Goal: Task Accomplishment & Management: Complete application form

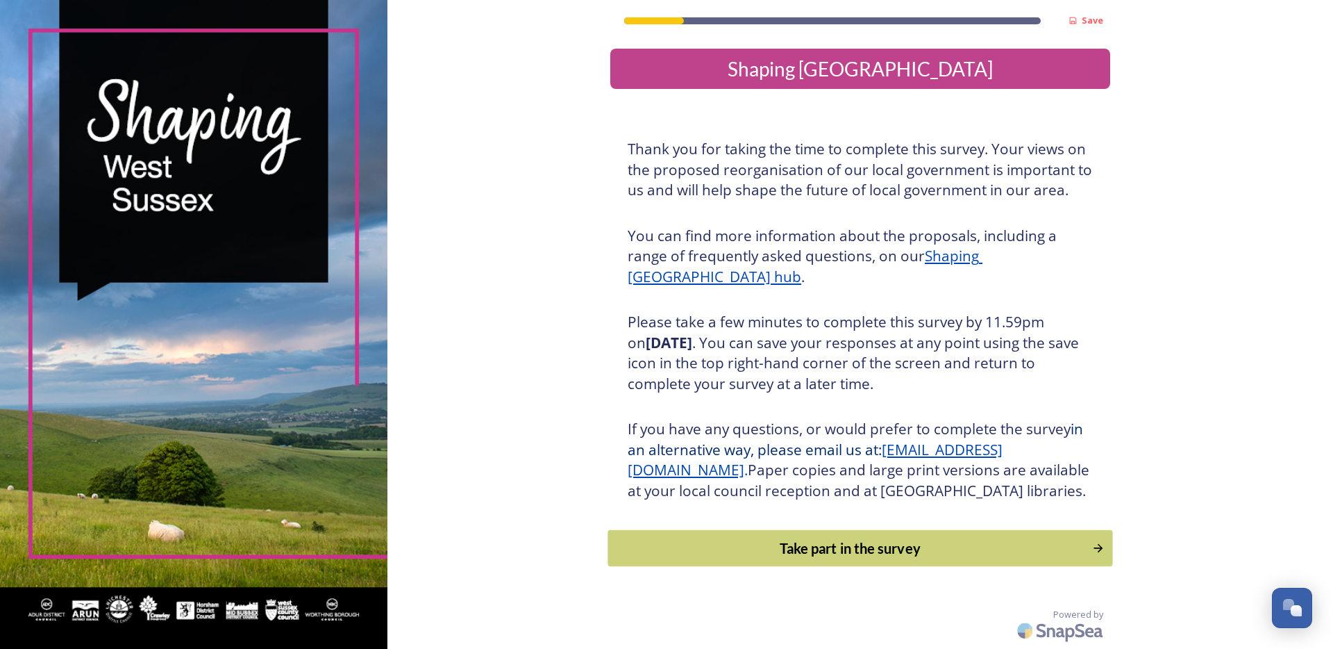
click at [792, 558] on div "Take part in the survey" at bounding box center [850, 548] width 469 height 21
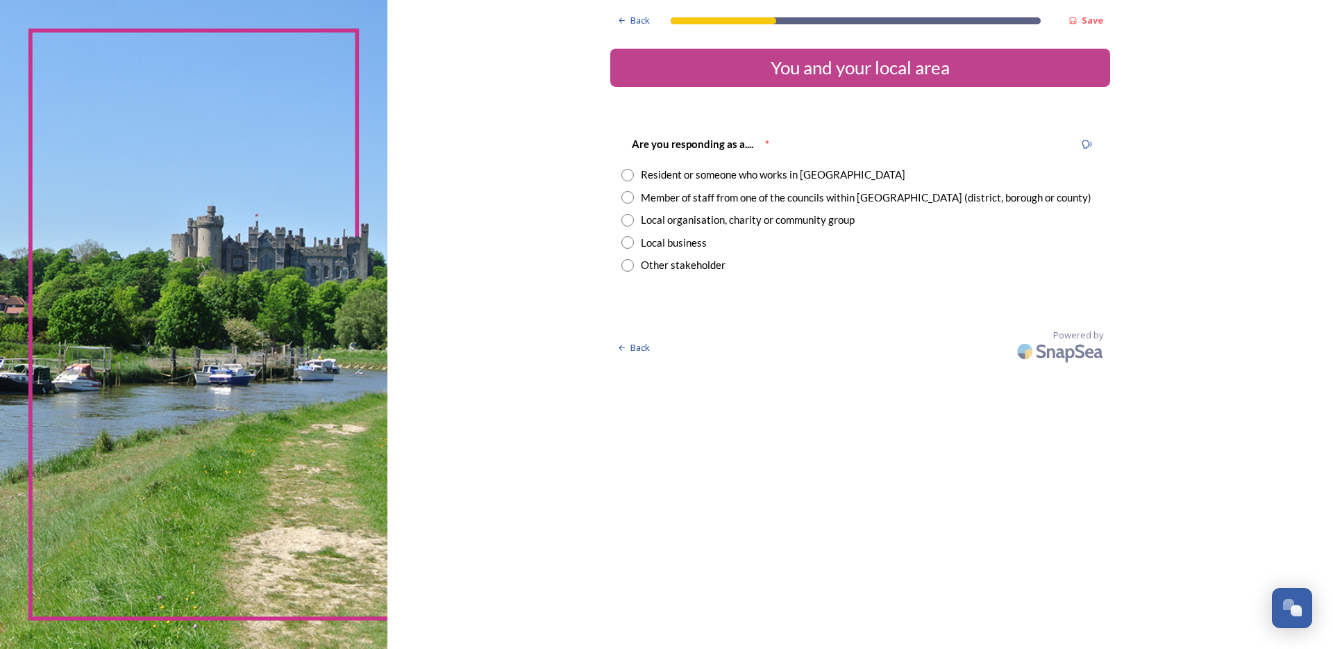
click at [765, 168] on div "Resident or someone who works in [GEOGRAPHIC_DATA]" at bounding box center [773, 175] width 265 height 16
radio input "true"
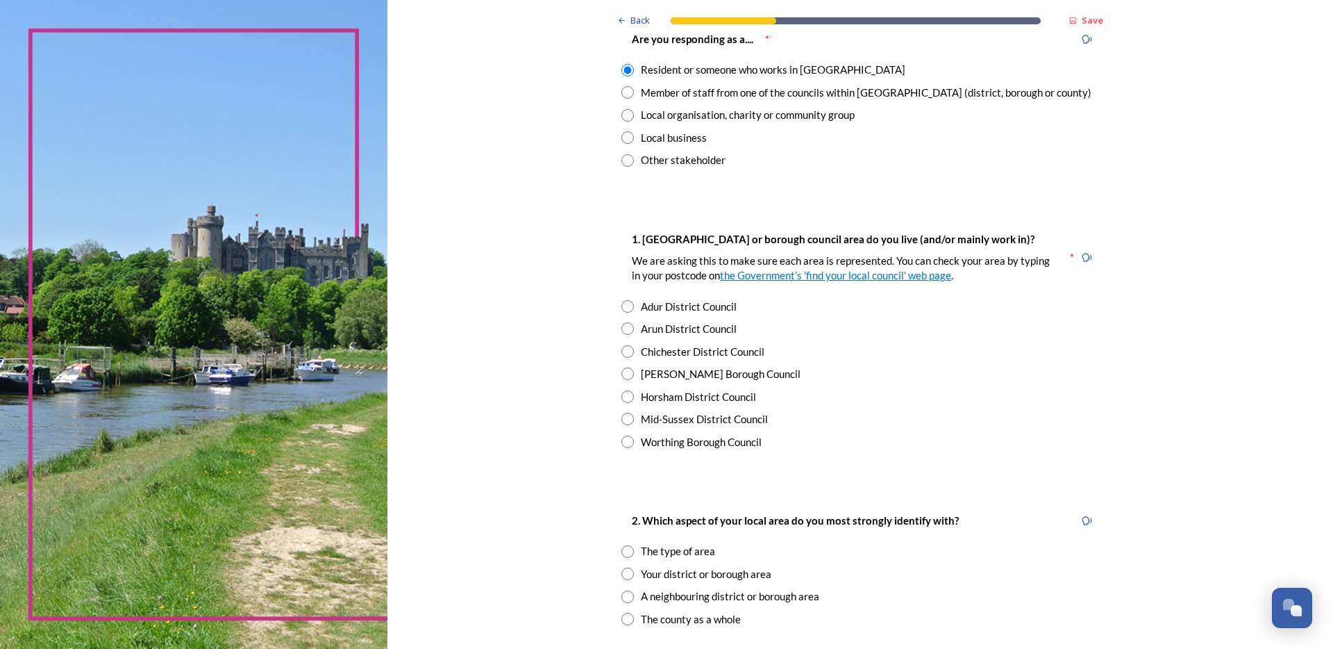
scroll to position [108, 0]
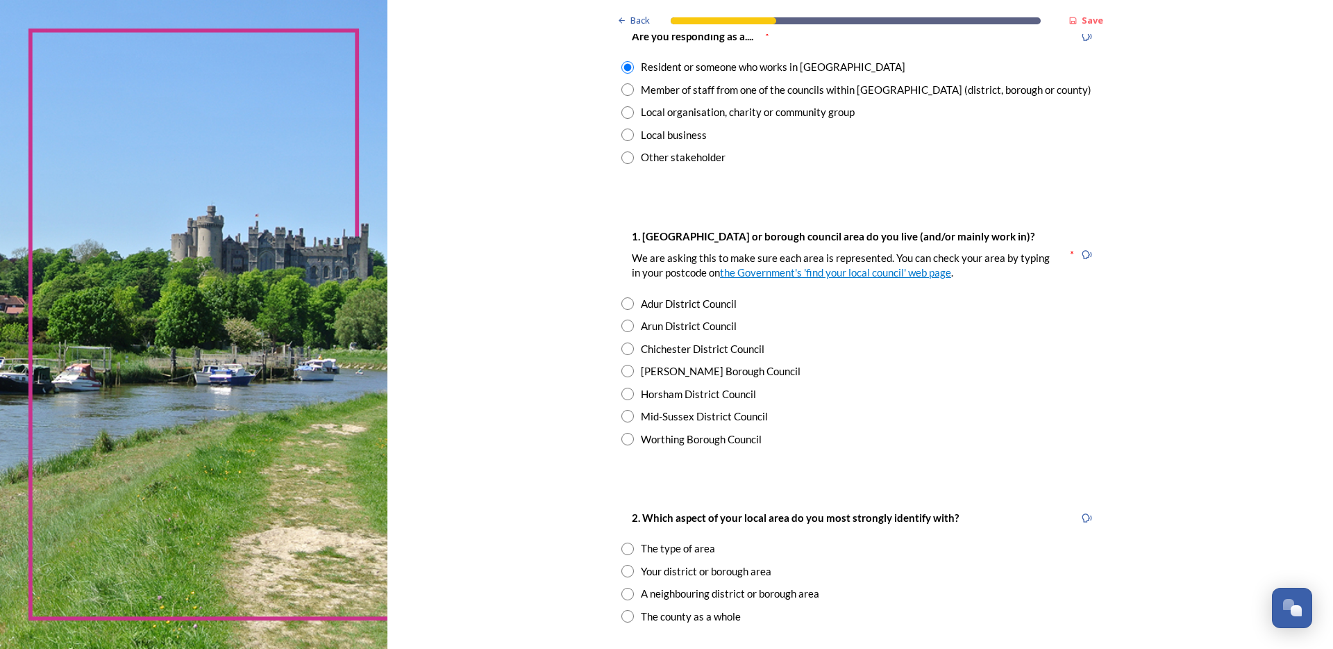
click at [690, 413] on div "Mid-Sussex District Council" at bounding box center [704, 416] width 127 height 16
radio input "true"
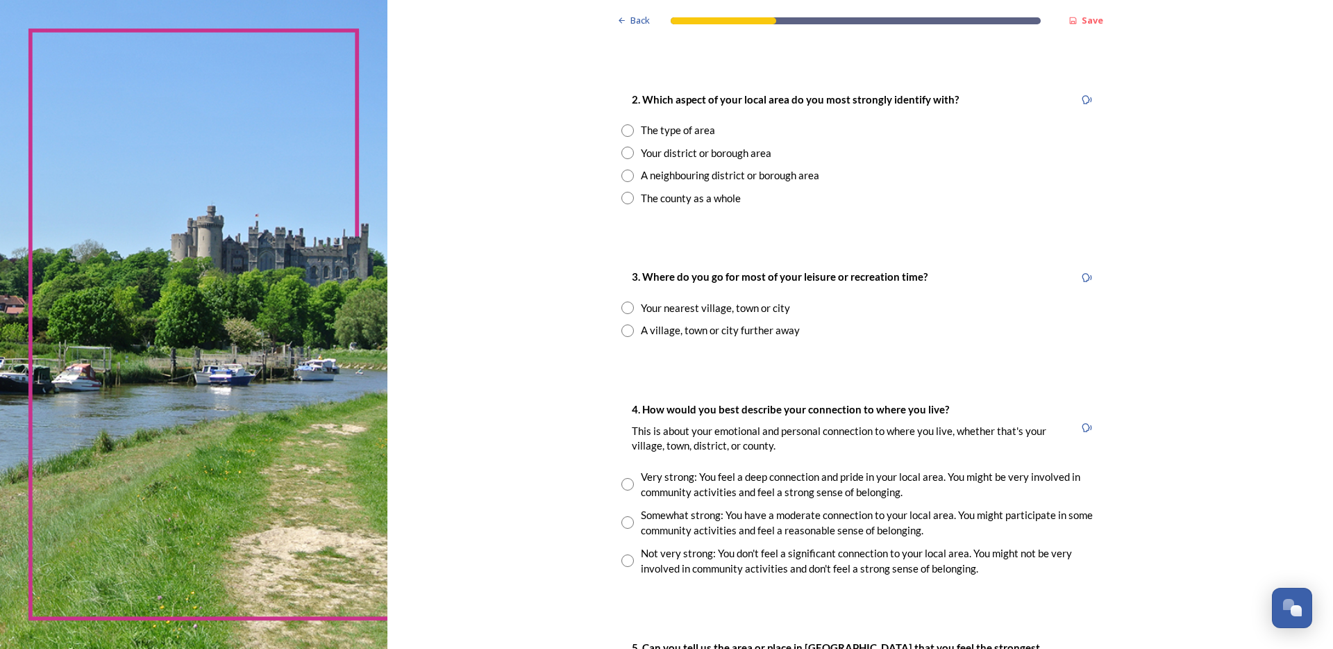
scroll to position [526, 0]
click at [641, 128] on div "The type of area" at bounding box center [678, 130] width 74 height 16
radio input "true"
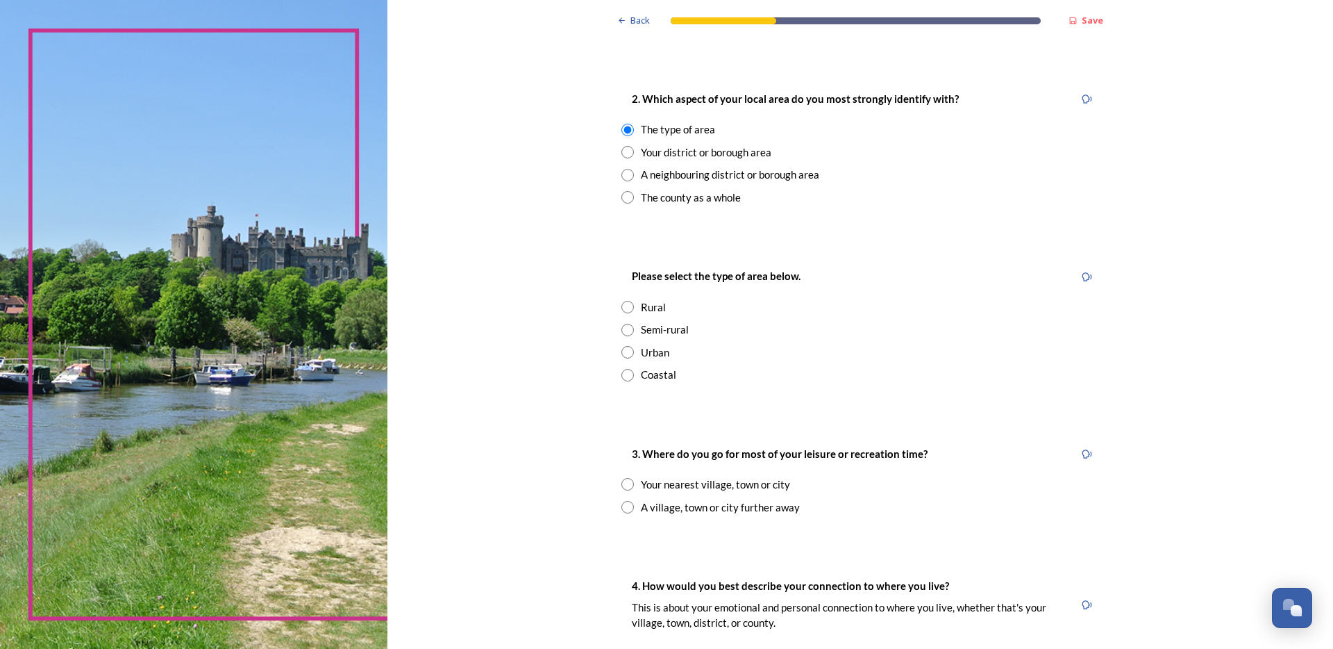
click at [663, 319] on div "Please select the type of area below. Rural Semi-rural Urban Coastal" at bounding box center [860, 324] width 500 height 142
click at [651, 356] on div "Urban" at bounding box center [655, 352] width 28 height 16
radio input "true"
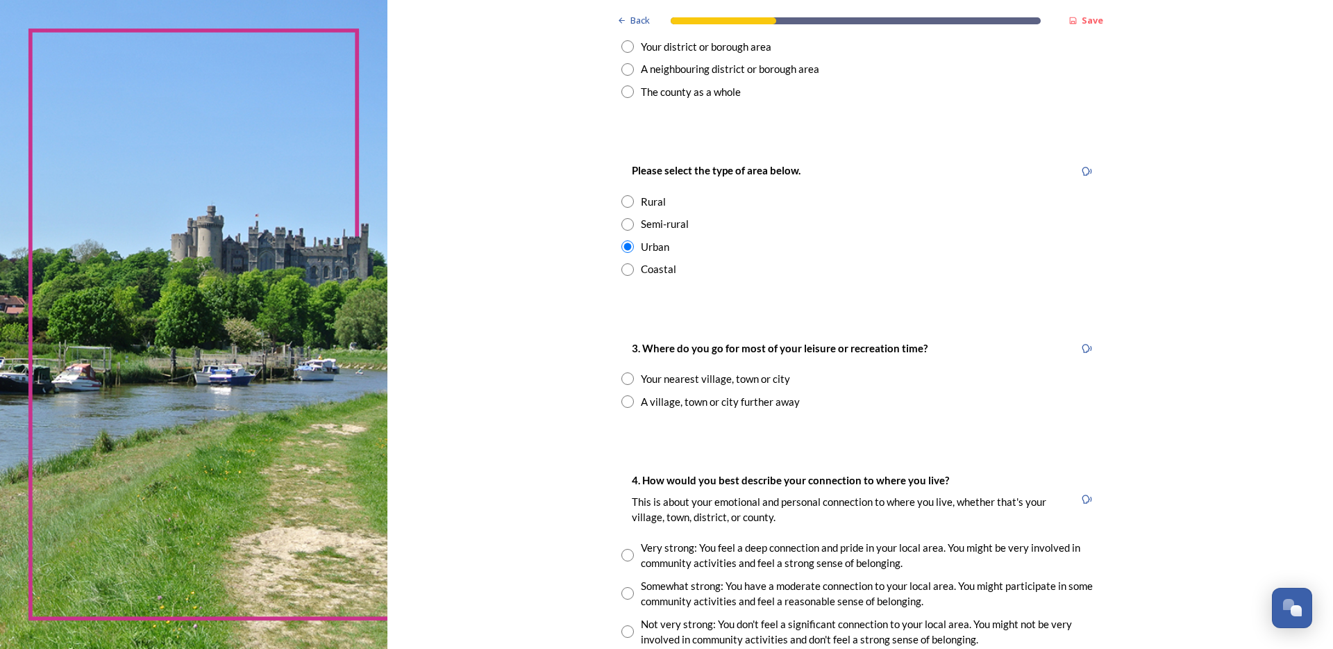
scroll to position [635, 0]
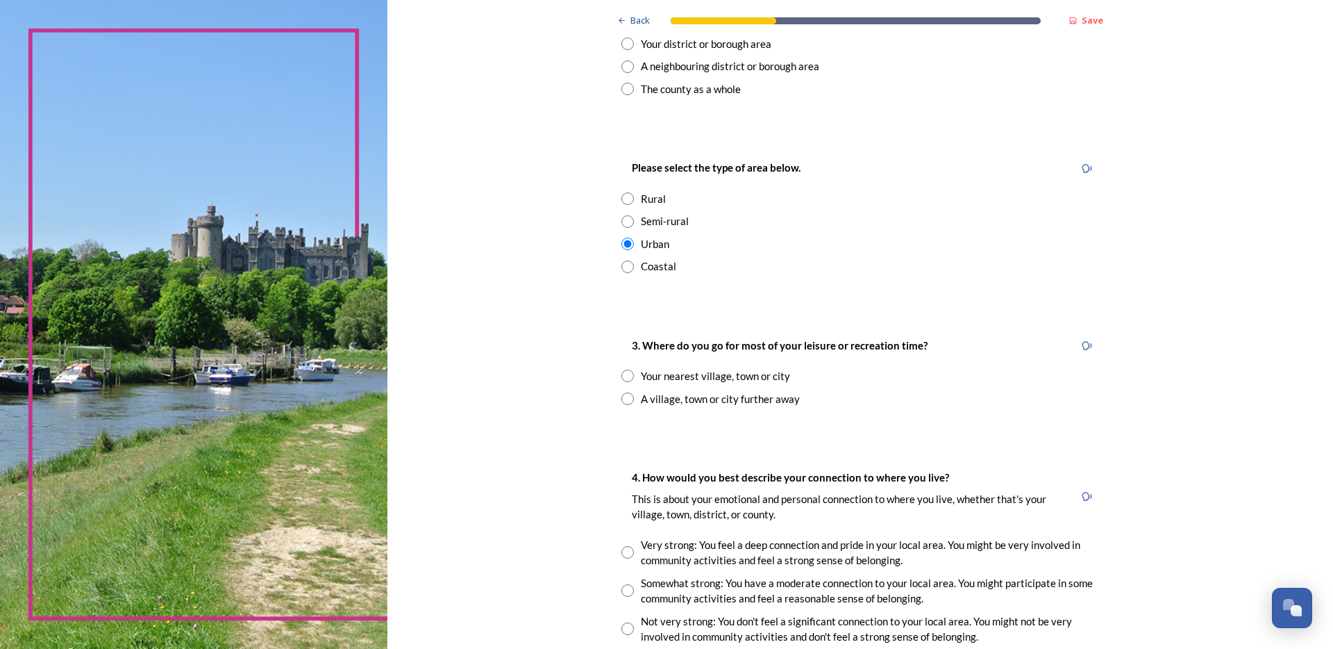
click at [749, 374] on div "Your nearest village, town or city" at bounding box center [715, 376] width 149 height 16
radio input "true"
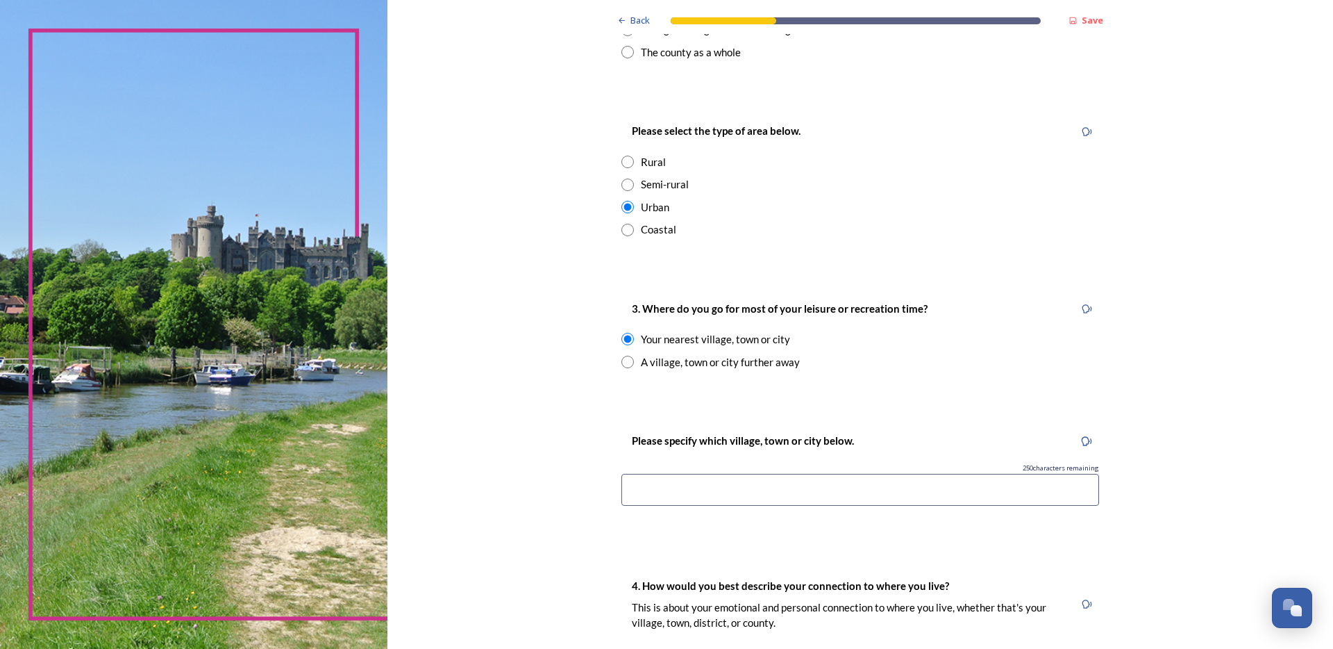
scroll to position [743, 0]
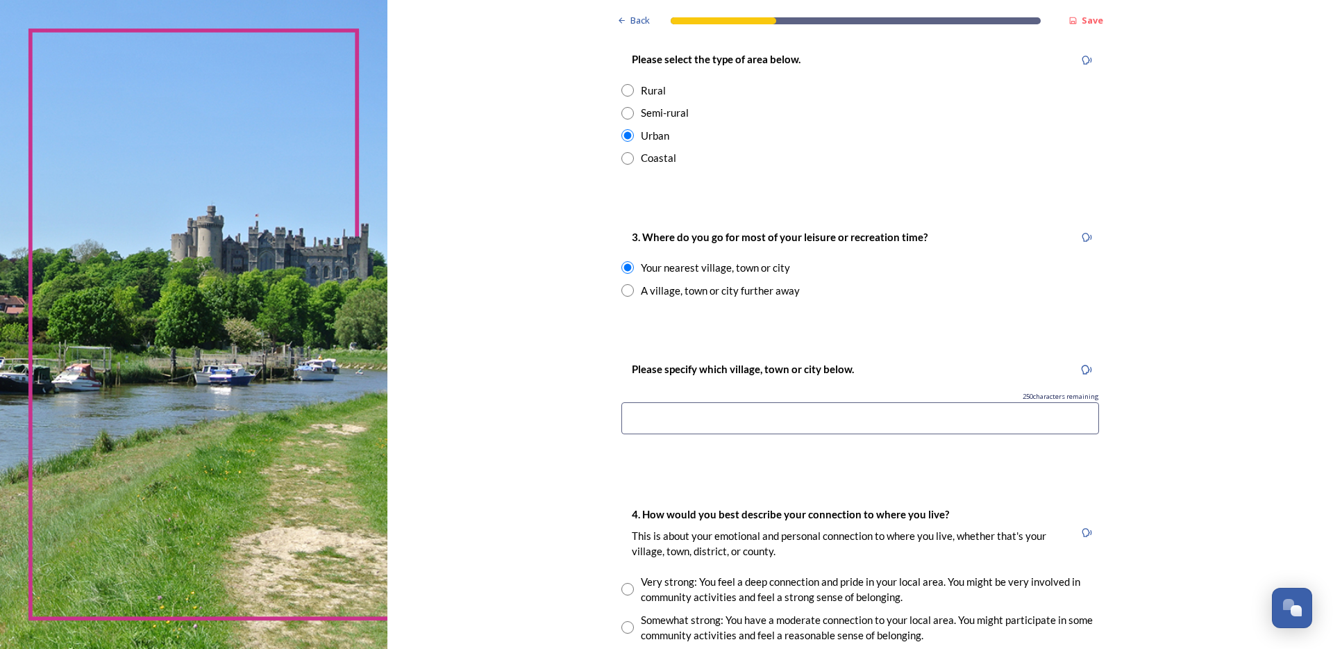
click at [869, 421] on input at bounding box center [861, 418] width 478 height 32
type input "[PERSON_NAME] [PERSON_NAME]"
click at [422, 274] on div "Back Save You and your local area Are you responding as a.... * Resident or som…" at bounding box center [861, 236] width 946 height 1958
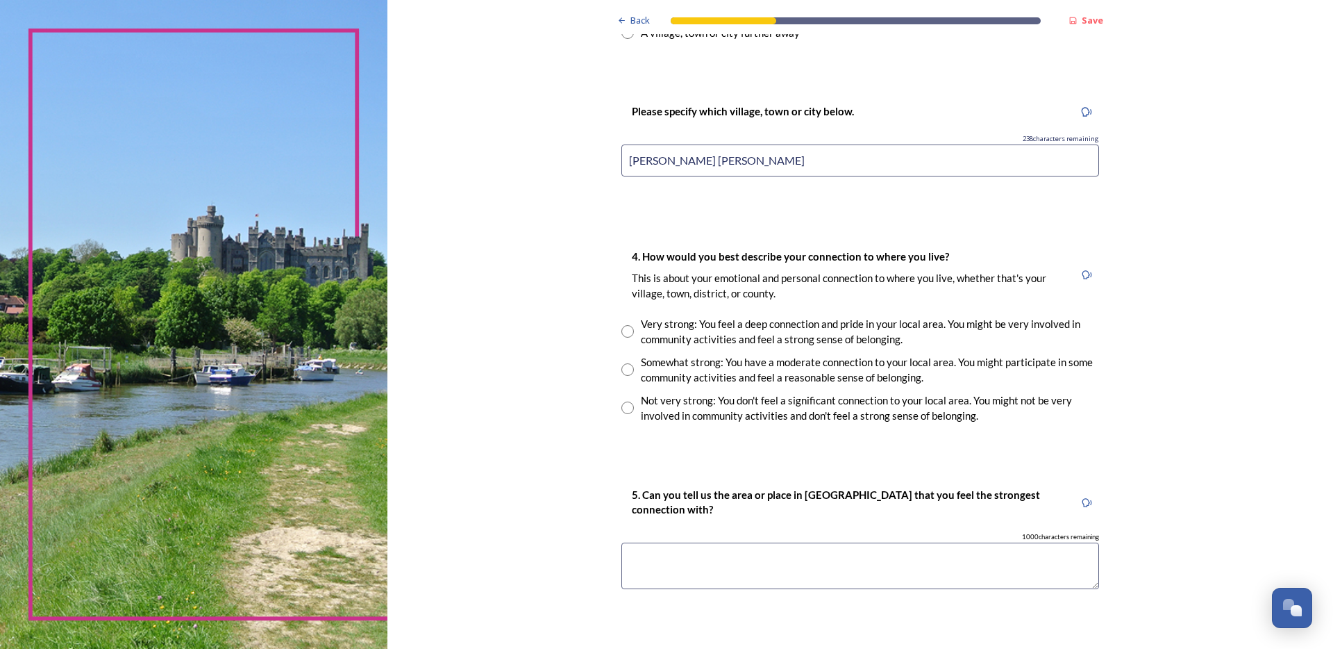
scroll to position [1082, 0]
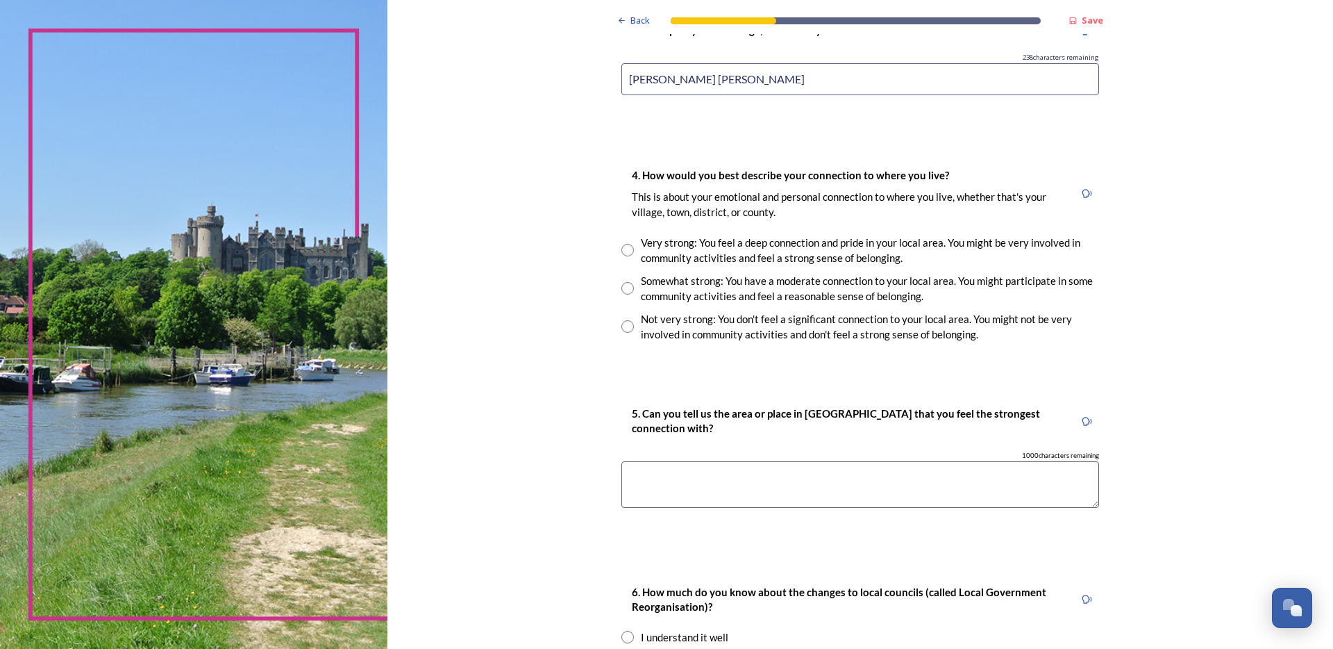
click at [708, 249] on div "Very strong: You feel a deep connection and pride in your local area. You might…" at bounding box center [870, 250] width 458 height 31
radio input "true"
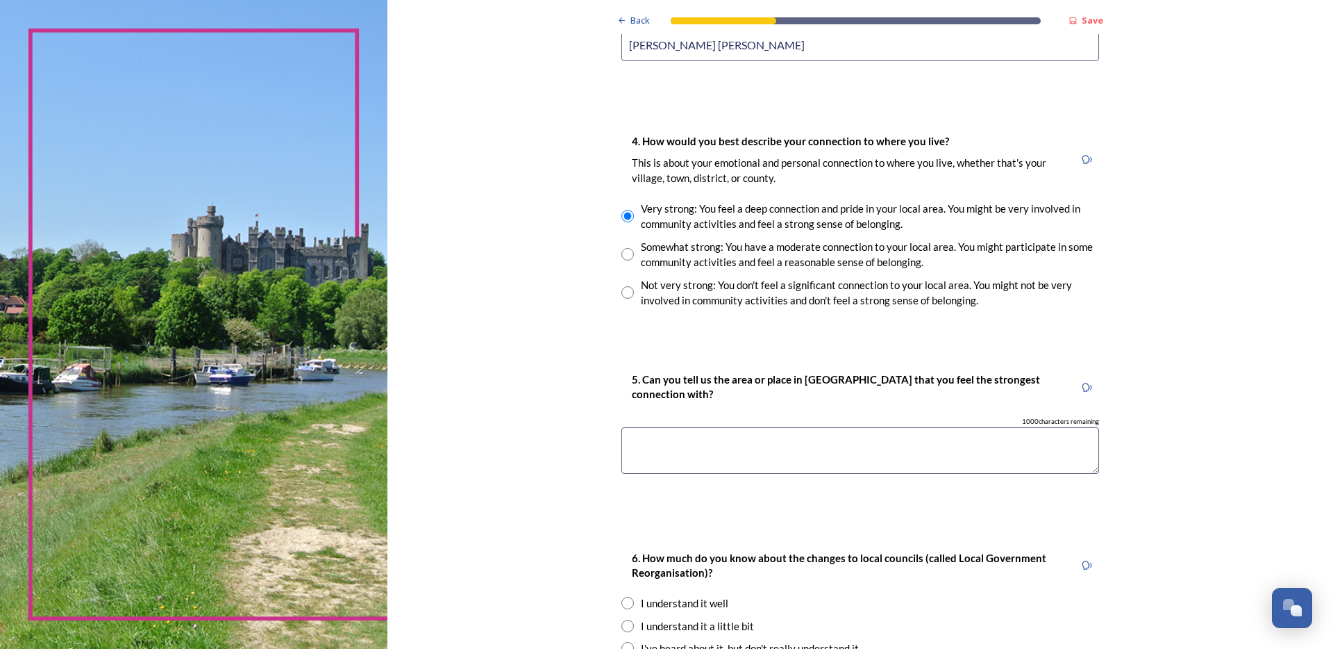
scroll to position [1117, 0]
click at [896, 450] on textarea at bounding box center [861, 449] width 478 height 47
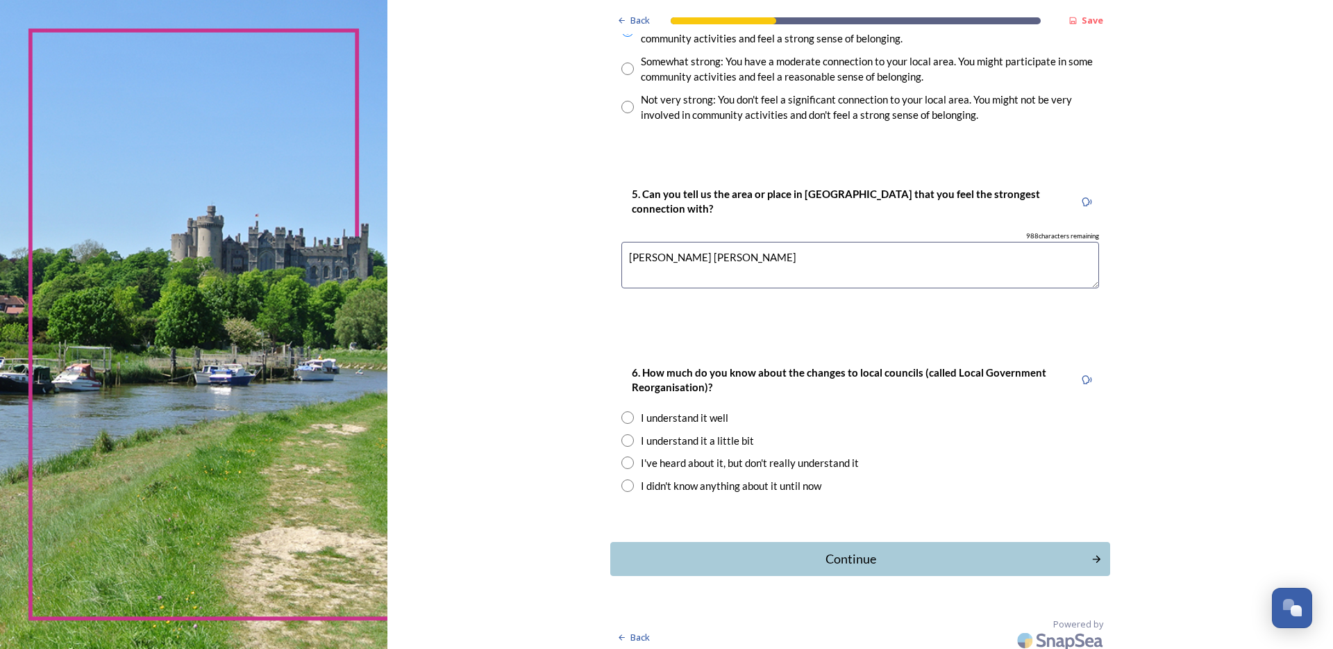
scroll to position [1309, 0]
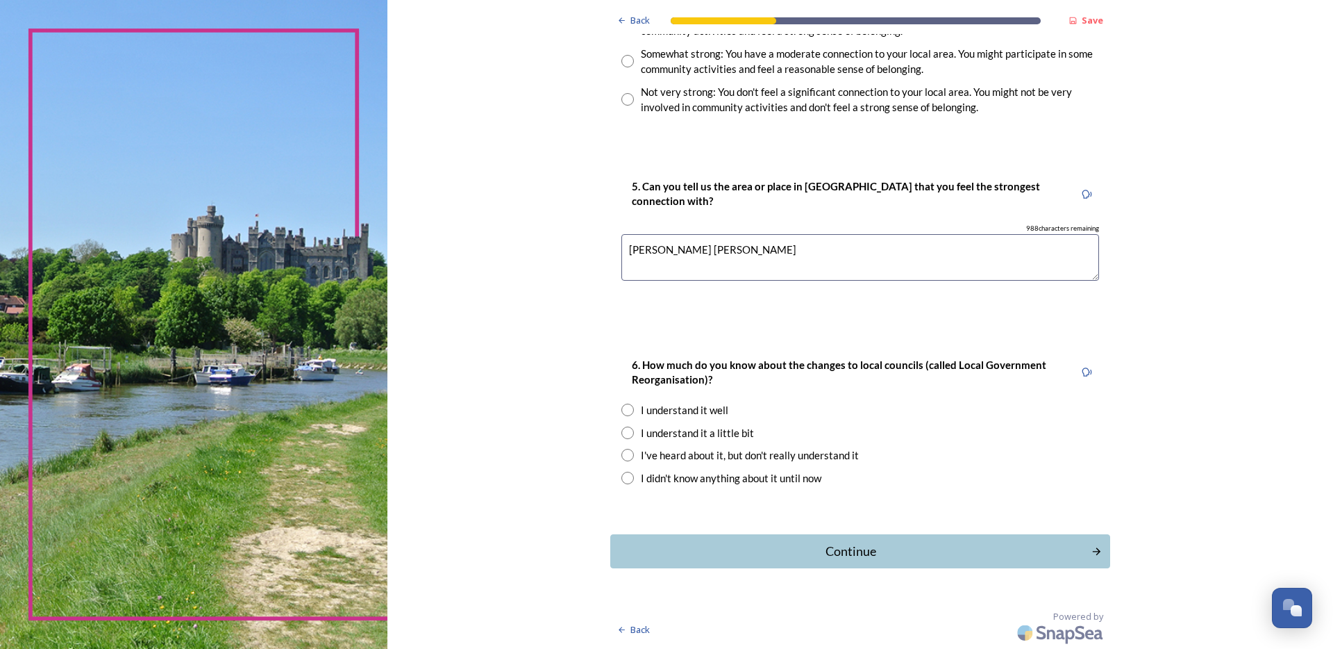
type textarea "[PERSON_NAME] [PERSON_NAME]"
click at [656, 434] on div "I understand it a little bit" at bounding box center [697, 433] width 113 height 16
radio input "true"
click at [764, 540] on button "Continue" at bounding box center [860, 551] width 505 height 34
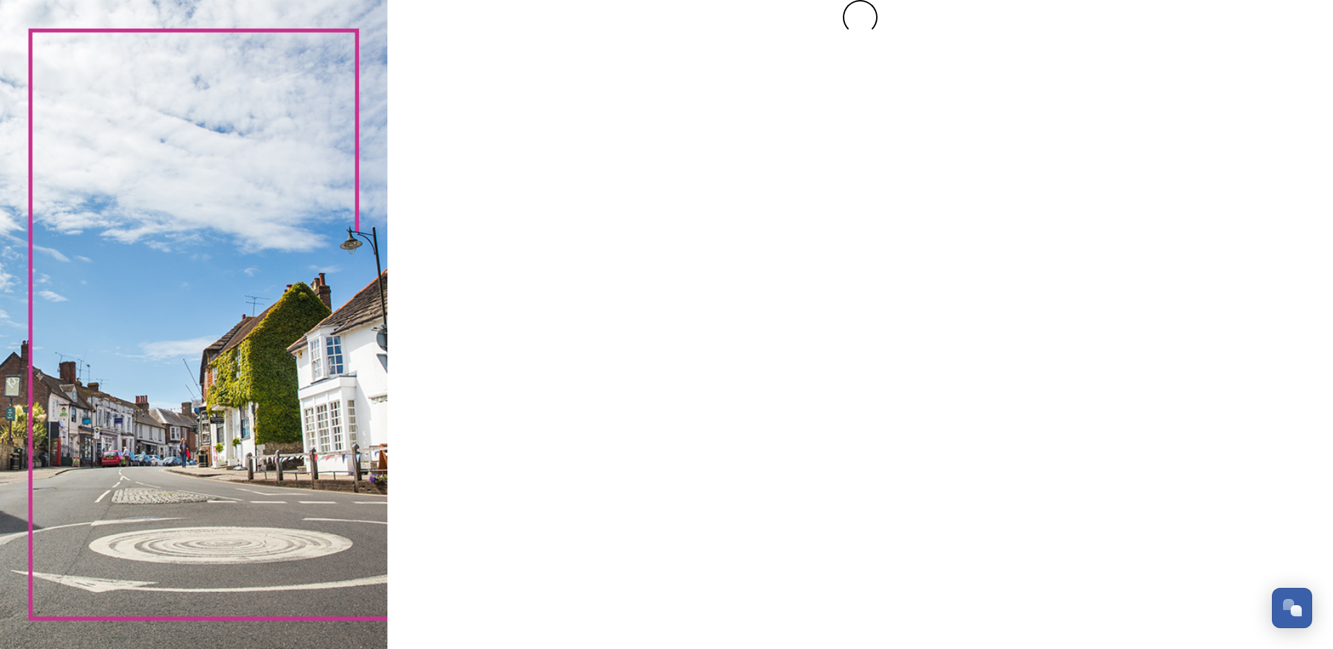
scroll to position [0, 0]
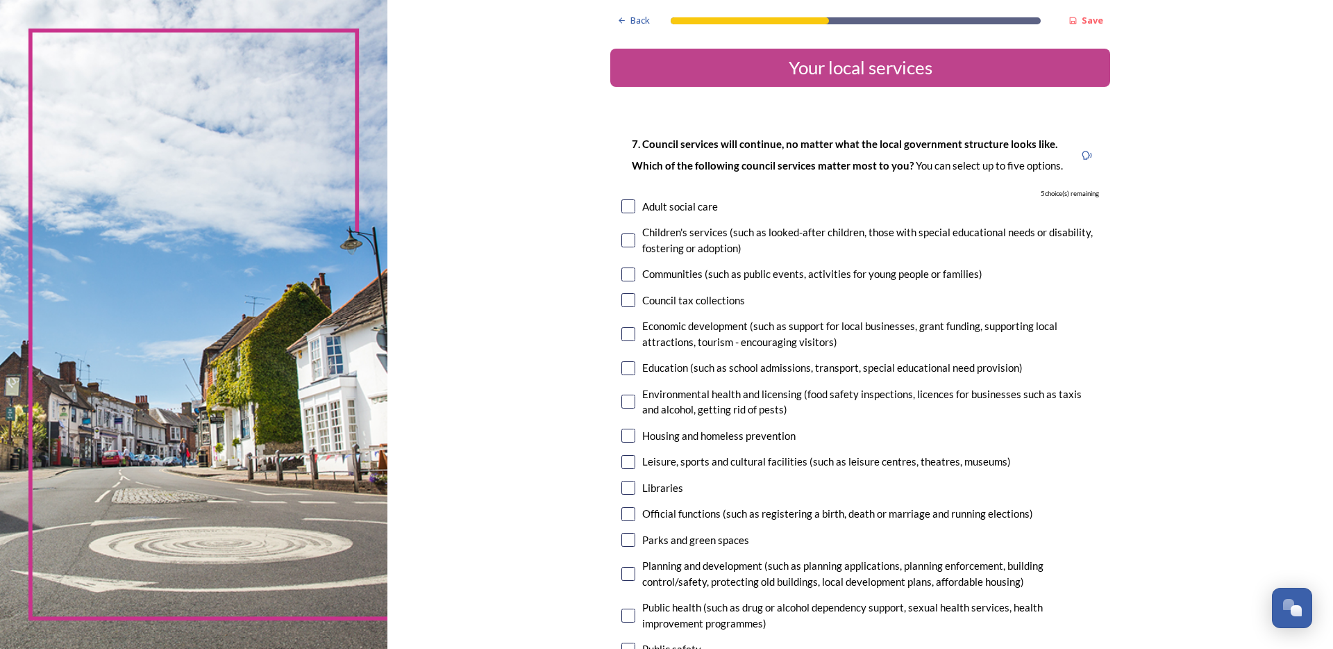
click at [691, 218] on div "7. Council services will continue, no matter what the local government structur…" at bounding box center [860, 450] width 500 height 657
click at [687, 218] on div "7. Council services will continue, no matter what the local government structur…" at bounding box center [860, 450] width 500 height 657
click at [701, 214] on div "7. Council services will continue, no matter what the local government structur…" at bounding box center [860, 450] width 500 height 657
click at [689, 211] on div "Adult social care" at bounding box center [680, 207] width 76 height 16
checkbox input "true"
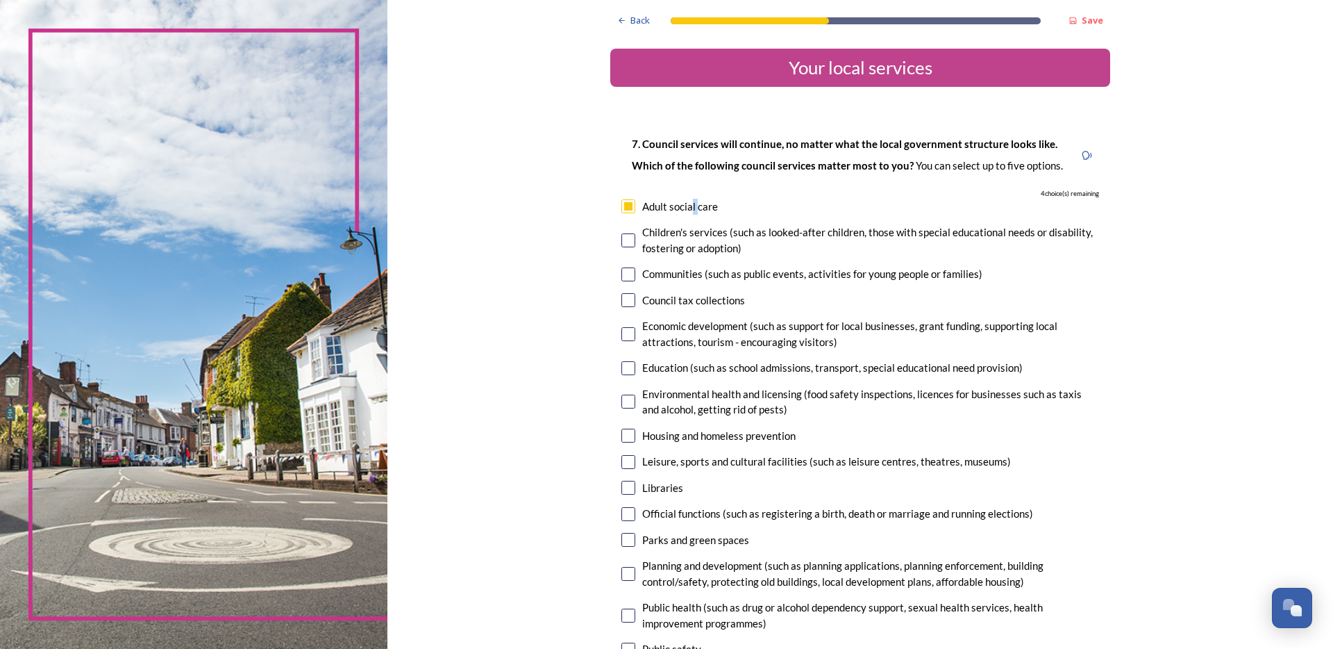
click at [622, 244] on input "checkbox" at bounding box center [629, 240] width 14 height 14
checkbox input "true"
click at [631, 338] on div "Economic development (such as support for local businesses, grant funding, supp…" at bounding box center [861, 333] width 478 height 31
checkbox input "true"
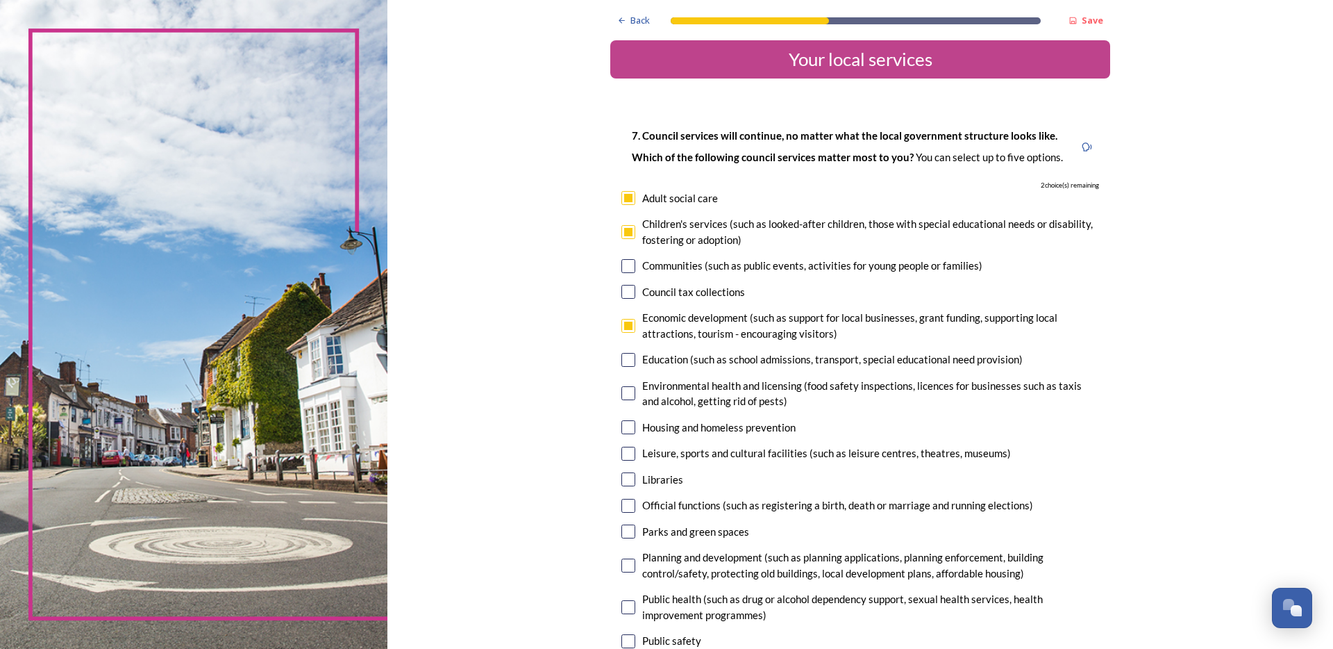
scroll to position [19, 0]
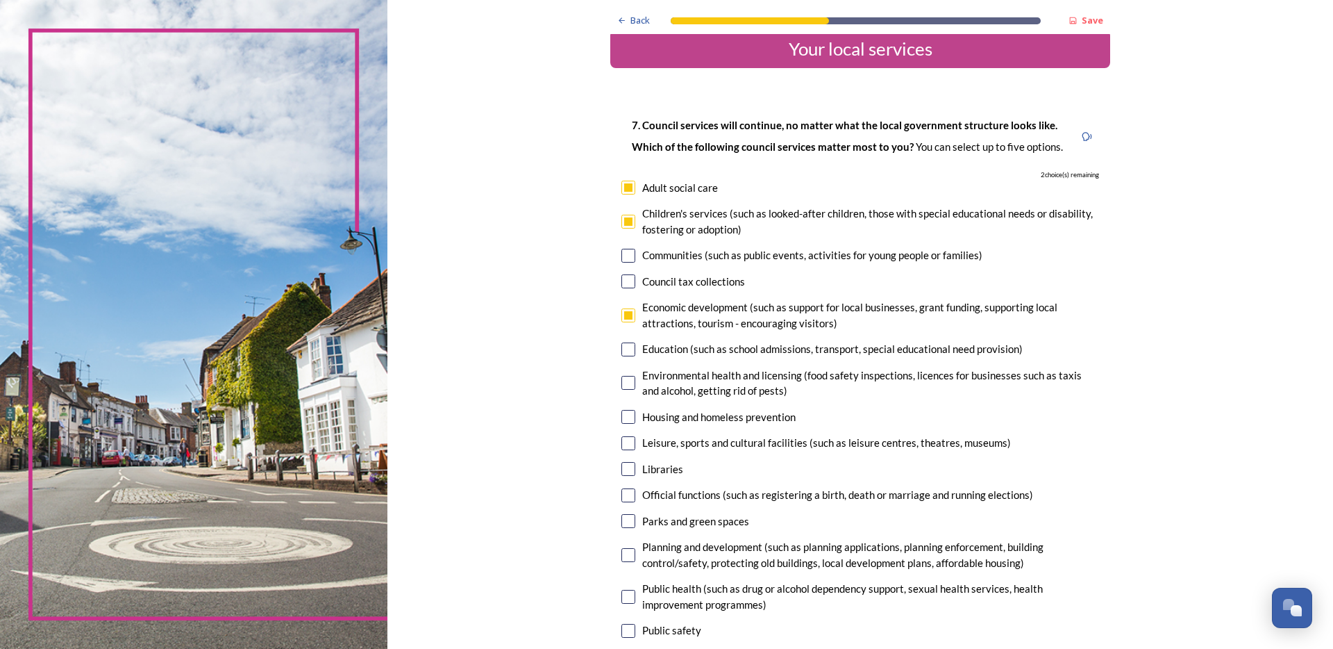
click at [628, 353] on input "checkbox" at bounding box center [629, 349] width 14 height 14
checkbox input "true"
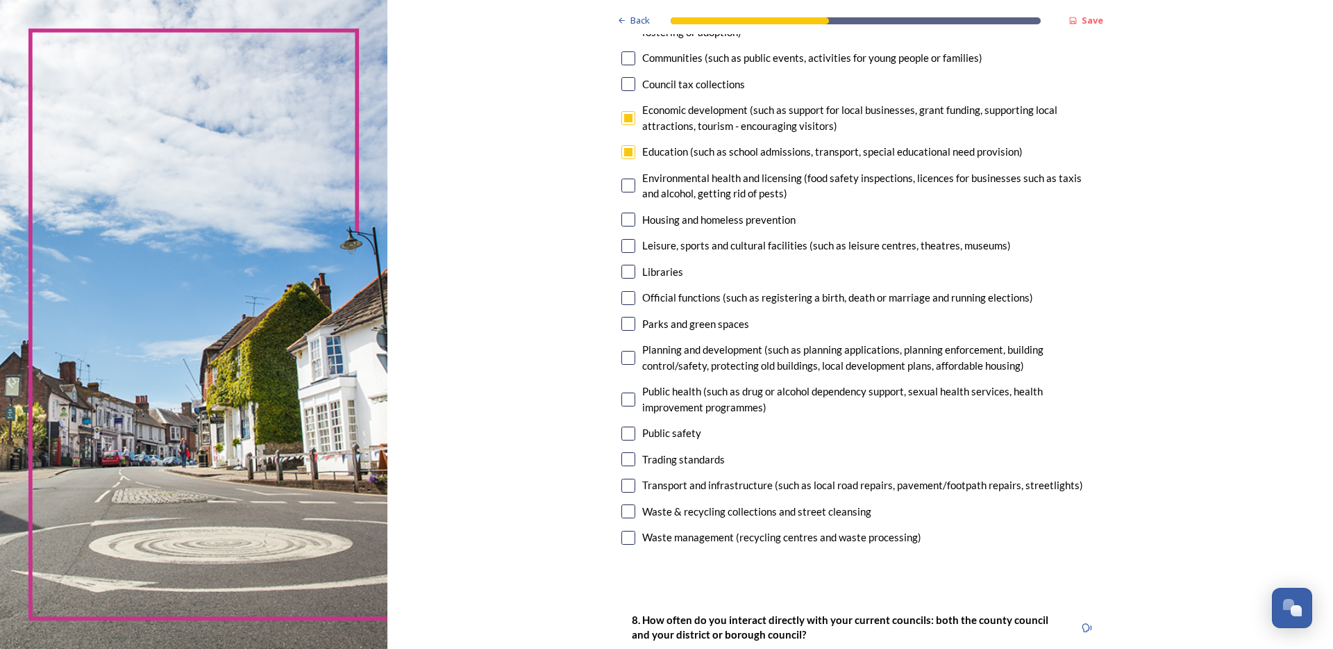
scroll to position [217, 0]
click at [631, 280] on div "7. Council services will continue, no matter what the local government structur…" at bounding box center [860, 233] width 500 height 657
click at [624, 274] on input "checkbox" at bounding box center [629, 271] width 14 height 14
checkbox input "true"
click at [623, 297] on input "checkbox" at bounding box center [629, 297] width 14 height 14
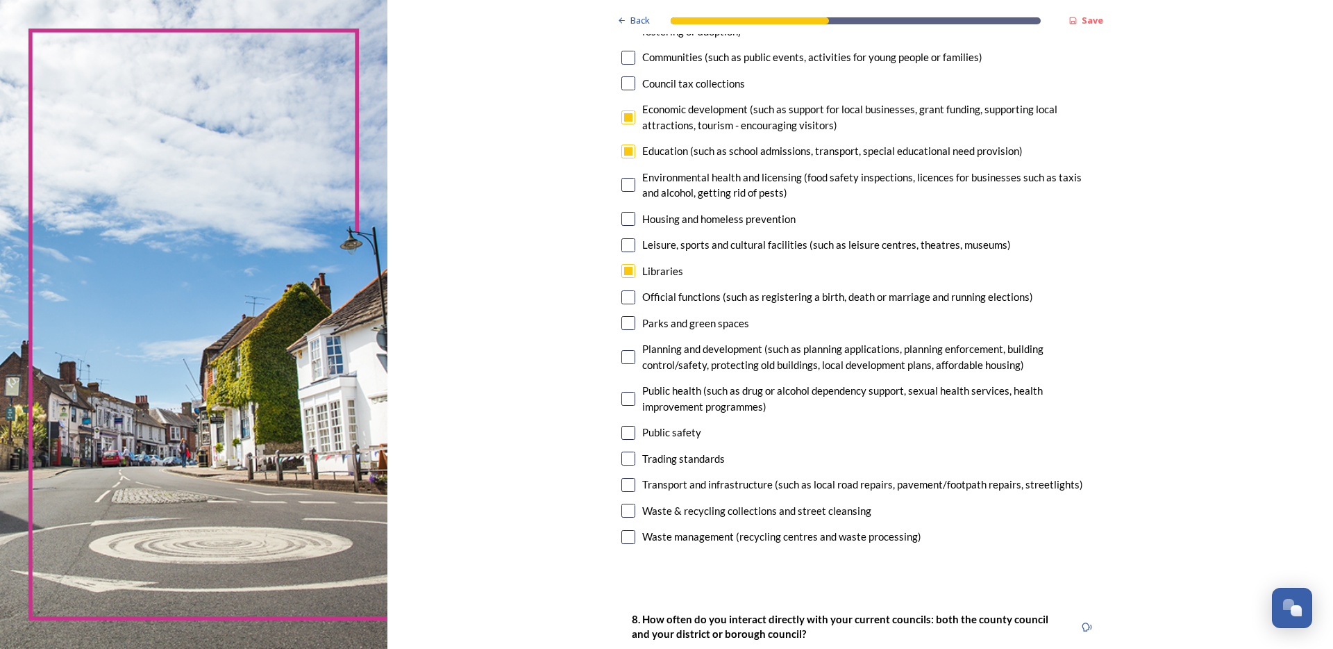
click at [623, 297] on input "checkbox" at bounding box center [629, 297] width 14 height 14
checkbox input "false"
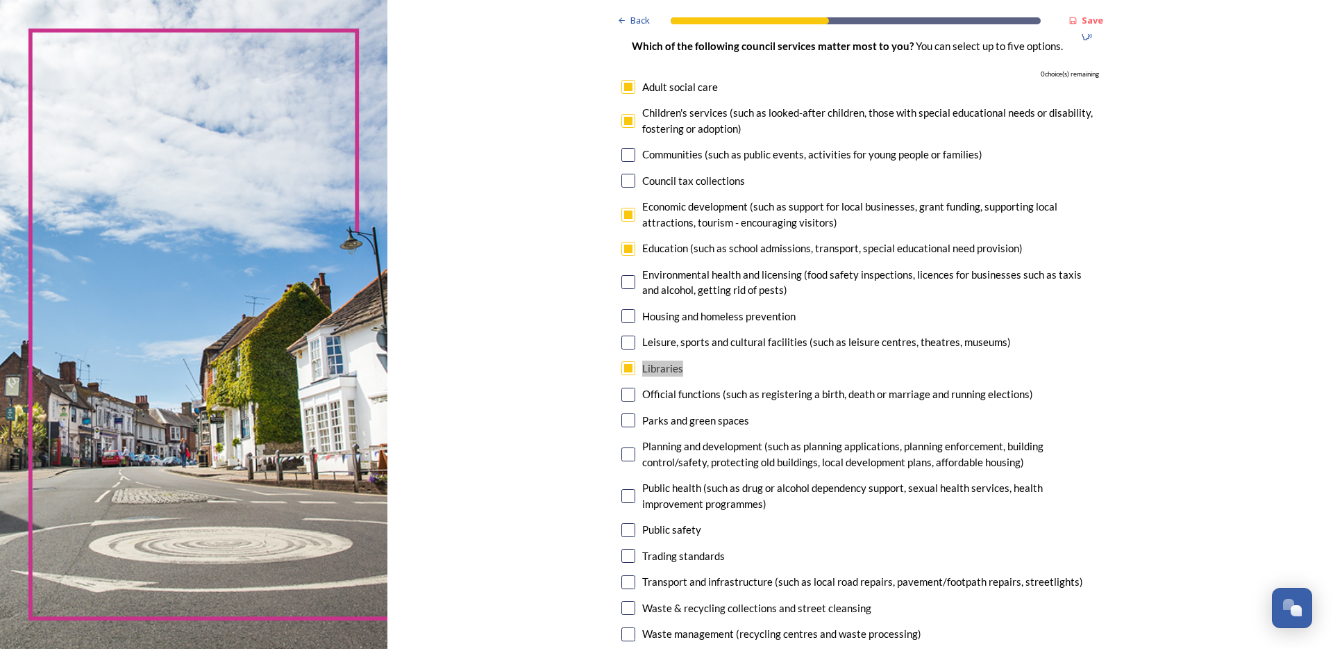
scroll to position [0, 0]
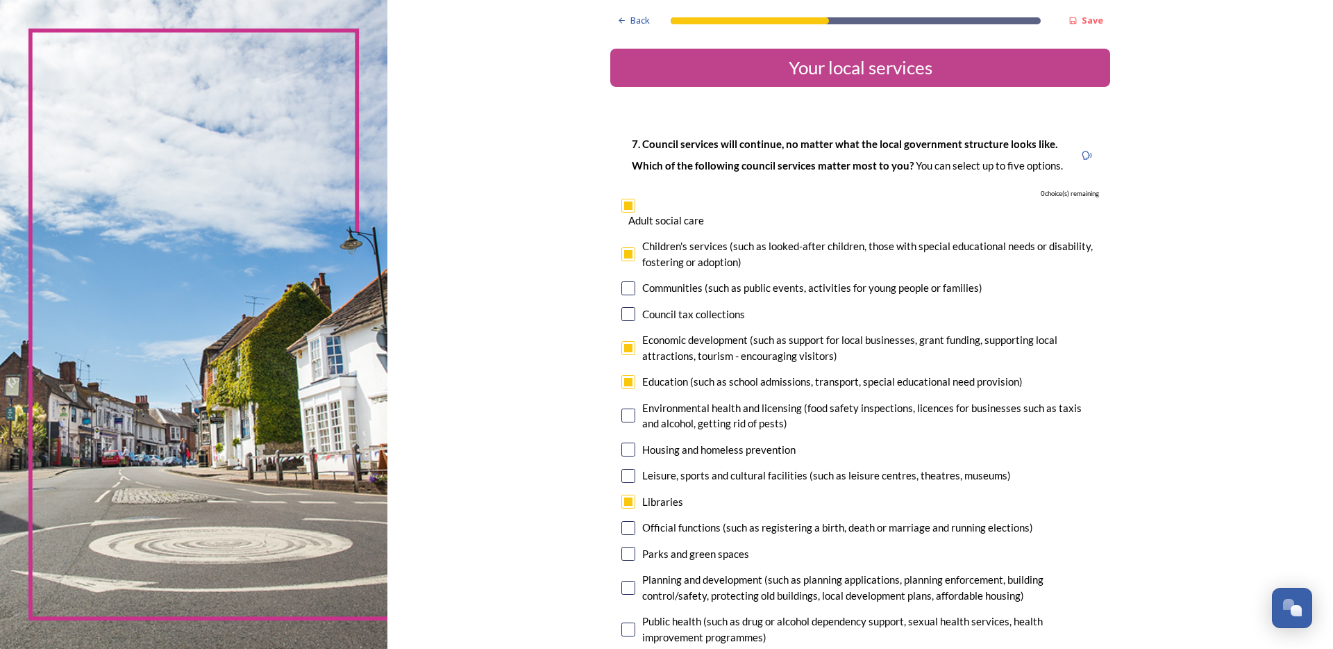
click at [631, 311] on div "Council tax collections" at bounding box center [861, 314] width 478 height 16
click at [627, 312] on input "checkbox" at bounding box center [629, 314] width 14 height 14
checkbox input "false"
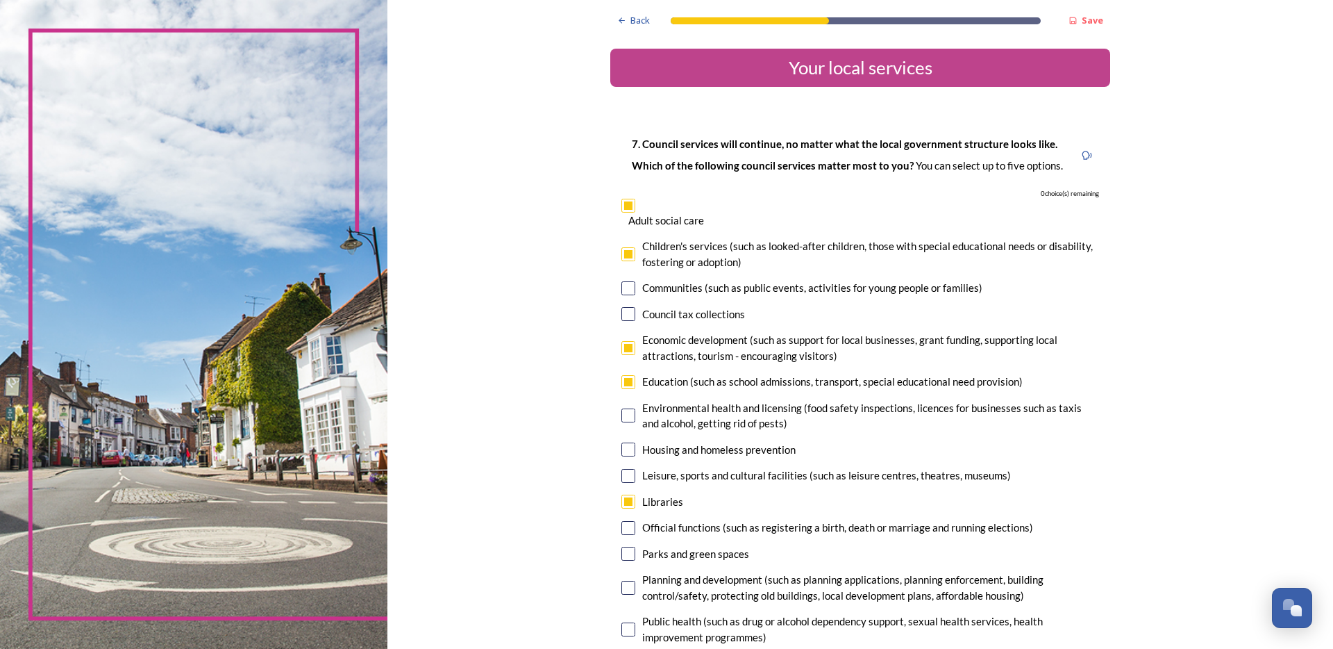
click at [624, 294] on input "checkbox" at bounding box center [629, 288] width 14 height 14
checkbox input "false"
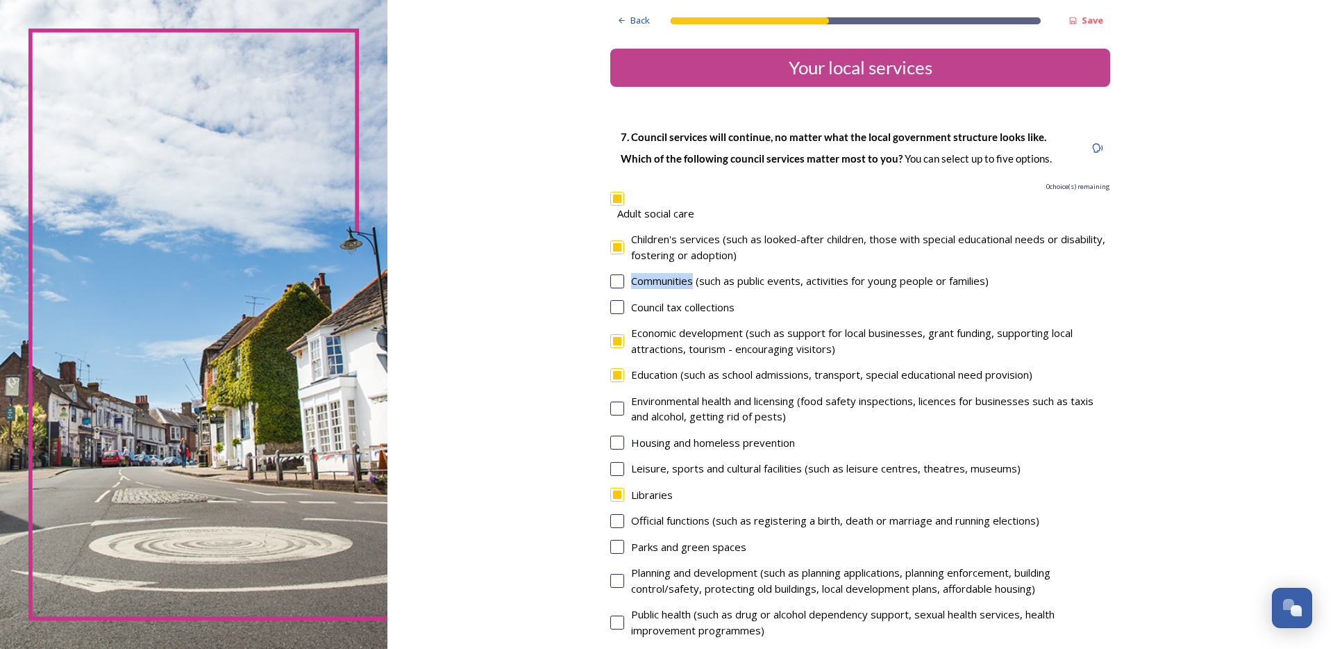
click at [610, 406] on input "checkbox" at bounding box center [617, 408] width 14 height 14
checkbox input "false"
click at [610, 453] on div "7. Council services will continue, no matter what the local government structur…" at bounding box center [860, 450] width 500 height 657
click at [612, 441] on input "checkbox" at bounding box center [617, 442] width 14 height 14
click at [613, 438] on input "checkbox" at bounding box center [617, 442] width 14 height 14
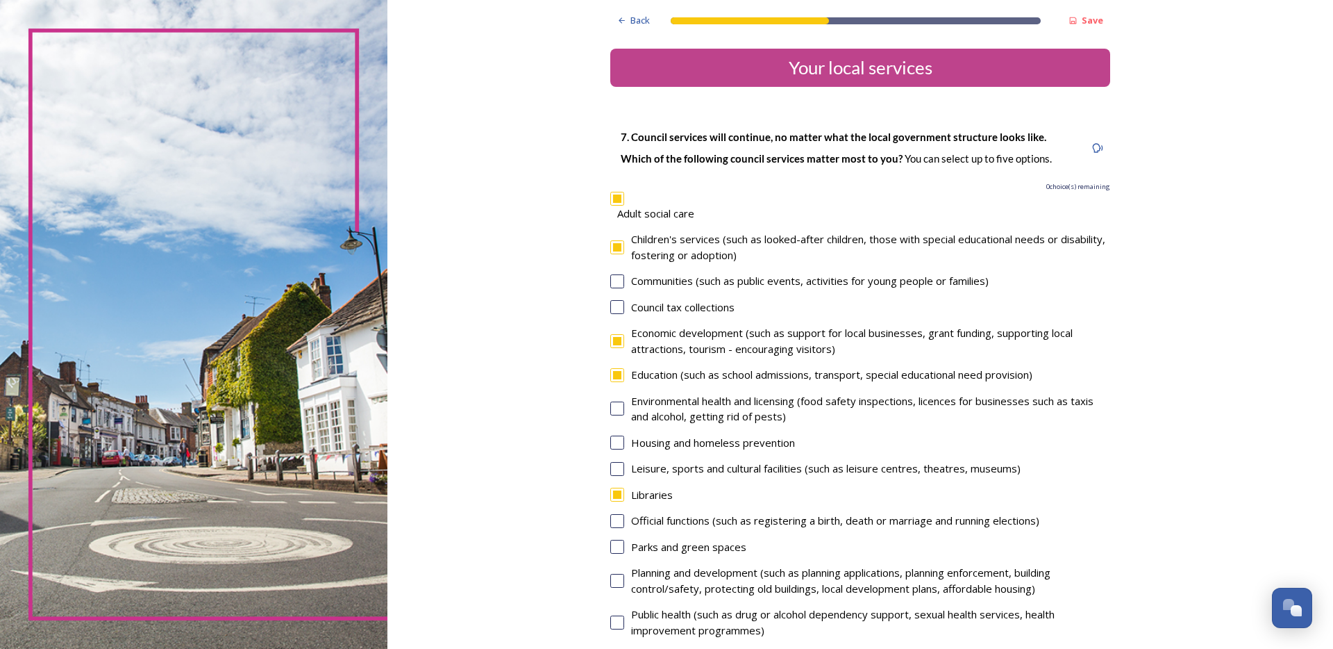
click at [613, 438] on input "checkbox" at bounding box center [617, 442] width 14 height 14
checkbox input "false"
click at [611, 409] on input "checkbox" at bounding box center [617, 408] width 14 height 14
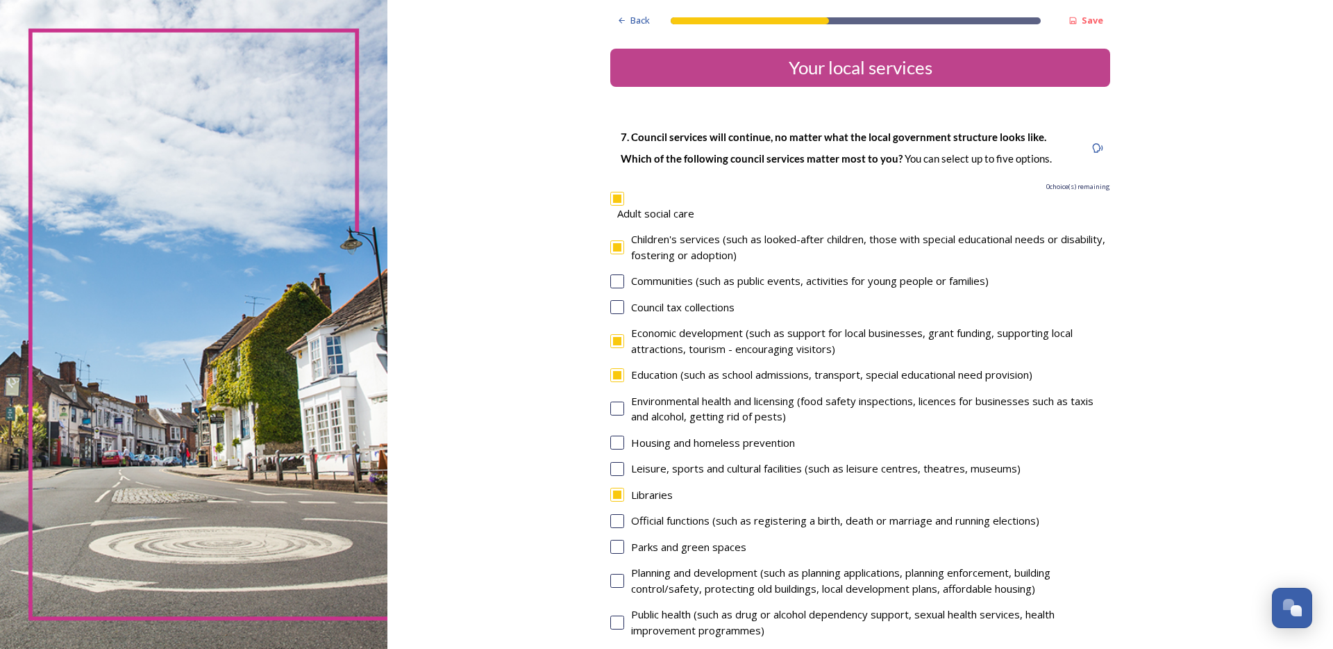
checkbox input "false"
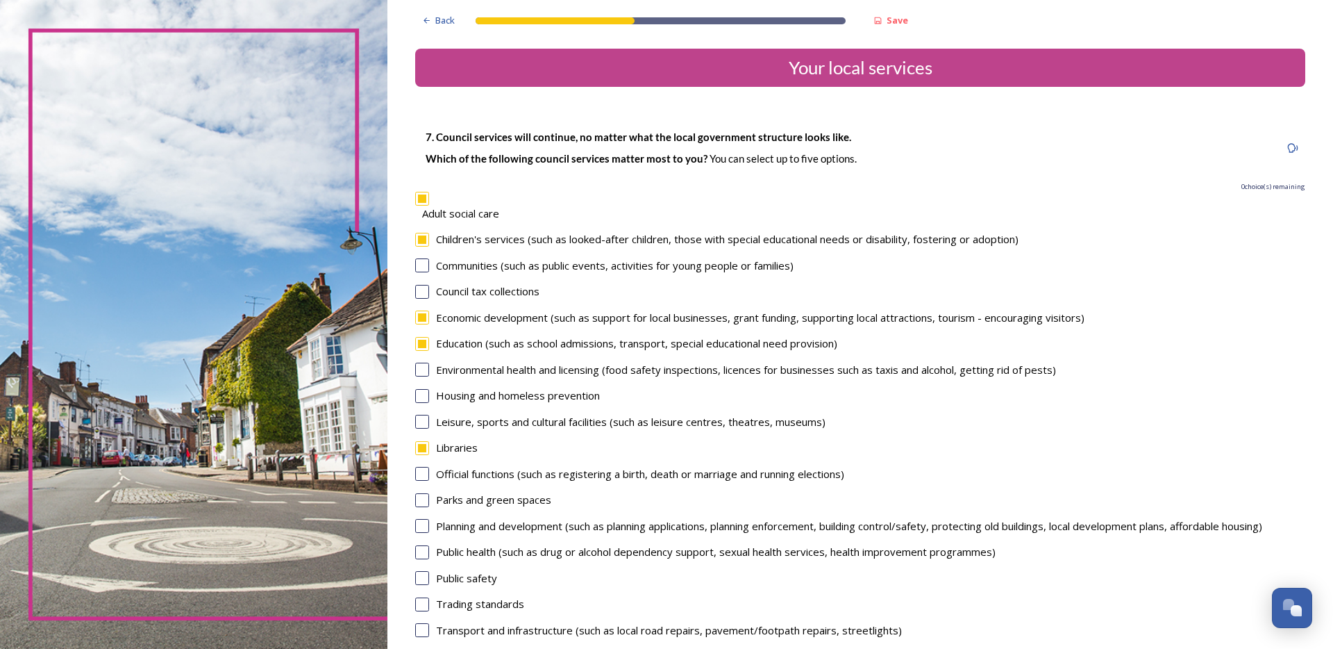
click at [427, 283] on div "Council tax collections" at bounding box center [860, 291] width 890 height 16
click at [422, 301] on div "7. Council services will continue, no matter what the local government structur…" at bounding box center [860, 406] width 890 height 568
click at [423, 292] on input "checkbox" at bounding box center [422, 292] width 14 height 14
checkbox input "false"
click at [428, 255] on div "7. Council services will continue, no matter what the local government structur…" at bounding box center [860, 406] width 890 height 568
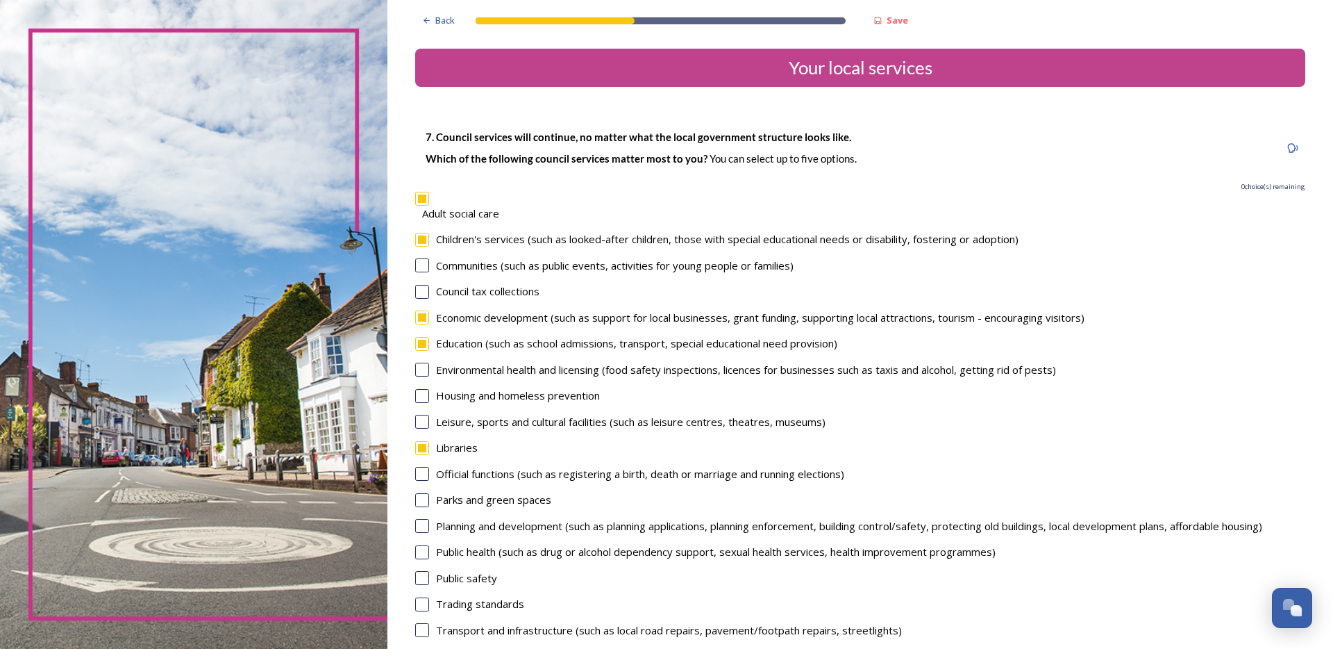
click at [428, 267] on input "checkbox" at bounding box center [422, 265] width 14 height 14
checkbox input "false"
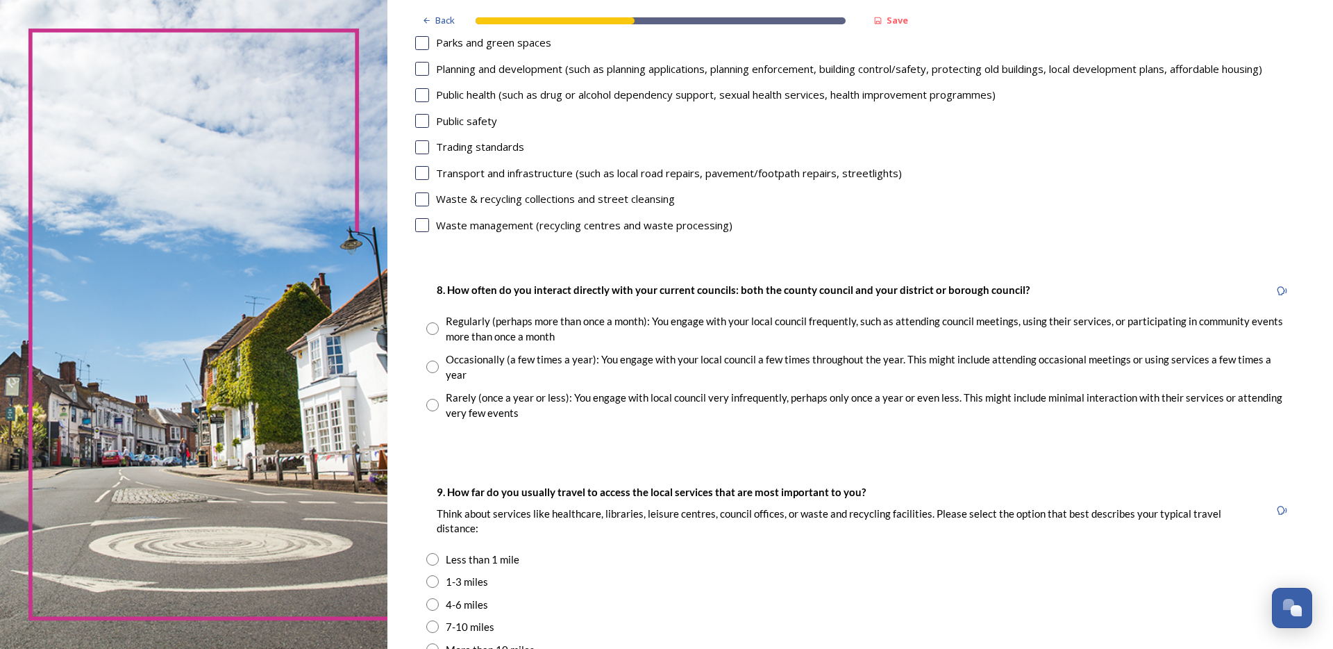
scroll to position [458, 0]
click at [895, 24] on strong "Save" at bounding box center [898, 20] width 22 height 13
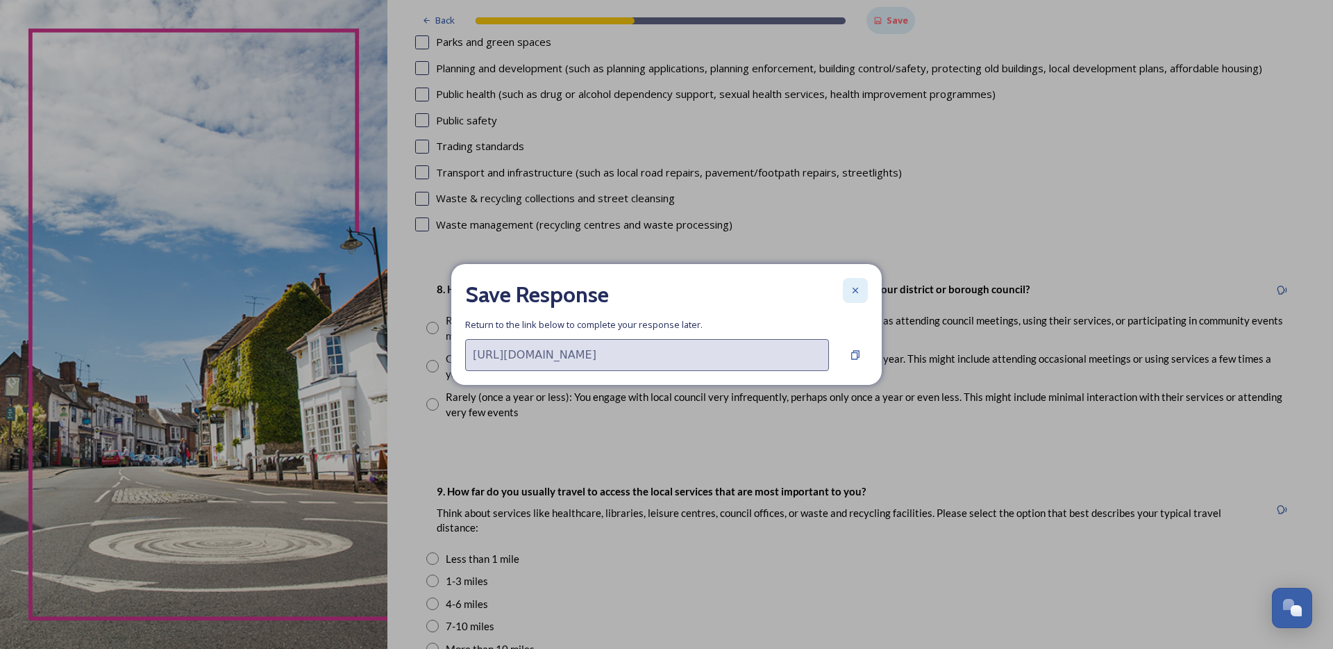
click at [858, 281] on div at bounding box center [855, 290] width 25 height 25
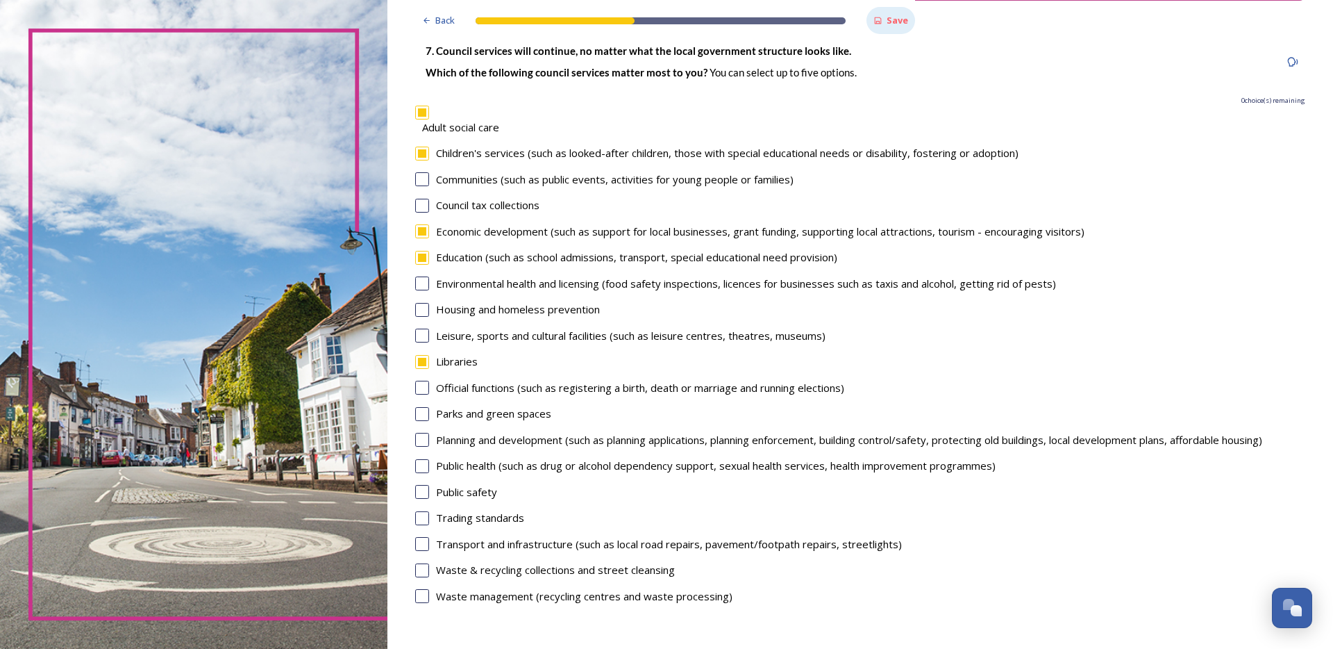
scroll to position [28, 0]
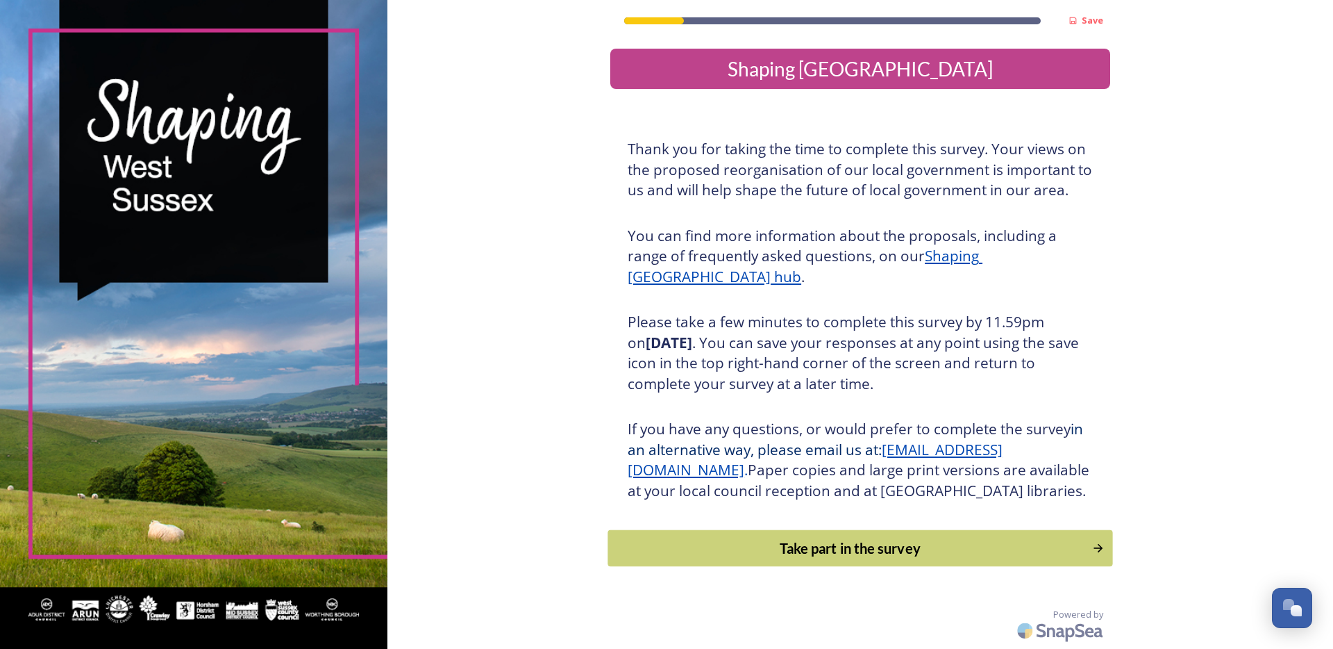
click at [942, 567] on button "Take part in the survey" at bounding box center [860, 548] width 505 height 37
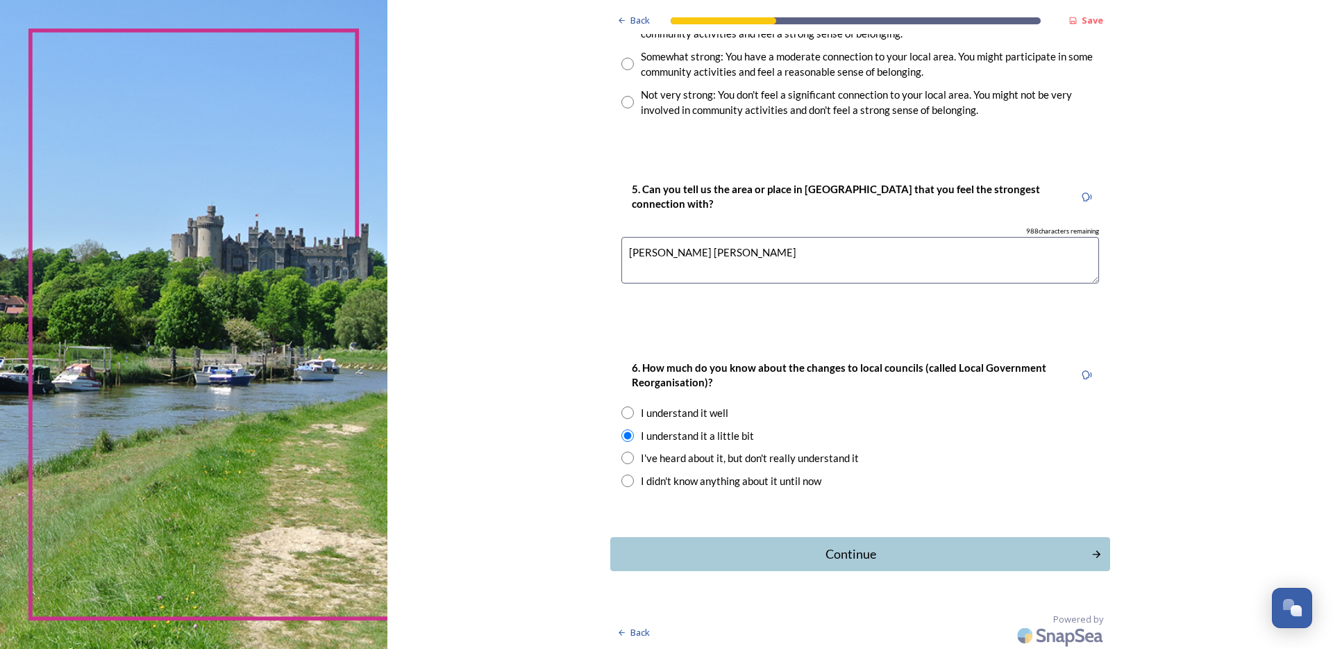
scroll to position [1309, 0]
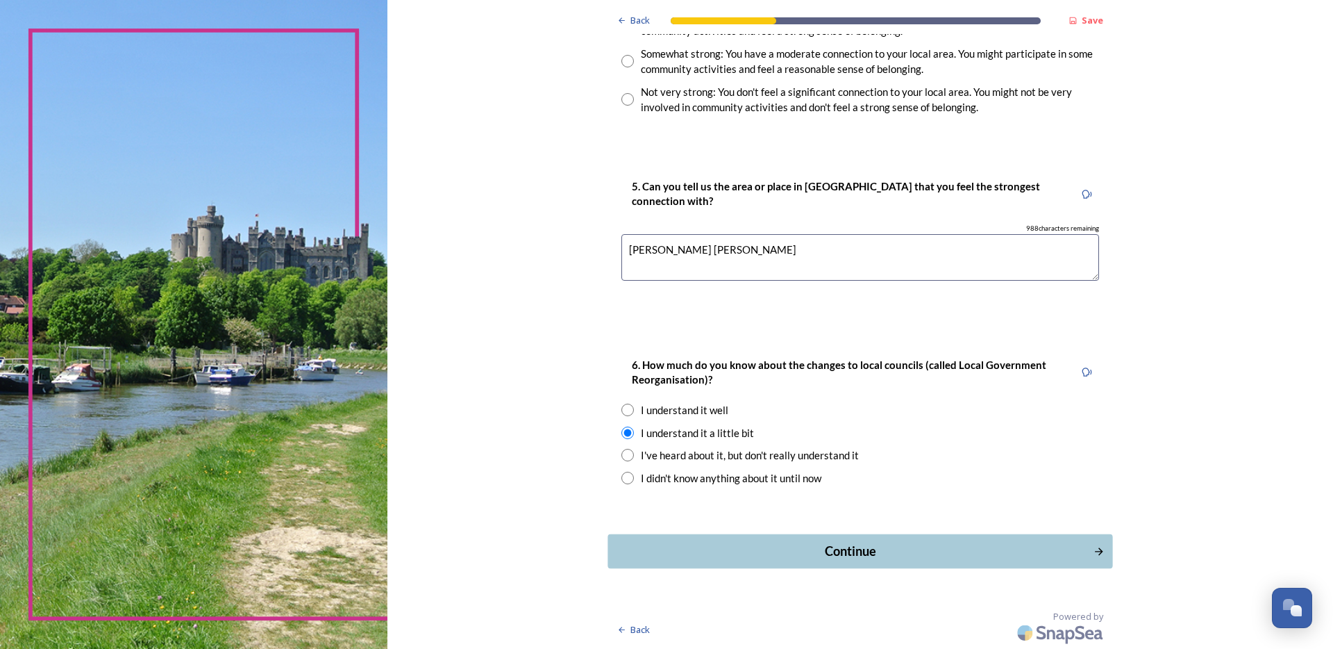
click at [877, 540] on button "Continue" at bounding box center [860, 551] width 505 height 34
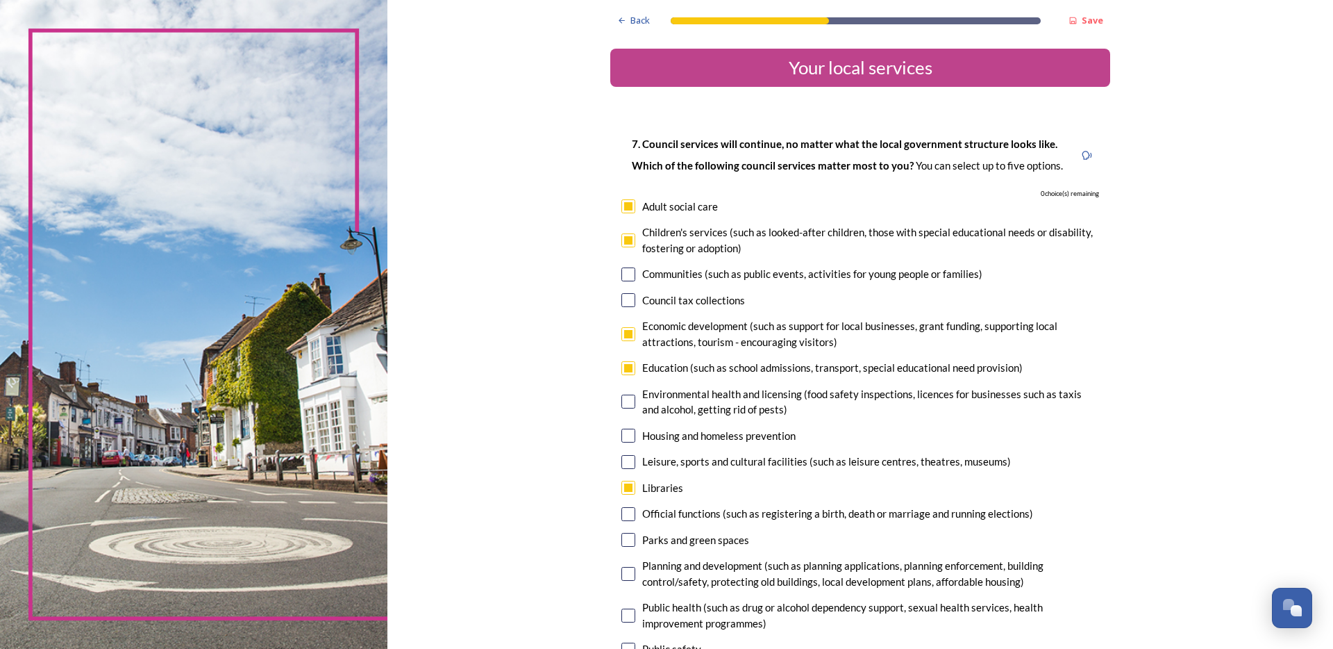
click at [709, 321] on div "Economic development (such as support for local businesses, grant funding, supp…" at bounding box center [870, 333] width 457 height 31
checkbox input "false"
click at [704, 303] on div "Council tax collections" at bounding box center [693, 300] width 103 height 16
checkbox input "false"
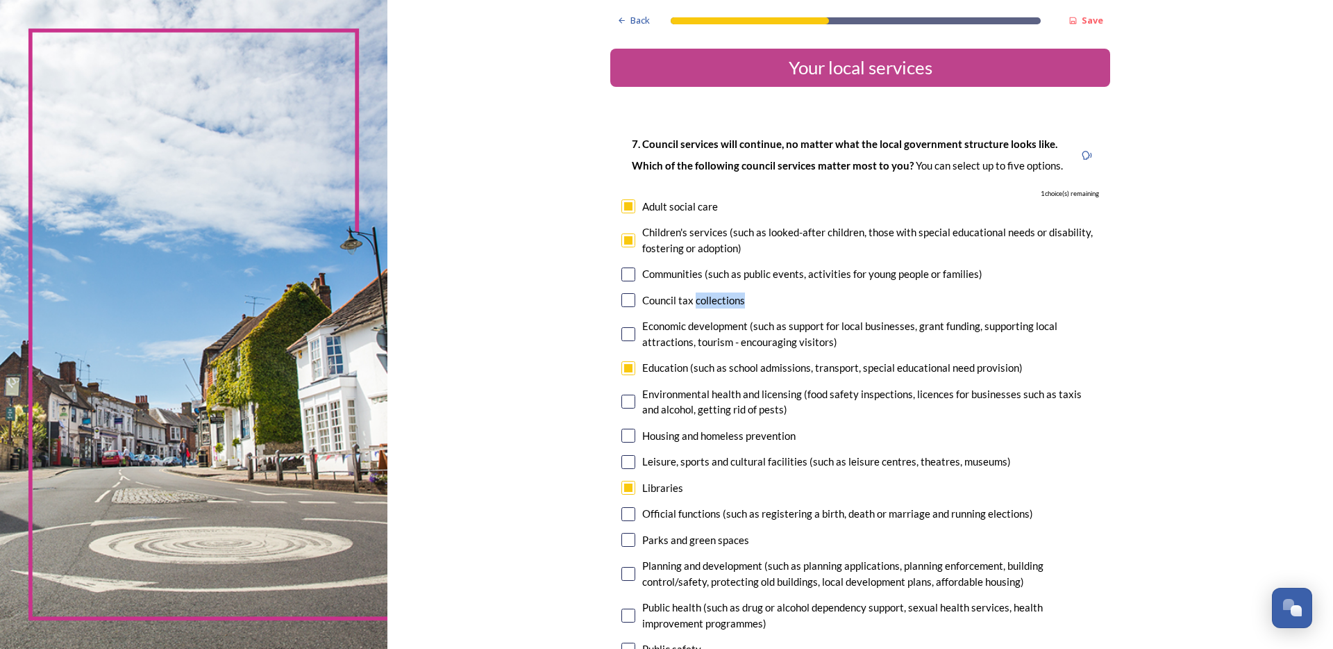
click at [695, 331] on div "Economic development (such as support for local businesses, grant funding, supp…" at bounding box center [870, 333] width 457 height 31
checkbox input "true"
click at [699, 306] on div "Council tax collections" at bounding box center [693, 300] width 103 height 16
click at [709, 290] on div "7. Council services will continue, no matter what the local government structur…" at bounding box center [860, 450] width 500 height 657
click at [713, 296] on div "Council tax collections" at bounding box center [693, 300] width 103 height 16
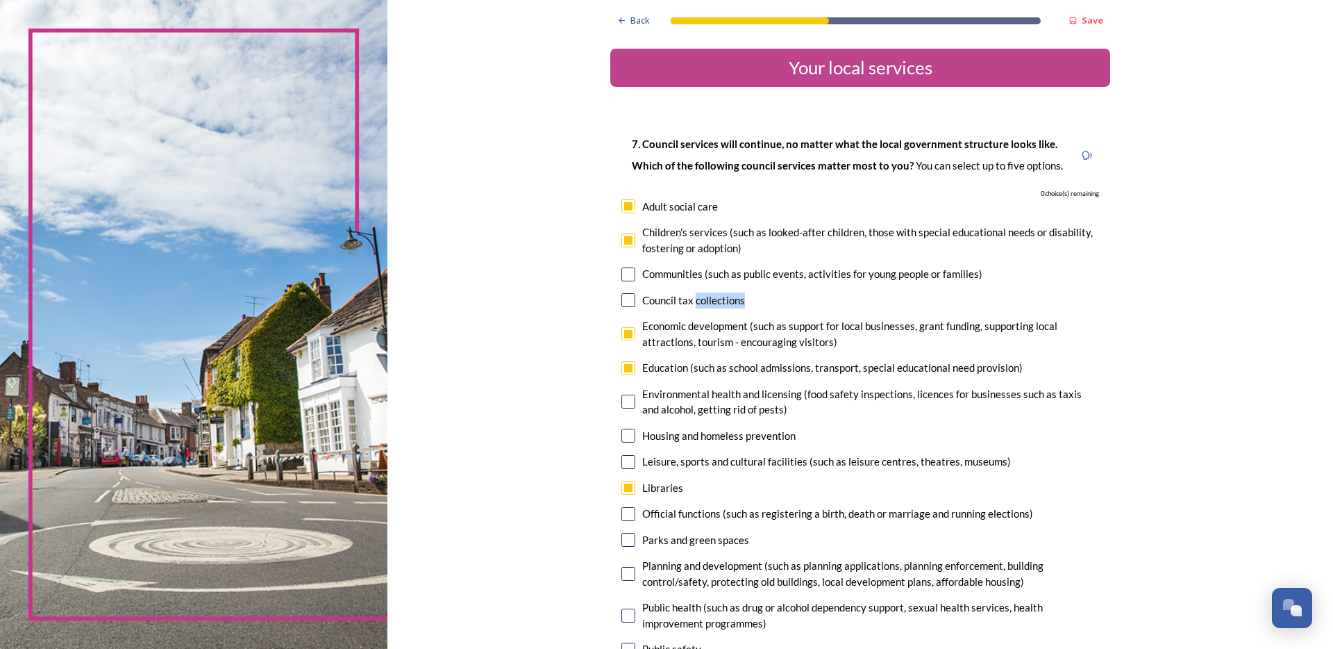
click at [713, 296] on div "Council tax collections" at bounding box center [693, 300] width 103 height 16
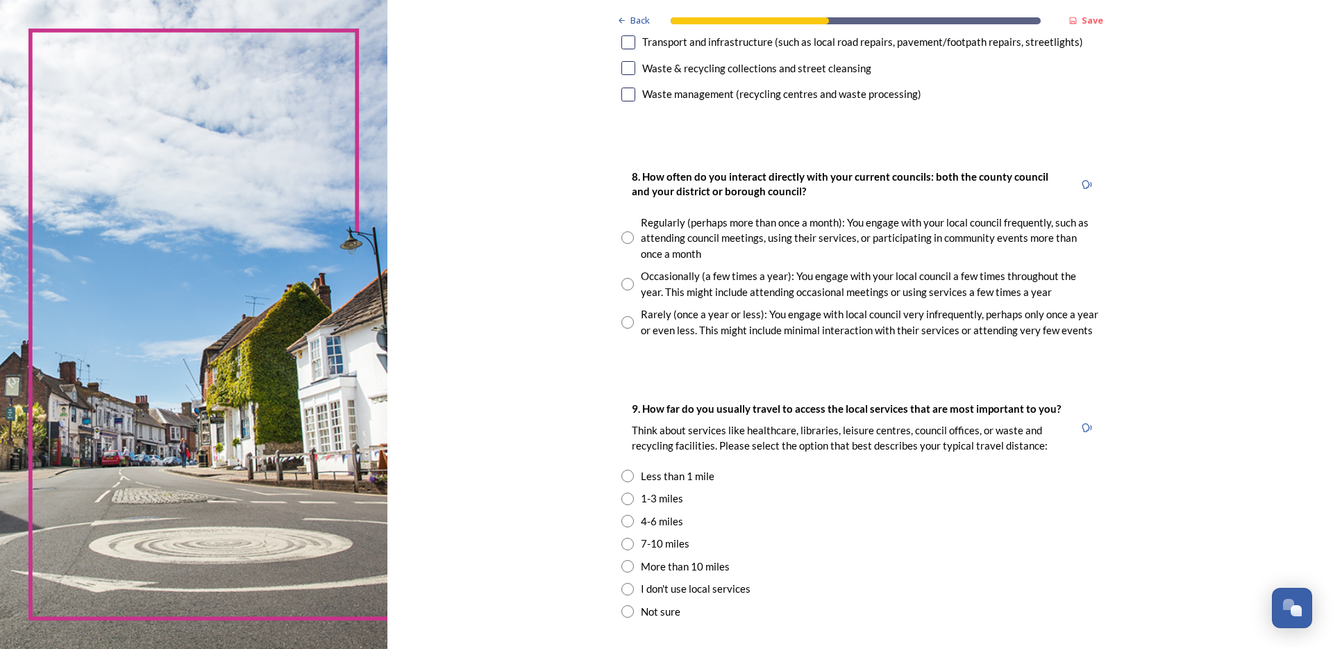
scroll to position [722, 0]
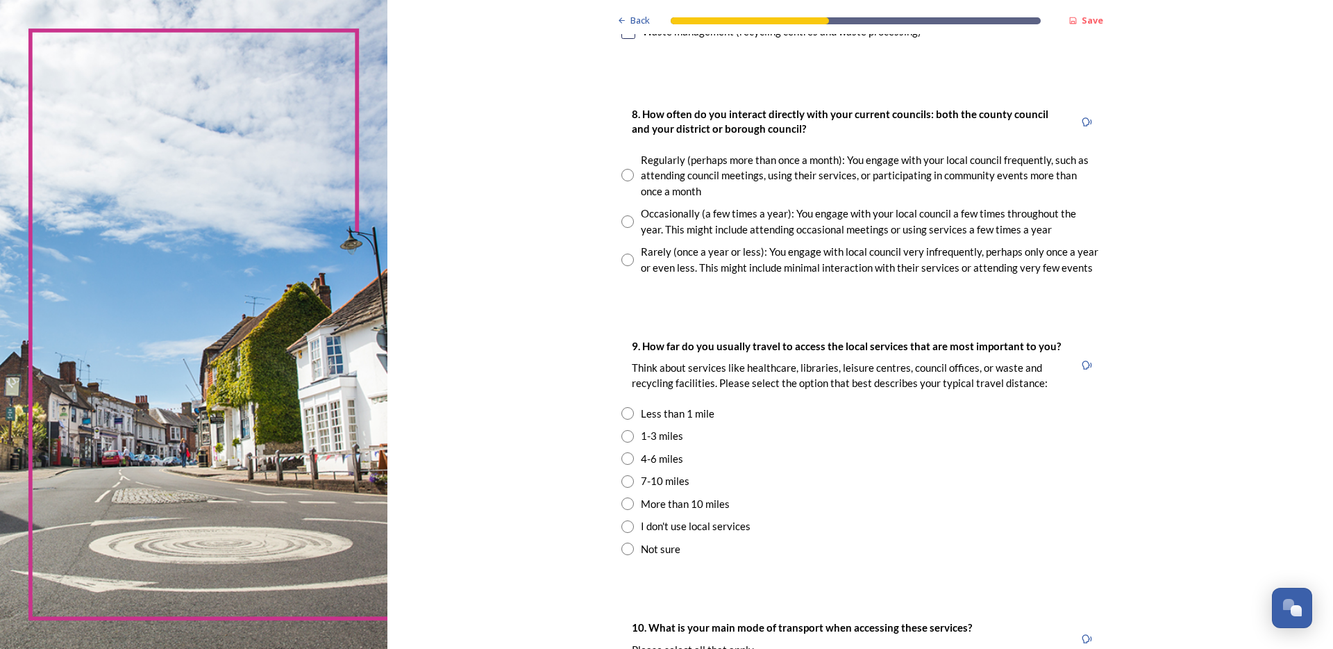
click at [696, 213] on div "Occasionally (a few times a year): You engage with your local council a few tim…" at bounding box center [870, 221] width 458 height 31
radio input "true"
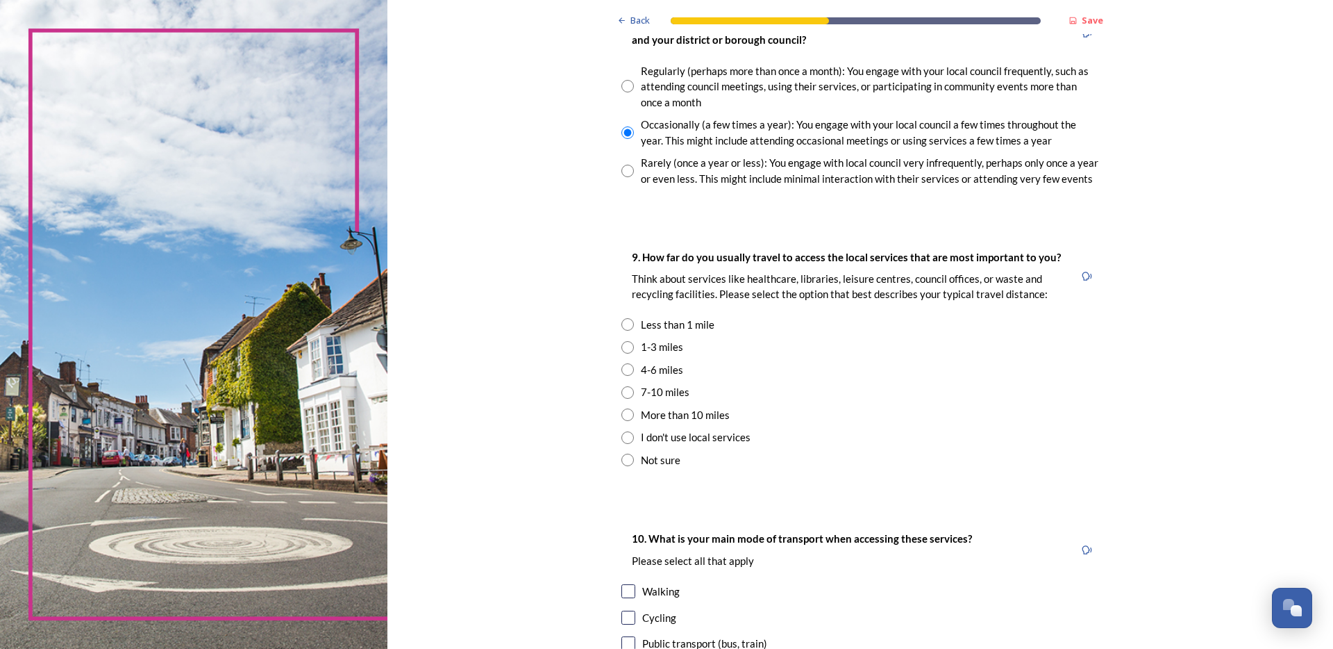
click at [651, 351] on div "1-3 miles" at bounding box center [662, 347] width 42 height 16
radio input "true"
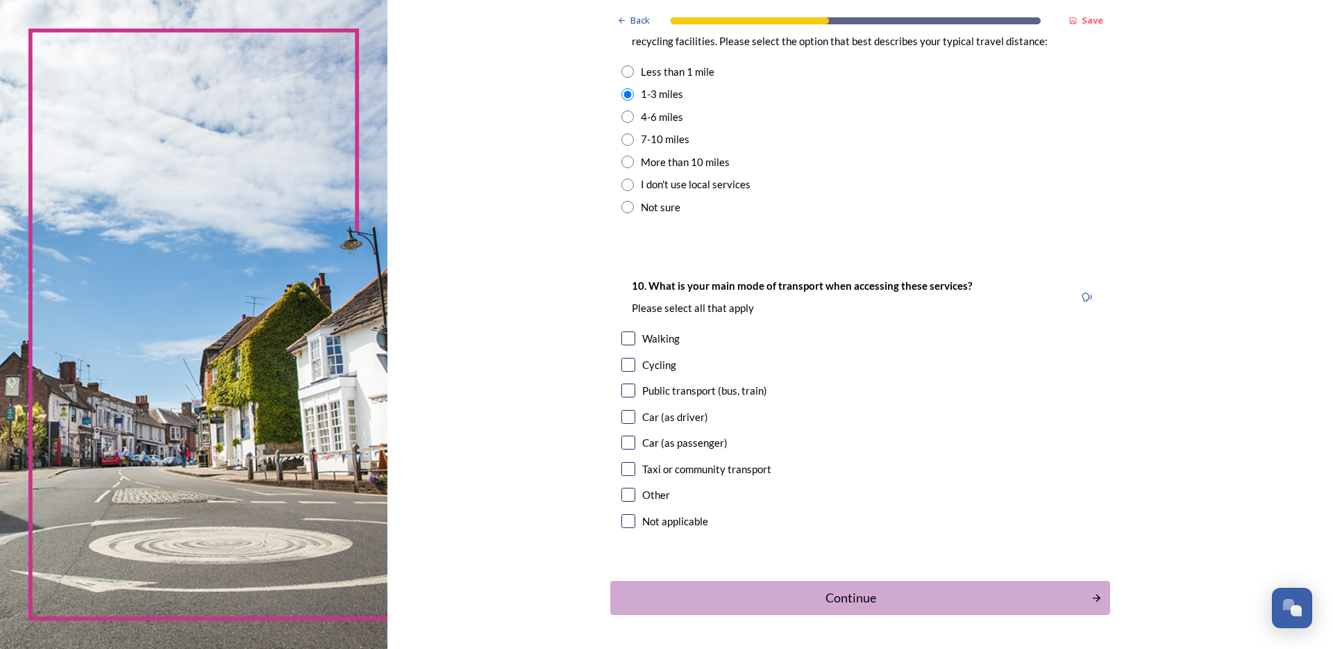
click at [622, 338] on input "checkbox" at bounding box center [629, 338] width 14 height 14
checkbox input "true"
click at [622, 372] on div "10. What is your main mode of transport when accessing these services? Please s…" at bounding box center [860, 404] width 500 height 283
click at [630, 358] on input "checkbox" at bounding box center [629, 365] width 14 height 14
checkbox input "true"
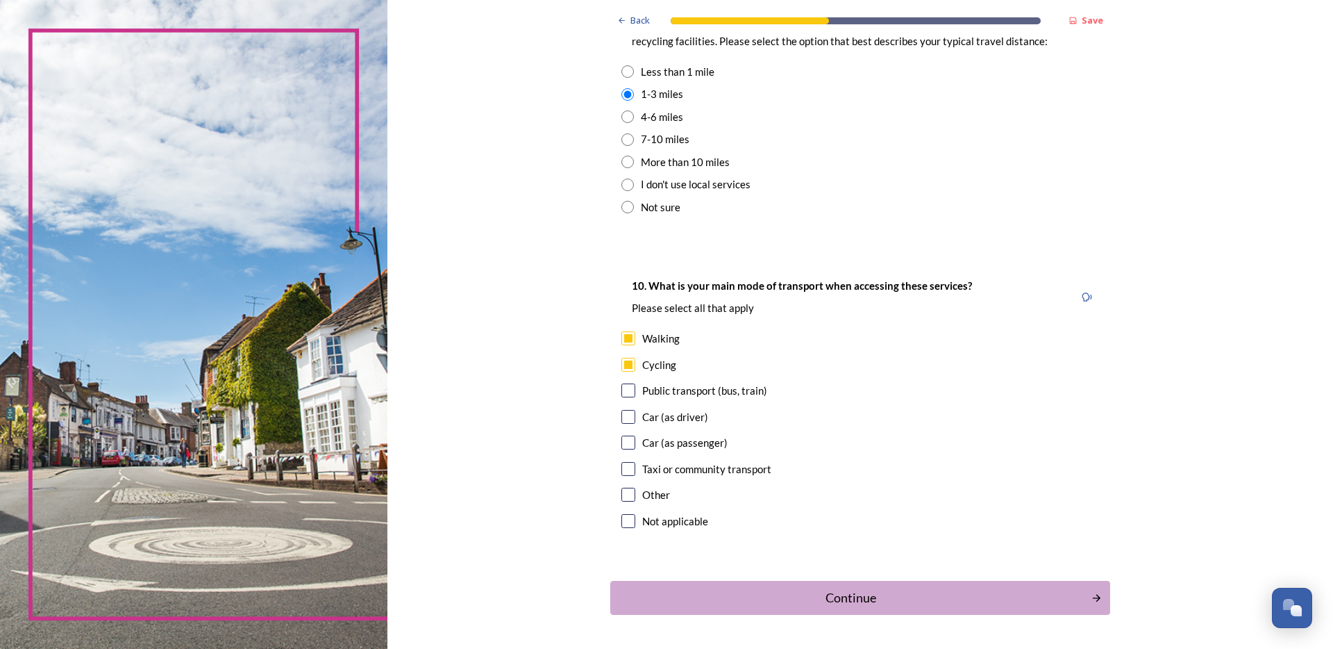
click at [624, 397] on div "Public transport (bus, train)" at bounding box center [861, 391] width 478 height 16
checkbox input "true"
click at [624, 421] on input "checkbox" at bounding box center [629, 417] width 14 height 14
checkbox input "true"
click at [623, 447] on input "checkbox" at bounding box center [629, 442] width 14 height 14
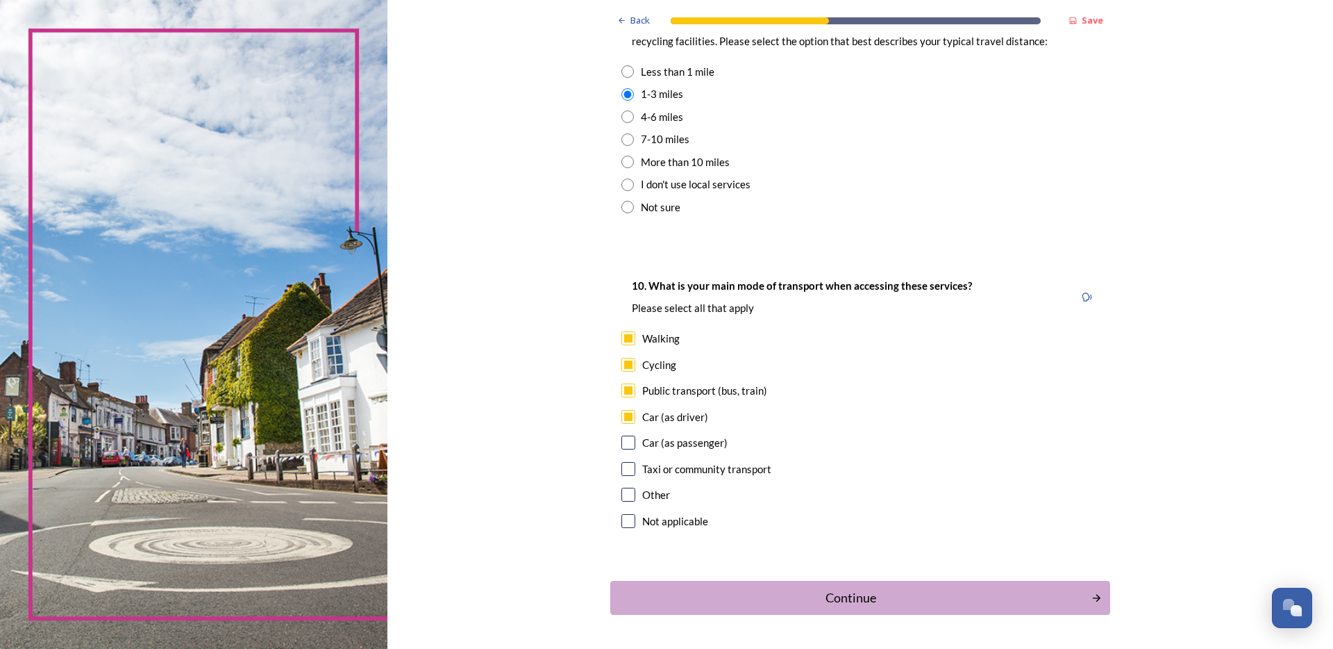
checkbox input "true"
click at [893, 603] on div "Continue" at bounding box center [851, 597] width 470 height 19
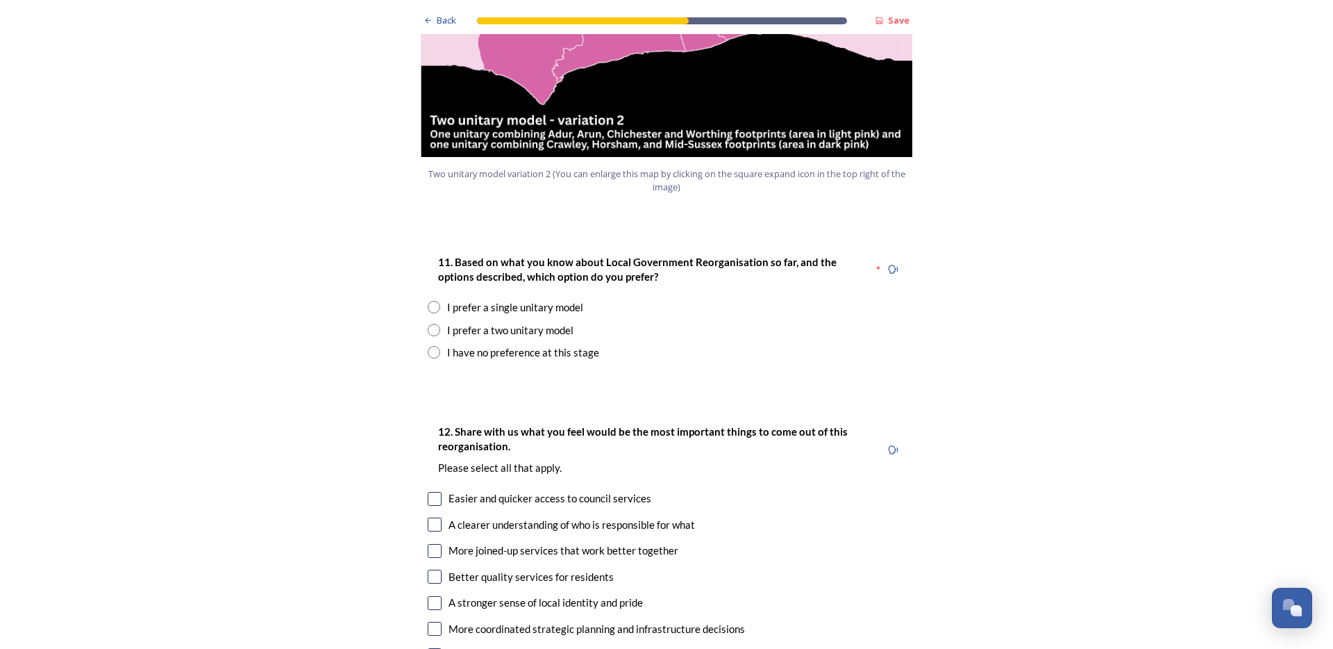
scroll to position [1703, 0]
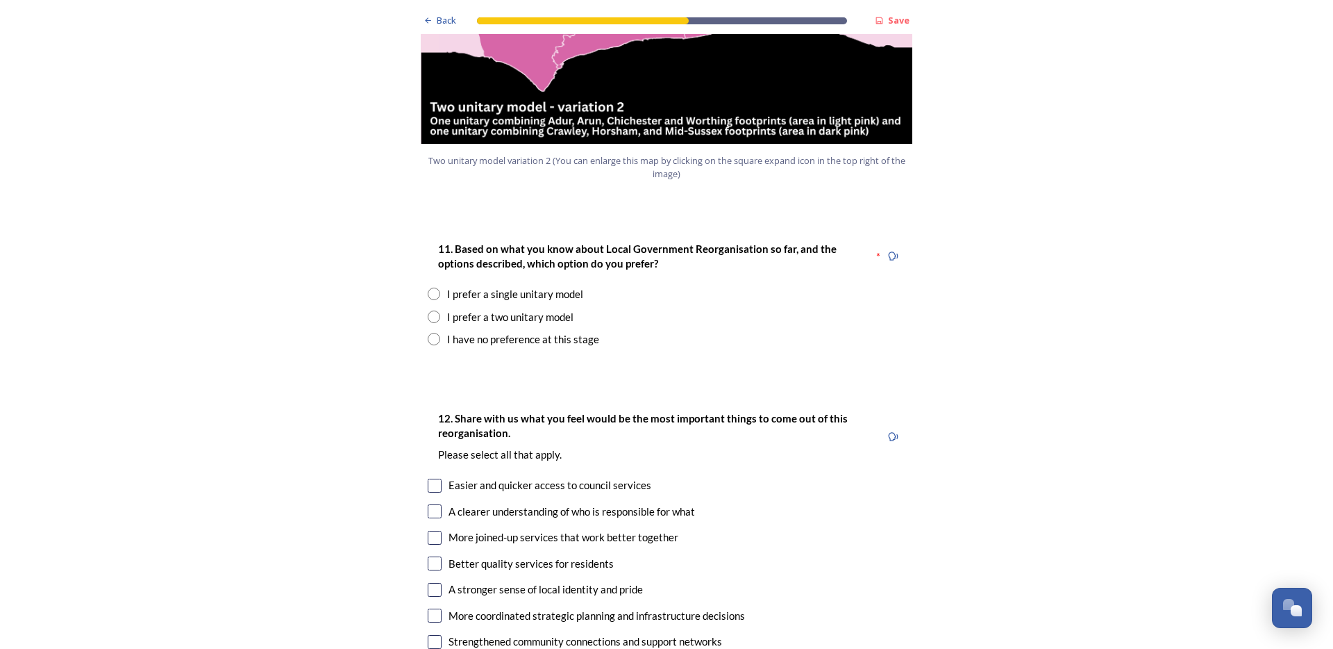
click at [556, 309] on div "I prefer a two unitary model" at bounding box center [510, 317] width 126 height 16
radio input "true"
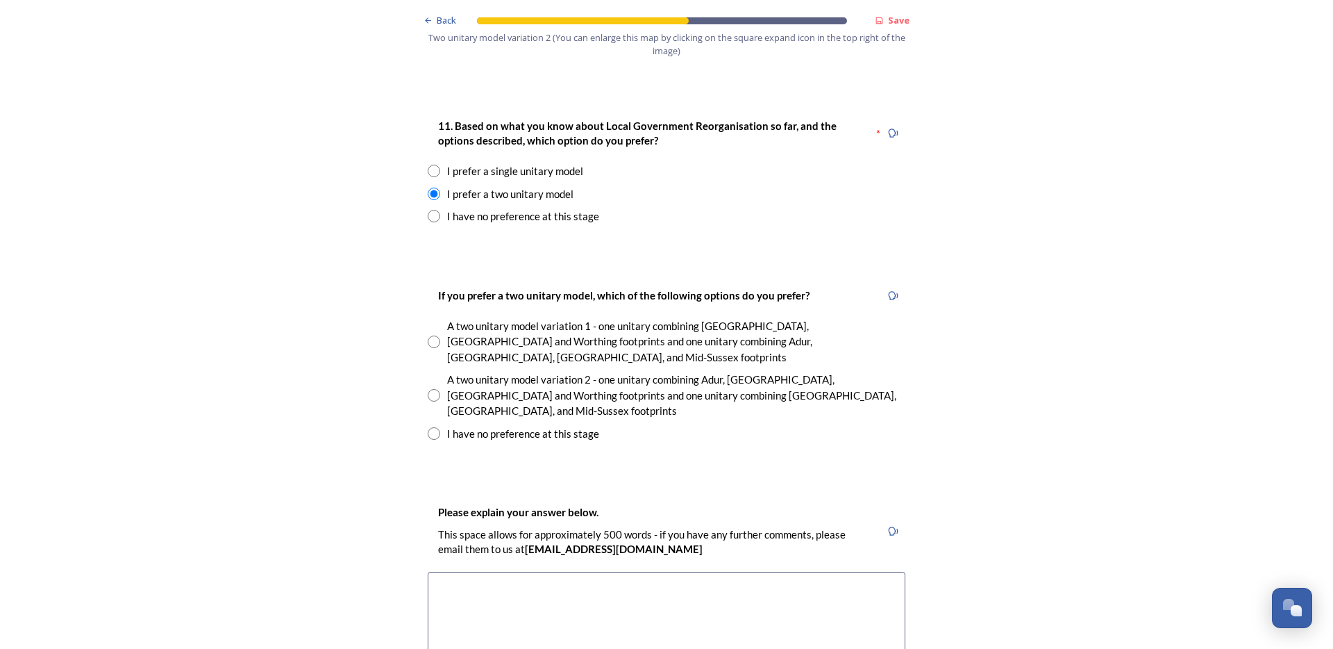
scroll to position [1833, 0]
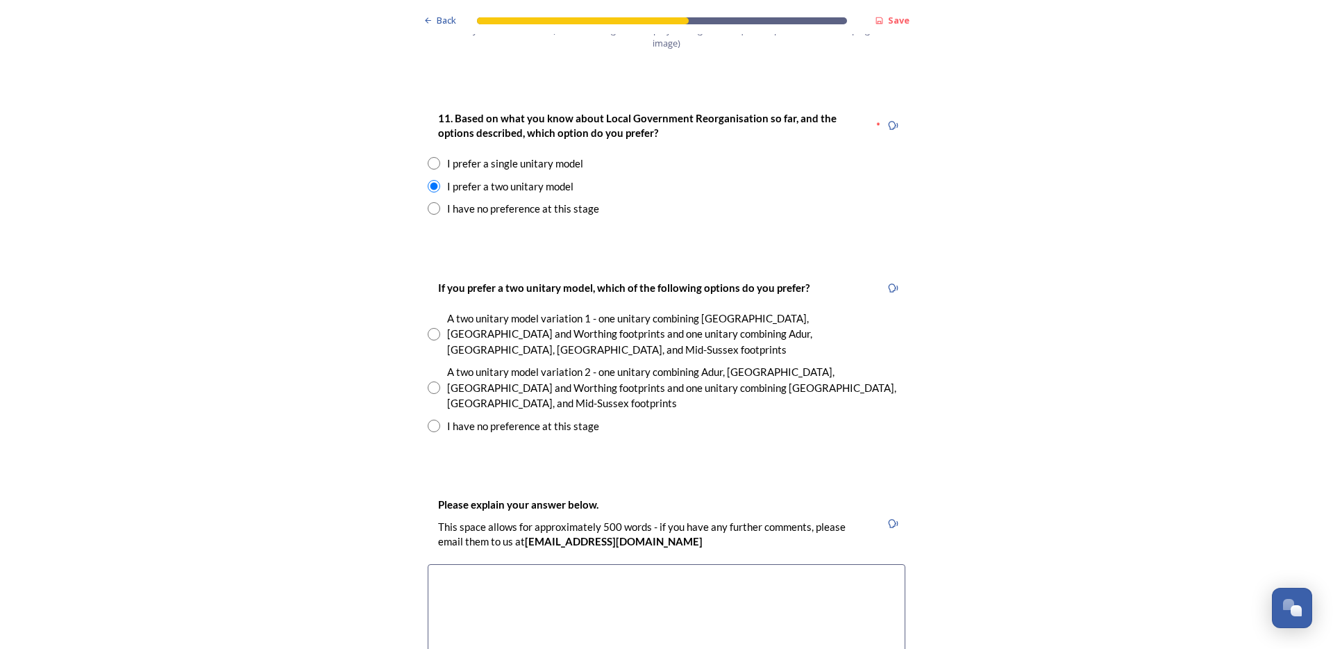
click at [632, 364] on div "A two unitary model variation 2 - one unitary combining Adur, [GEOGRAPHIC_DATA]…" at bounding box center [676, 387] width 458 height 47
radio input "true"
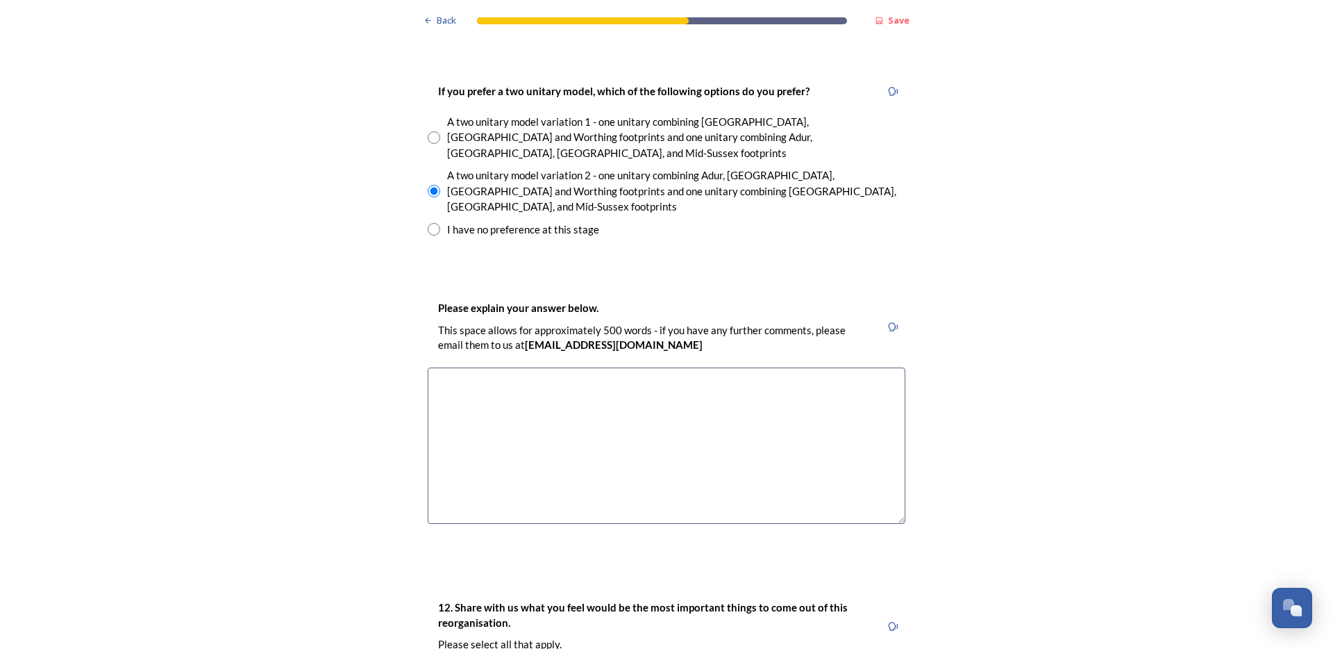
scroll to position [2049, 0]
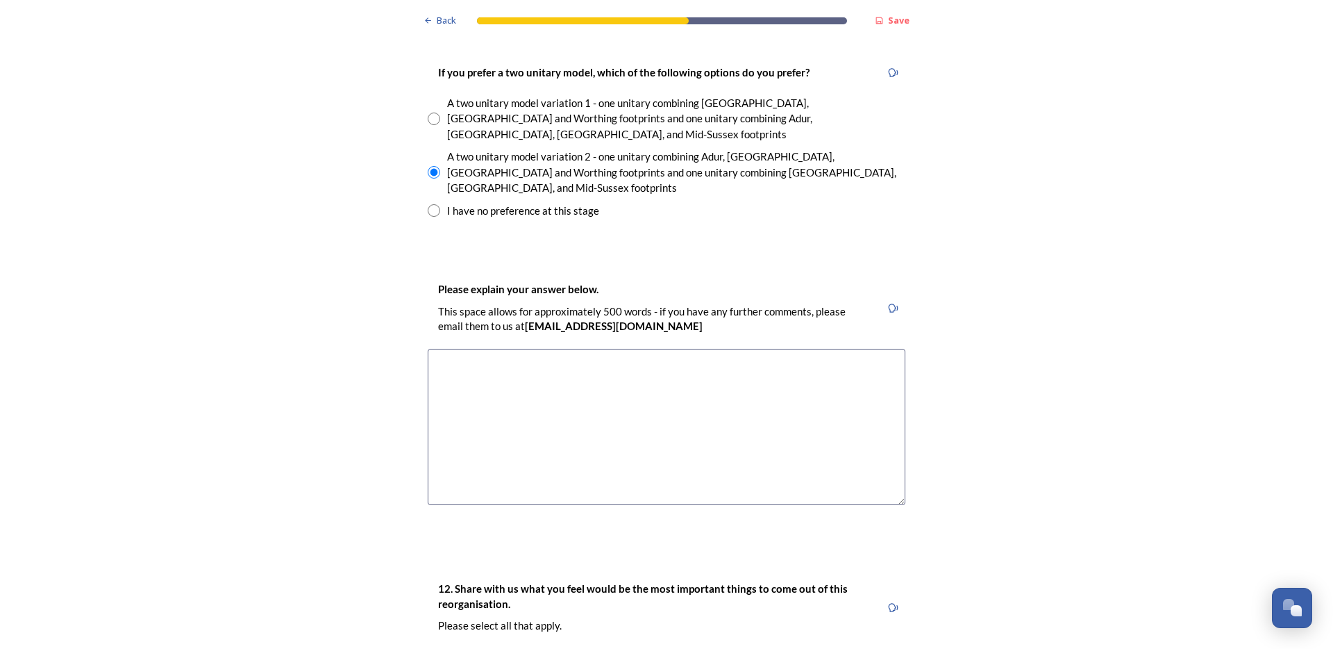
click at [924, 358] on div "Back Save Prioritising future services As explained on our Shaping [GEOGRAPHIC_…" at bounding box center [666, 377] width 1333 height 4853
click at [828, 363] on textarea at bounding box center [667, 427] width 478 height 156
click at [828, 362] on textarea at bounding box center [667, 427] width 478 height 156
click at [871, 349] on textarea "I don't want either of these to be considered. When did the people vote on this…" at bounding box center [667, 427] width 478 height 156
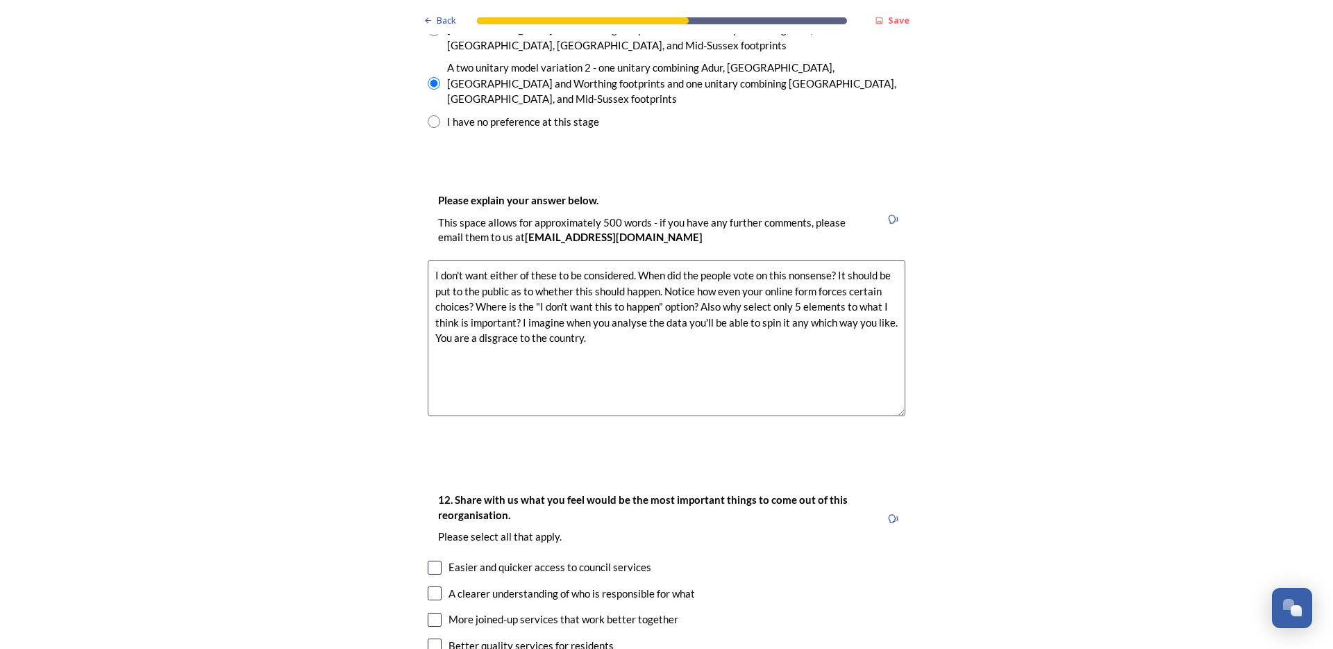
scroll to position [2147, 0]
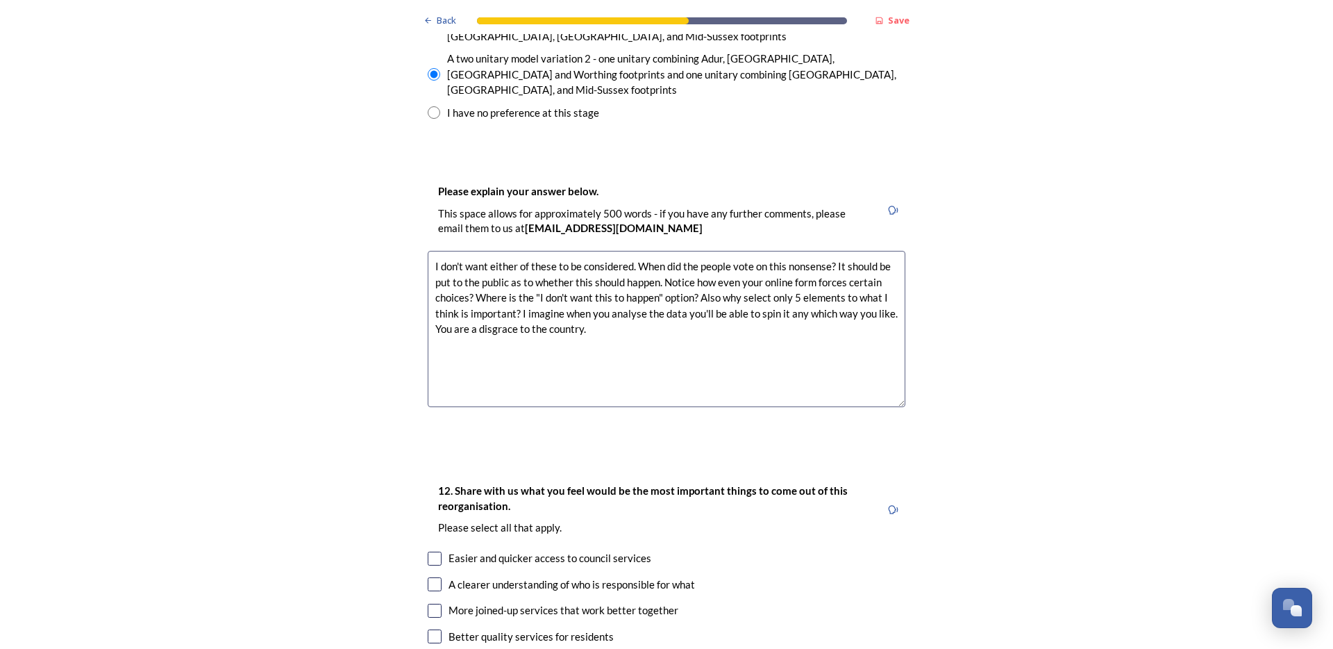
click at [512, 251] on textarea "I don't want either of these to be considered. When did the people vote on this…" at bounding box center [667, 329] width 478 height 156
click at [515, 251] on textarea "I don't want either of these to be considered. When did the people vote on this…" at bounding box center [667, 329] width 478 height 156
click at [726, 251] on textarea "I don't want either of these to be considered. When did the people vote on this…" at bounding box center [667, 329] width 478 height 156
click at [612, 251] on textarea "I don't want either of these to be considered. When did the people vote on this…" at bounding box center [667, 329] width 478 height 156
click at [834, 251] on textarea "I don't want either of these to be considered. When did the people vote on this…" at bounding box center [667, 329] width 478 height 156
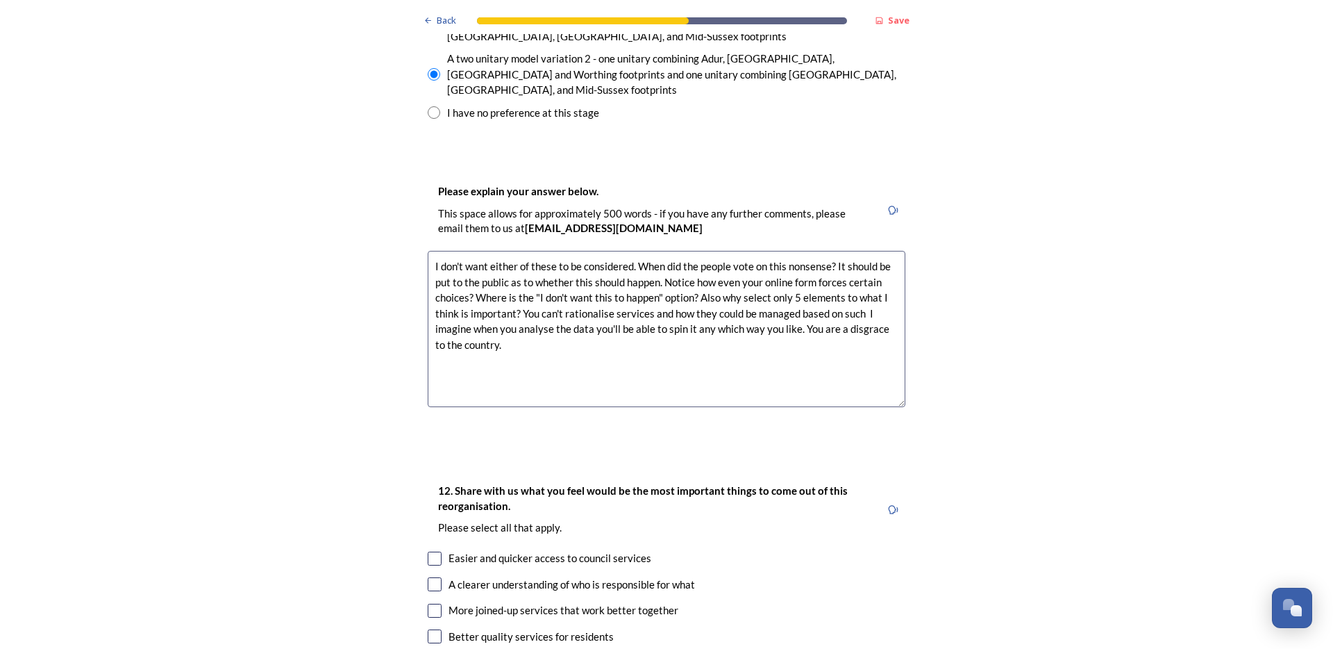
drag, startPoint x: 815, startPoint y: 242, endPoint x: 827, endPoint y: 244, distance: 12.6
click at [815, 251] on textarea "I don't want either of these to be considered. When did the people vote on this…" at bounding box center [667, 329] width 478 height 156
click at [827, 251] on textarea "I don't want either of these to be considered. When did the people vote on this…" at bounding box center [667, 329] width 478 height 156
click at [834, 251] on textarea "I don't want either of these to be considered. When did the people vote on this…" at bounding box center [667, 329] width 478 height 156
paste textarea "data tailoring"
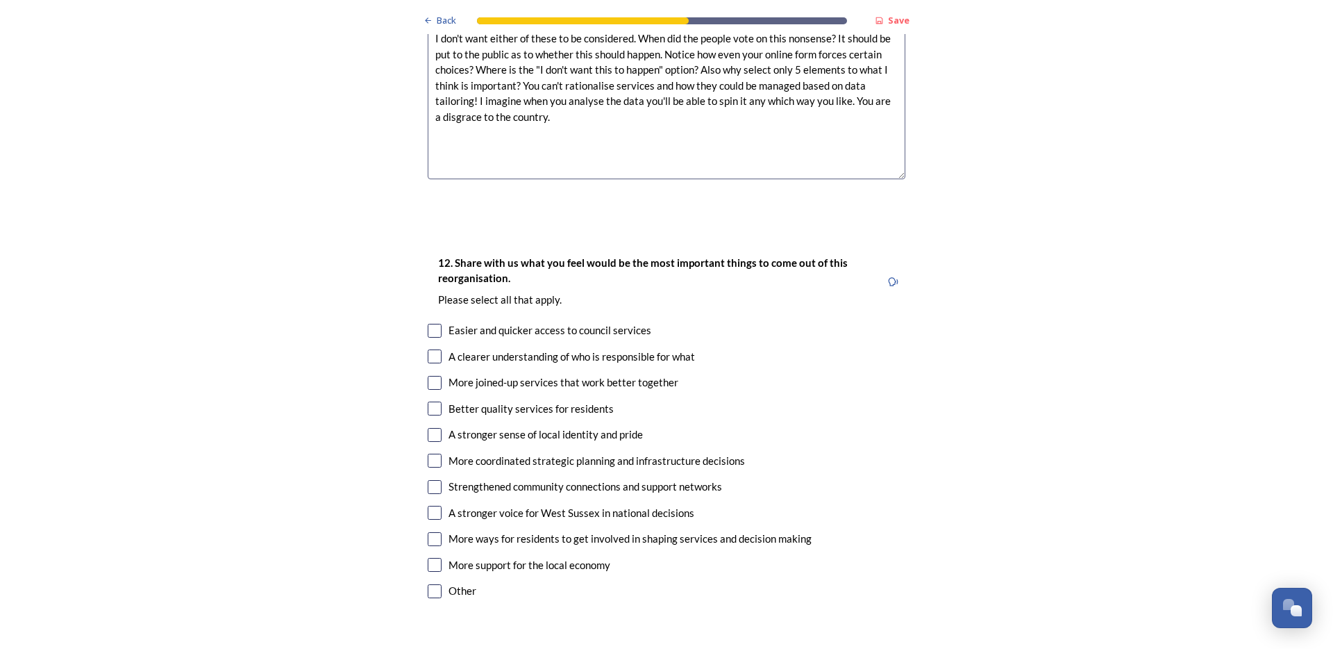
scroll to position [2377, 0]
type textarea "I don't want either of these to be considered. When did the people vote on this…"
drag, startPoint x: 474, startPoint y: 533, endPoint x: 467, endPoint y: 530, distance: 7.5
click at [469, 531] on div "12. Share with us what you feel would be the most important things to come out …" at bounding box center [667, 425] width 500 height 375
click at [467, 530] on div "12. Share with us what you feel would be the most important things to come out …" at bounding box center [667, 425] width 500 height 375
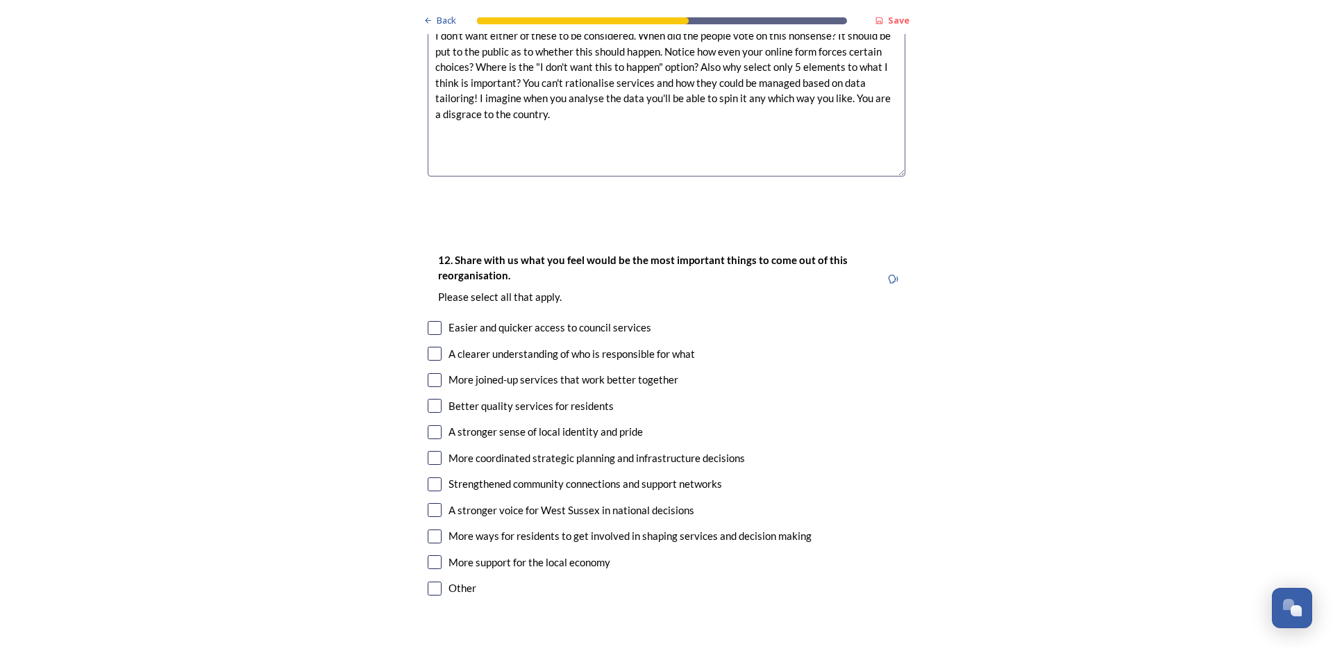
click at [458, 580] on div "Other" at bounding box center [463, 588] width 28 height 16
checkbox input "true"
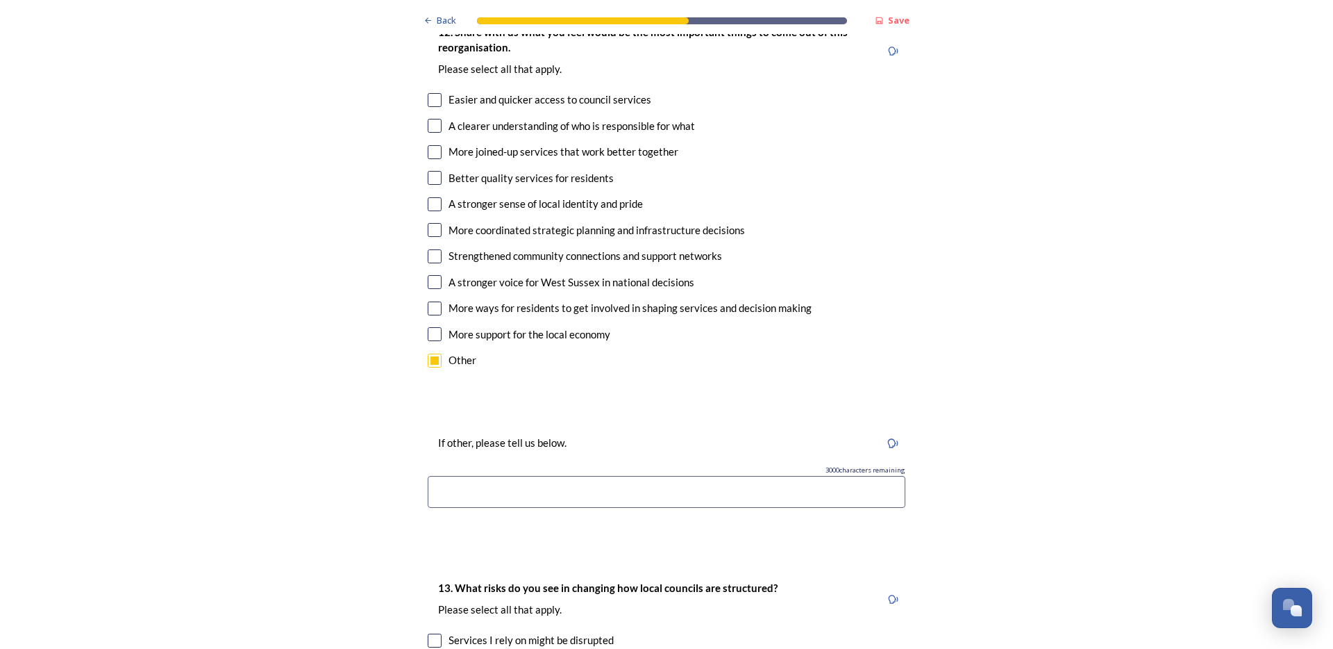
scroll to position [2487, 0]
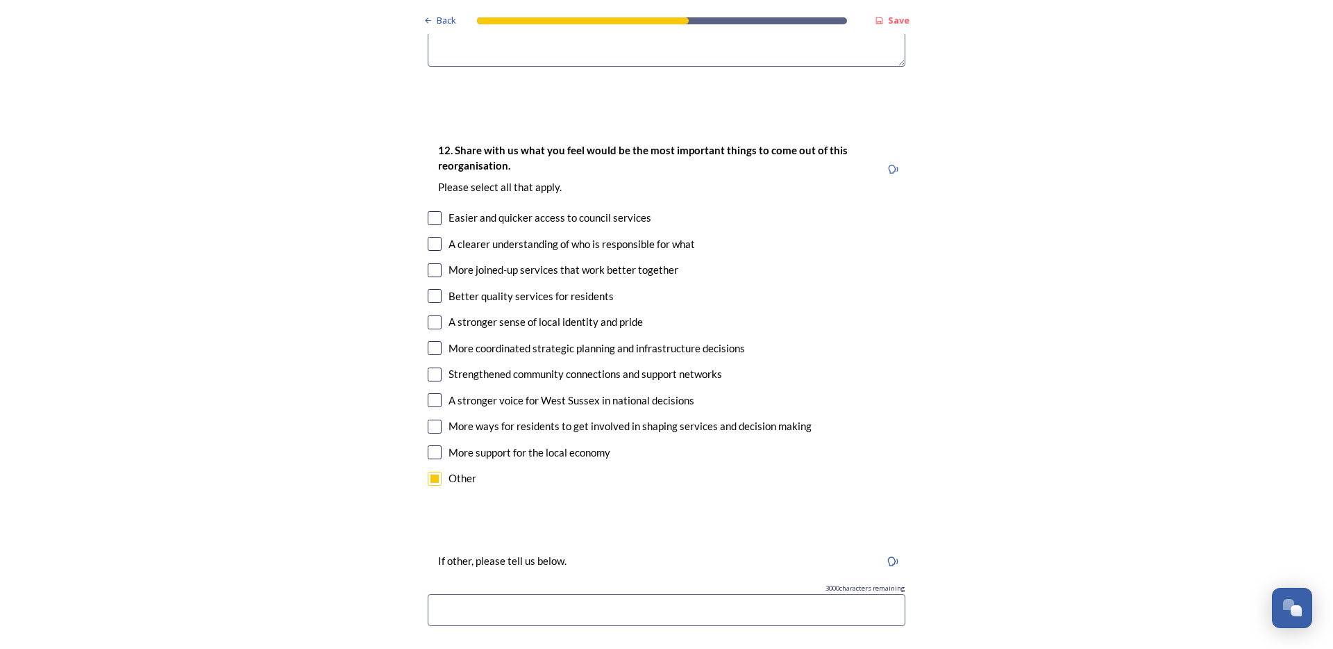
click at [609, 545] on div "If other, please tell us below." at bounding box center [667, 560] width 478 height 31
click at [576, 557] on div "If other, please tell us below. 3000 characters remaining" at bounding box center [667, 593] width 500 height 110
click at [610, 594] on input at bounding box center [667, 610] width 478 height 32
type input "This is"
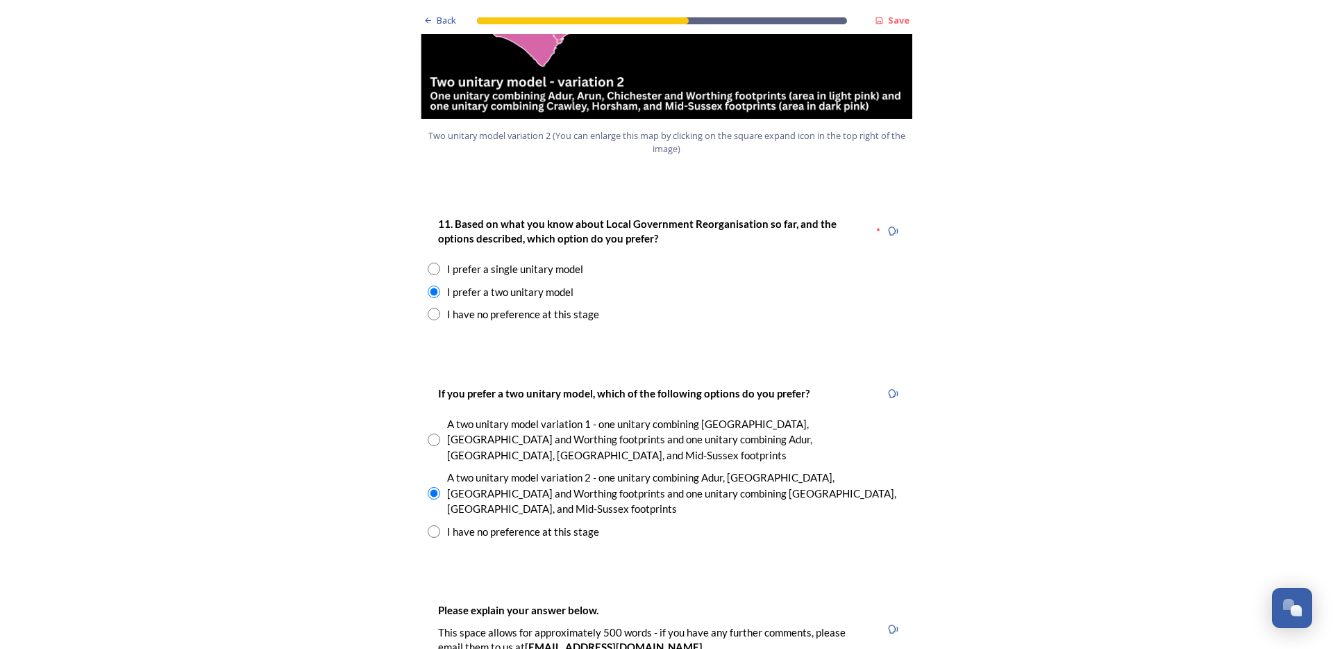
scroll to position [2037, 0]
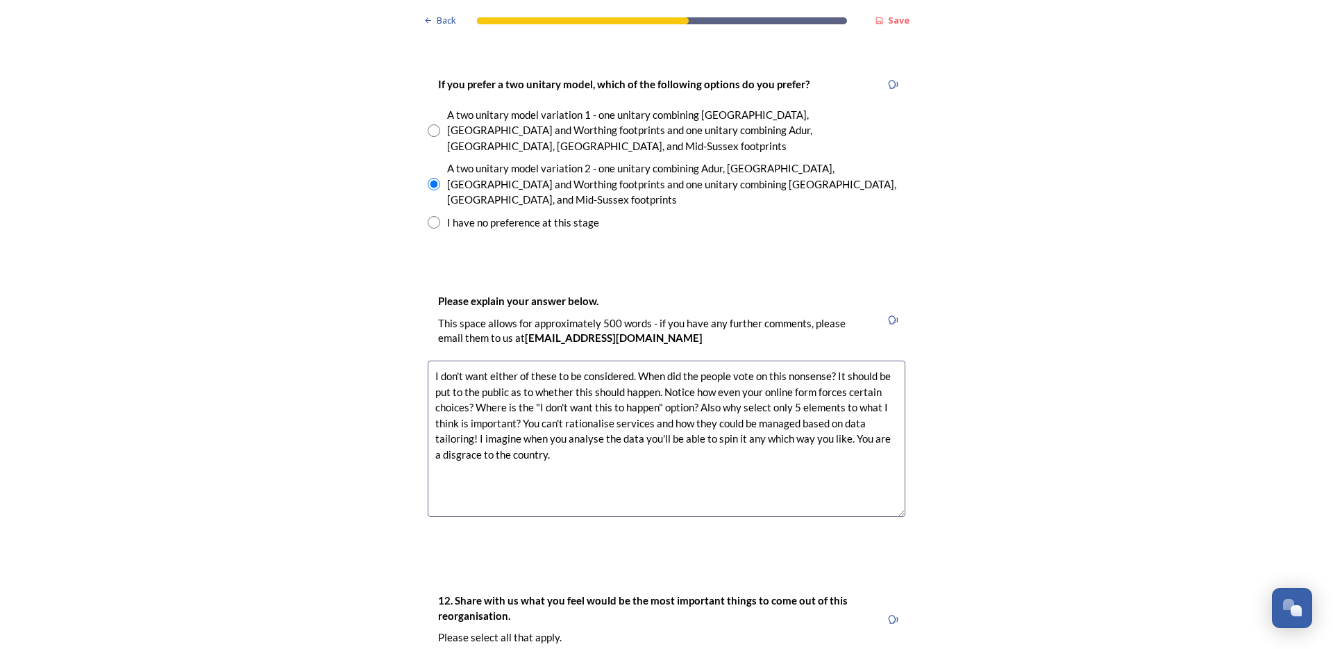
click at [547, 316] on p "This space allows for approximately 500 words - if you have any further comment…" at bounding box center [654, 331] width 432 height 30
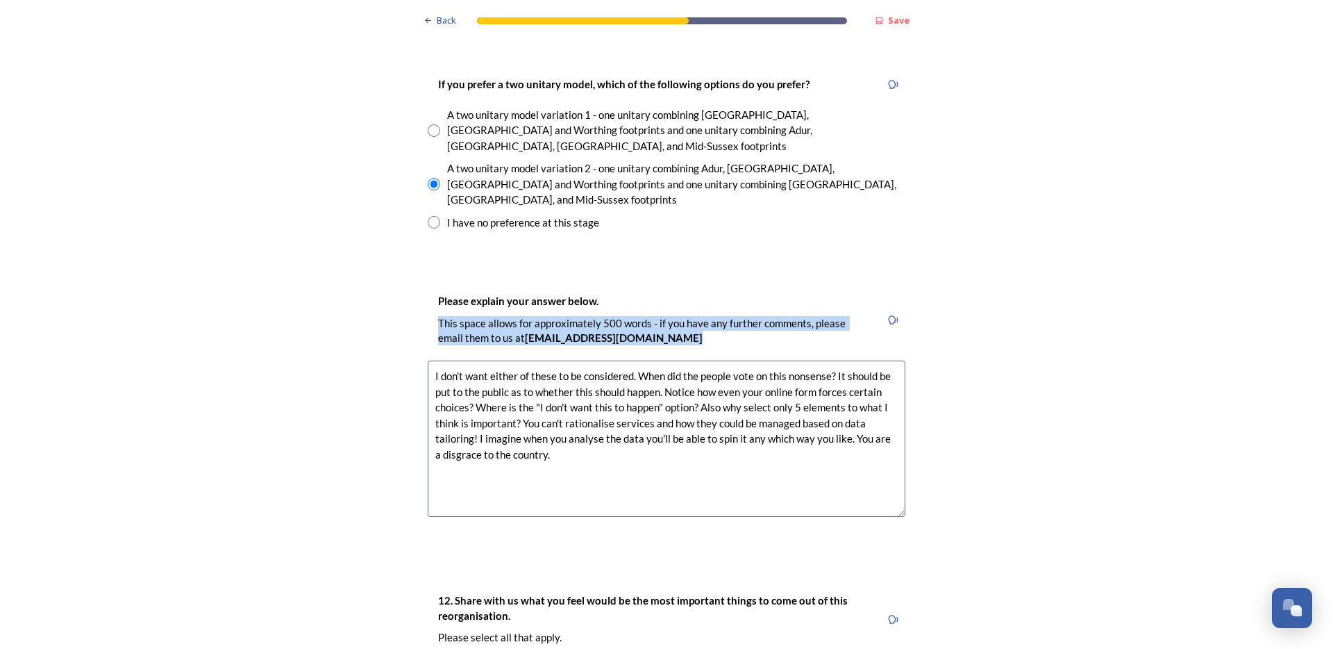
click at [547, 316] on p "This space allows for approximately 500 words - if you have any further comment…" at bounding box center [654, 331] width 432 height 30
copy div "This space allows for approximately 500 words - if you have any further comment…"
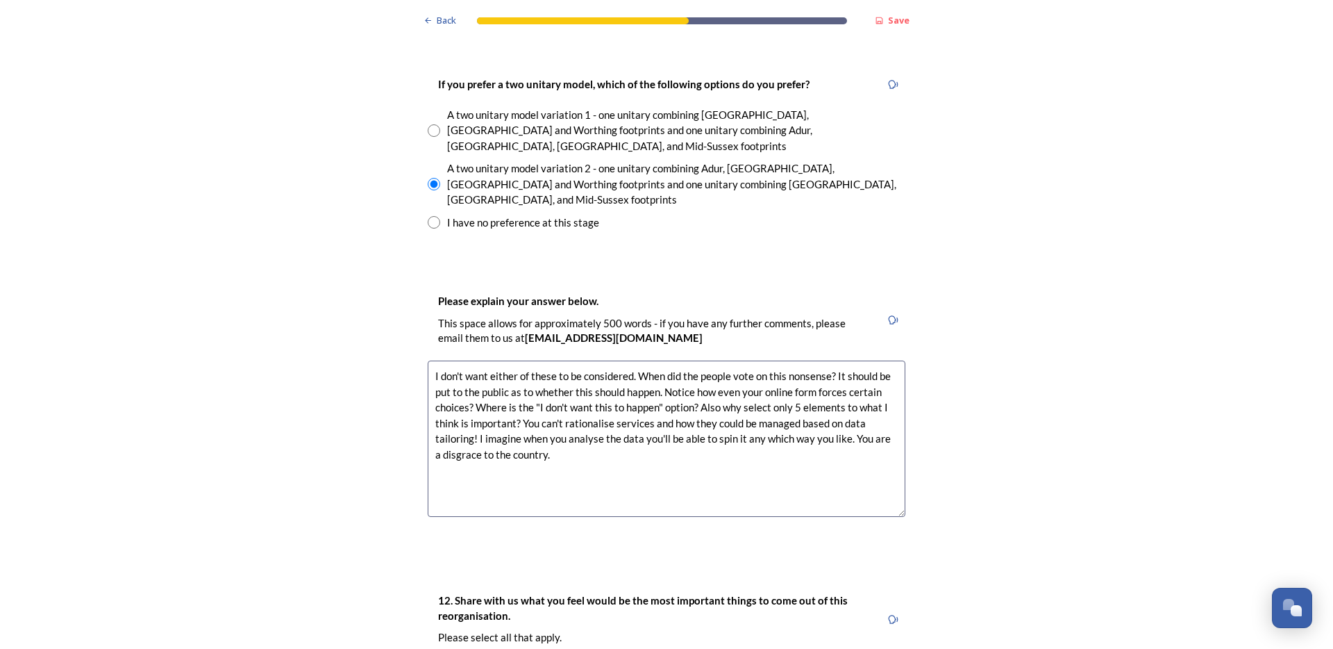
click at [569, 399] on textarea "I don't want either of these to be considered. When did the people vote on this…" at bounding box center [667, 438] width 478 height 156
drag, startPoint x: 568, startPoint y: 394, endPoint x: 394, endPoint y: 279, distance: 208.0
click at [403, 284] on div "Back Save Prioritising future services As explained on our Shaping [GEOGRAPHIC_…" at bounding box center [666, 462] width 1333 height 4998
click at [623, 409] on textarea "I don't want either of these to be considered. When did the people vote on this…" at bounding box center [667, 438] width 478 height 156
drag, startPoint x: 436, startPoint y: 298, endPoint x: 256, endPoint y: 151, distance: 232.0
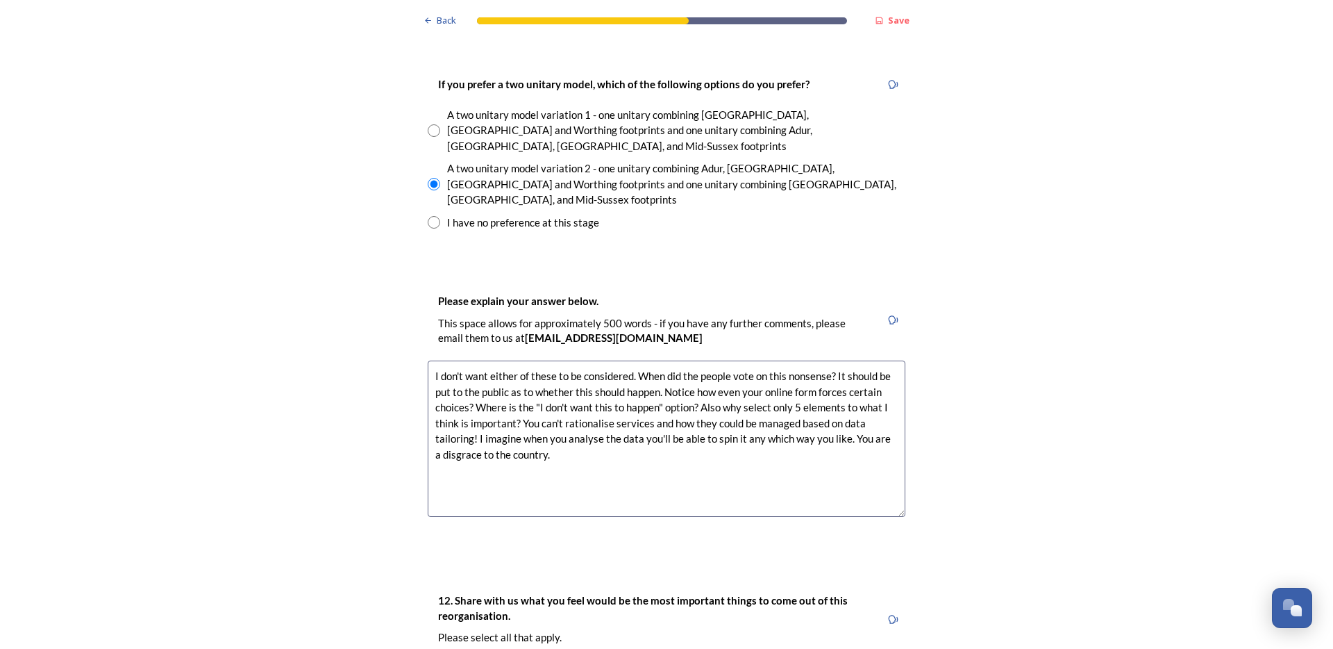
click at [257, 152] on div "Back Save Prioritising future services As explained on our Shaping [GEOGRAPHIC_…" at bounding box center [666, 462] width 1333 height 4998
paste textarea "lor ipsumdo sitame co adipi elitseddo. Eius tem inc utlabo etd ma aliq en admi?…"
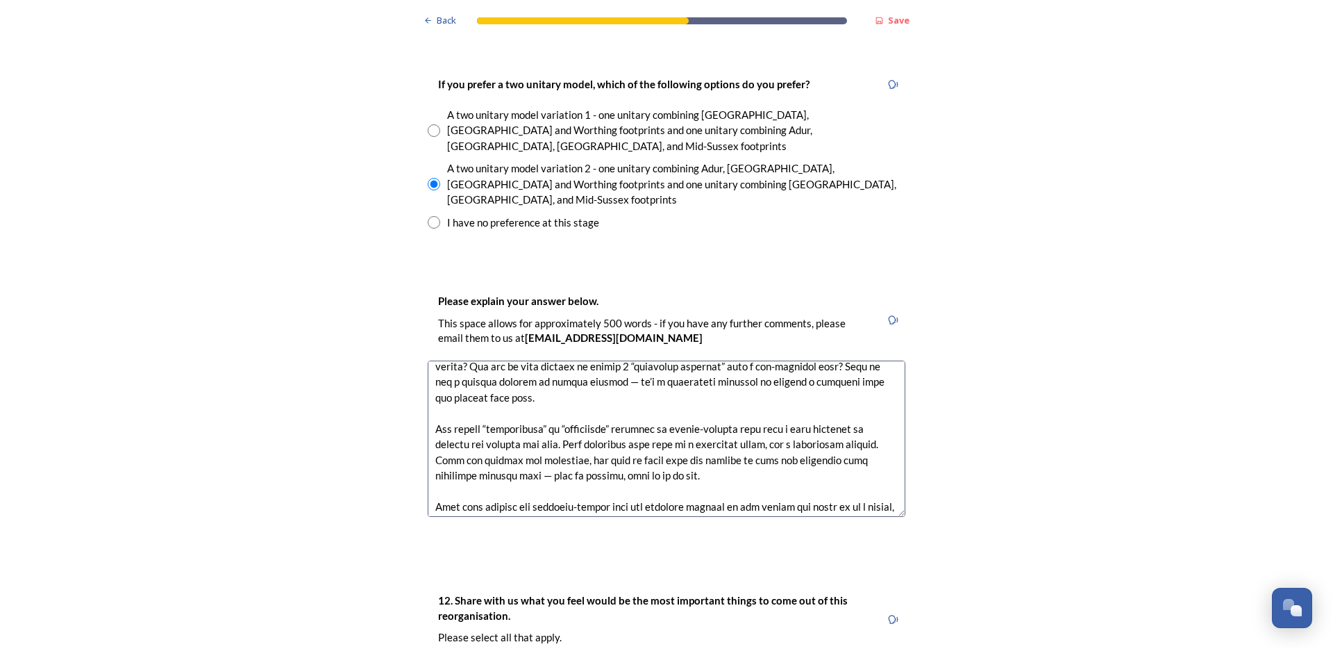
scroll to position [0, 0]
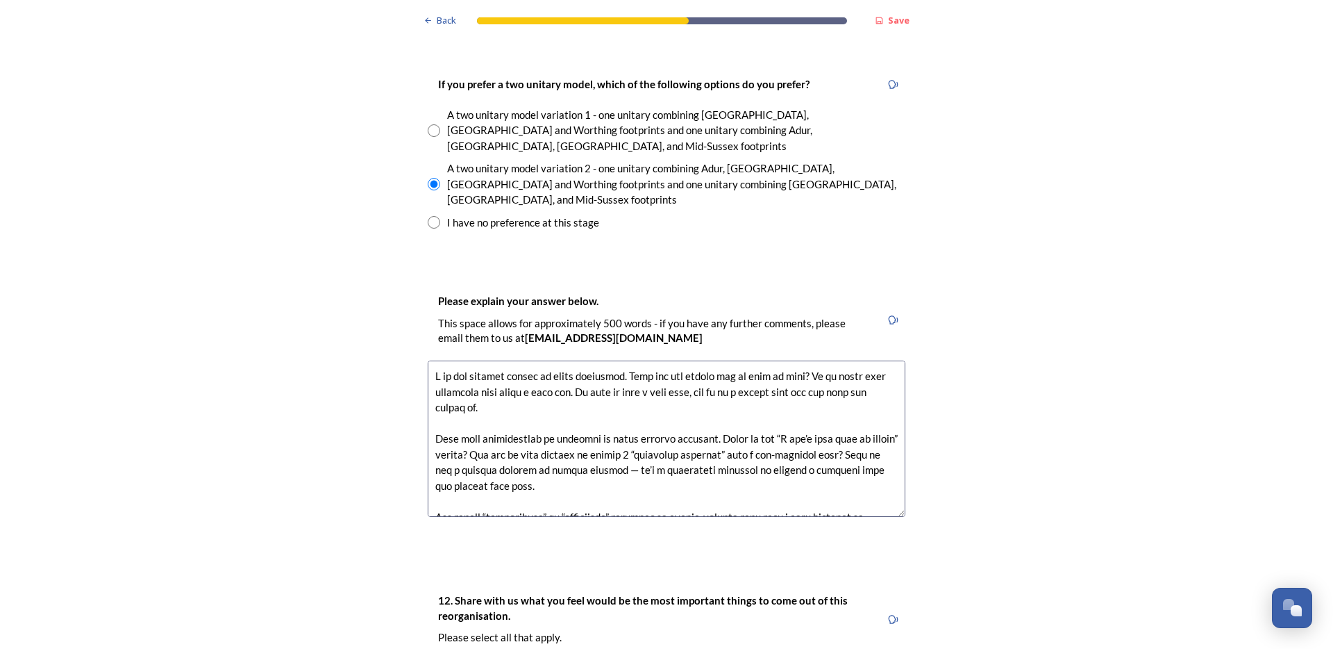
drag, startPoint x: 646, startPoint y: 392, endPoint x: 654, endPoint y: 394, distance: 8.4
click at [646, 393] on textarea at bounding box center [667, 438] width 478 height 156
click at [769, 367] on textarea at bounding box center [667, 438] width 478 height 156
click at [466, 385] on textarea at bounding box center [667, 438] width 478 height 156
drag, startPoint x: 804, startPoint y: 307, endPoint x: 835, endPoint y: 306, distance: 31.3
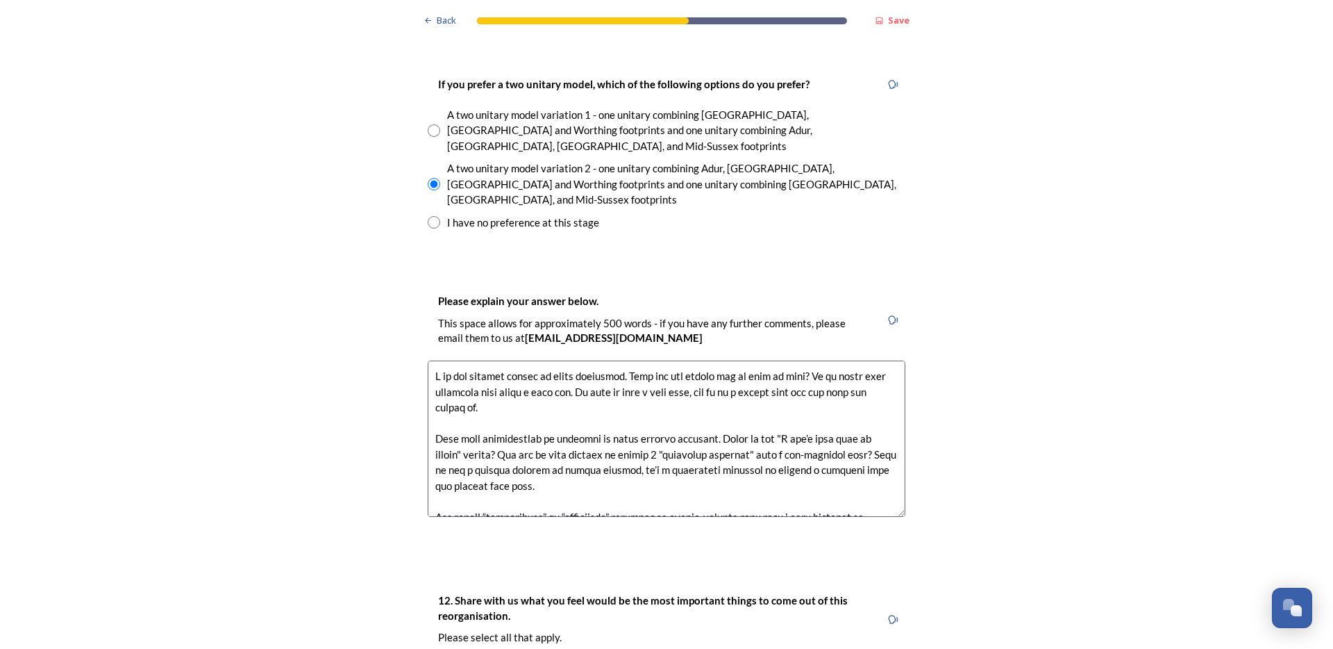
click at [804, 360] on textarea at bounding box center [667, 438] width 478 height 156
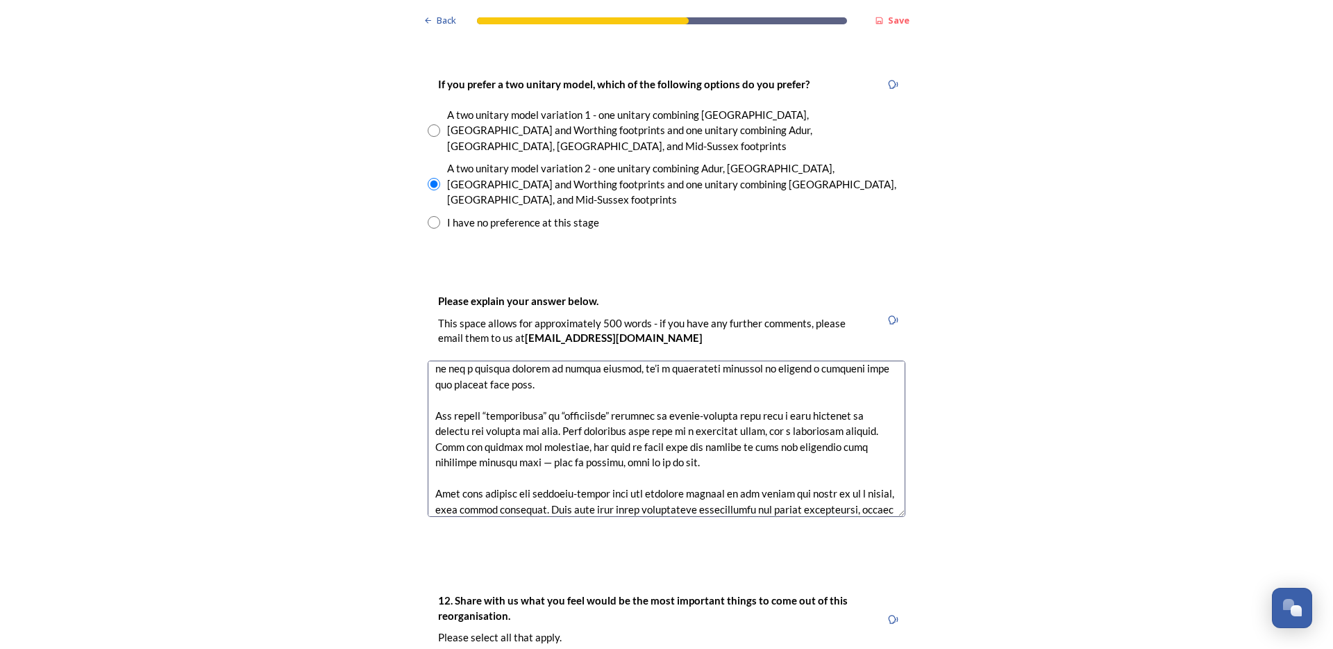
scroll to position [110, 0]
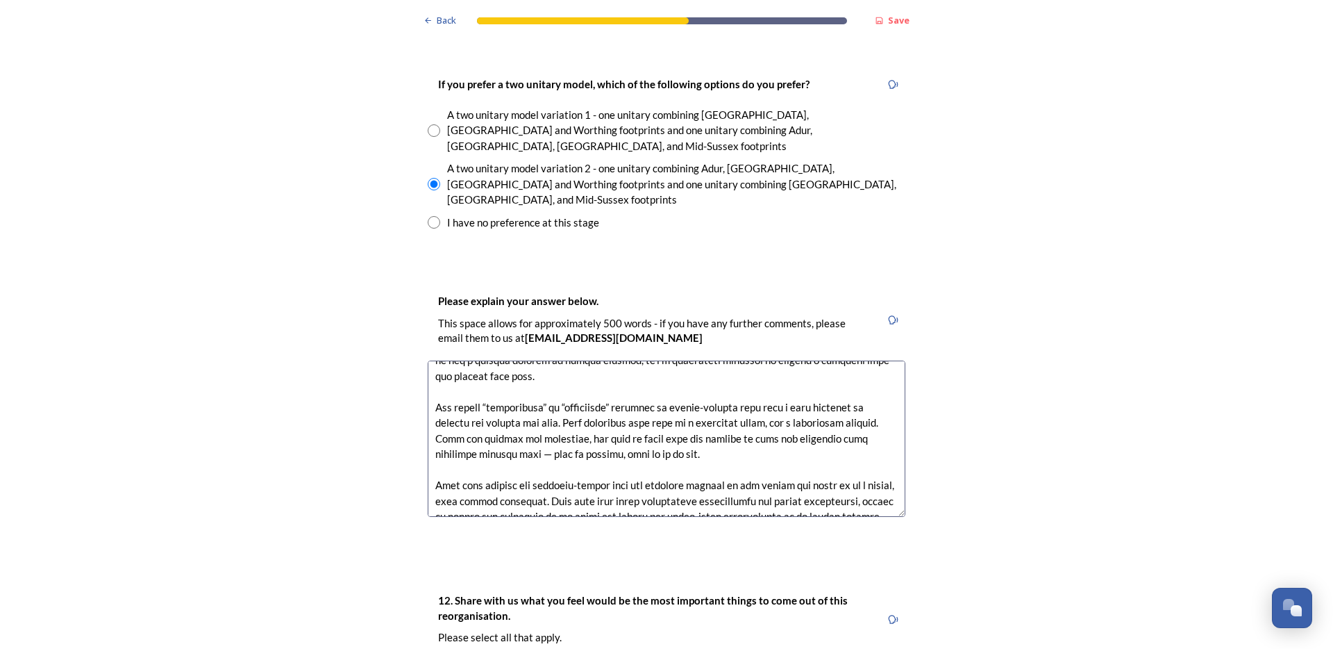
click at [692, 360] on textarea at bounding box center [667, 438] width 478 height 156
click at [480, 360] on textarea at bounding box center [667, 438] width 478 height 156
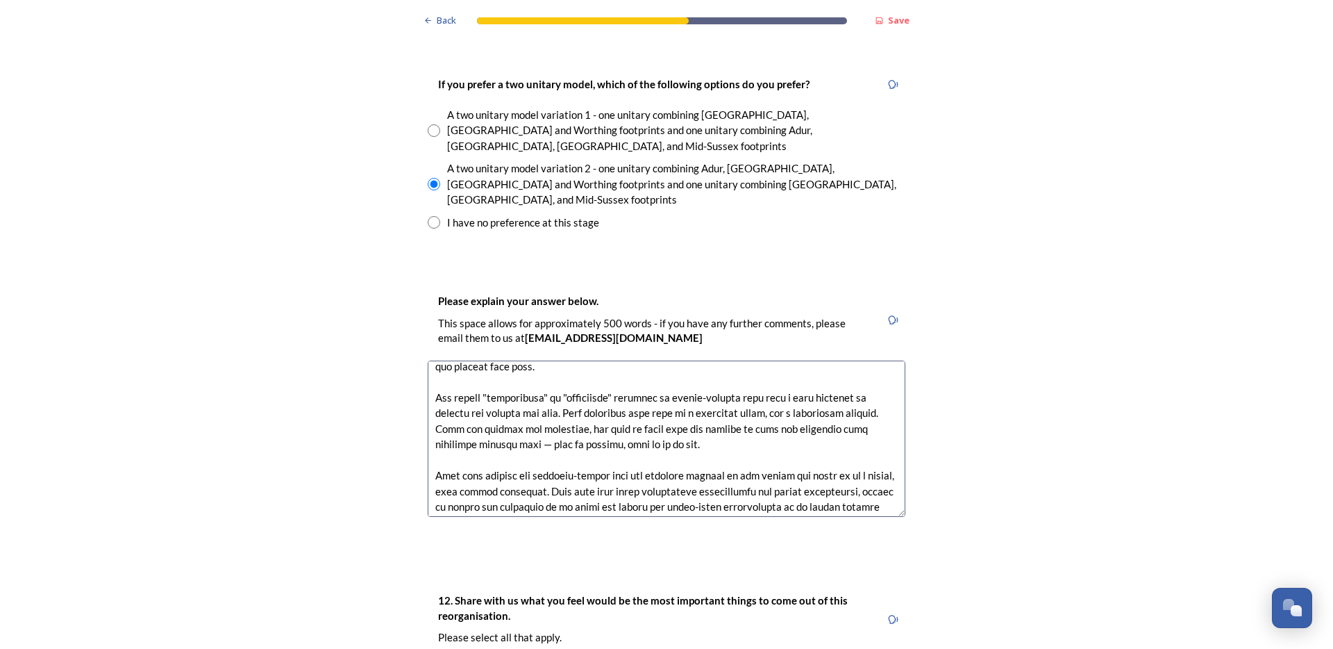
scroll to position [133, 0]
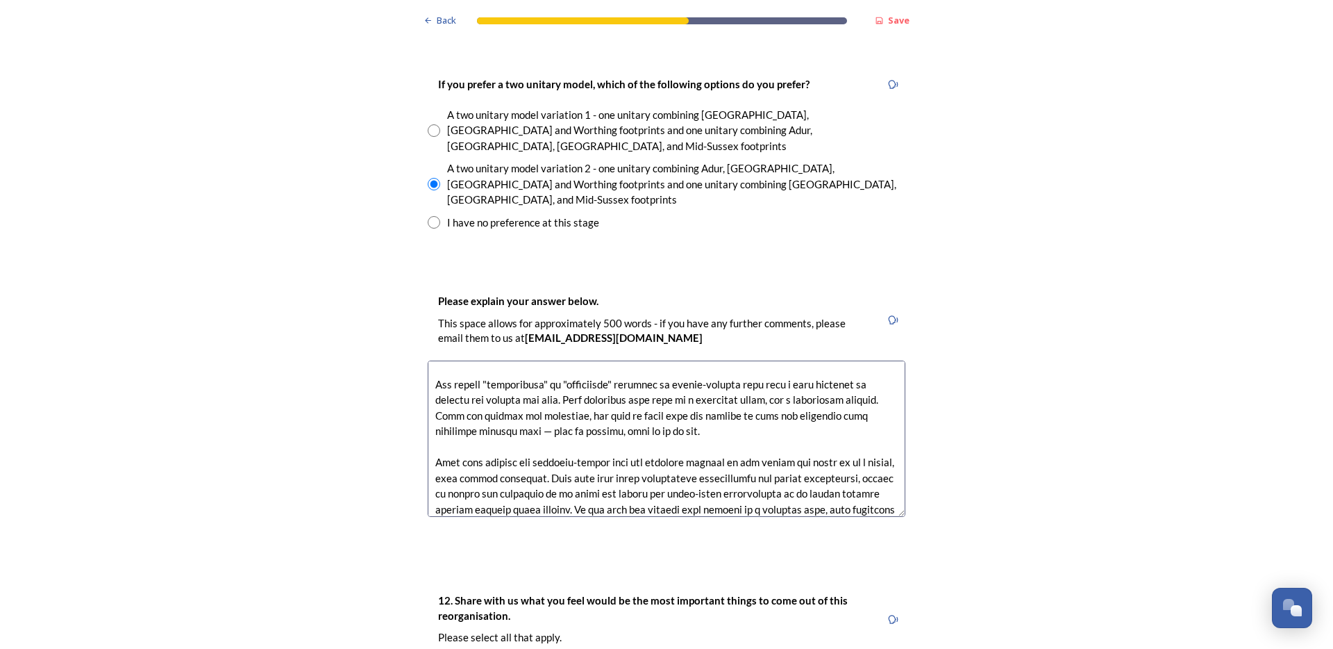
click at [528, 360] on textarea at bounding box center [667, 438] width 478 height 156
click at [619, 374] on textarea at bounding box center [667, 438] width 478 height 156
click at [595, 360] on textarea at bounding box center [667, 438] width 478 height 156
click at [597, 360] on textarea at bounding box center [667, 438] width 478 height 156
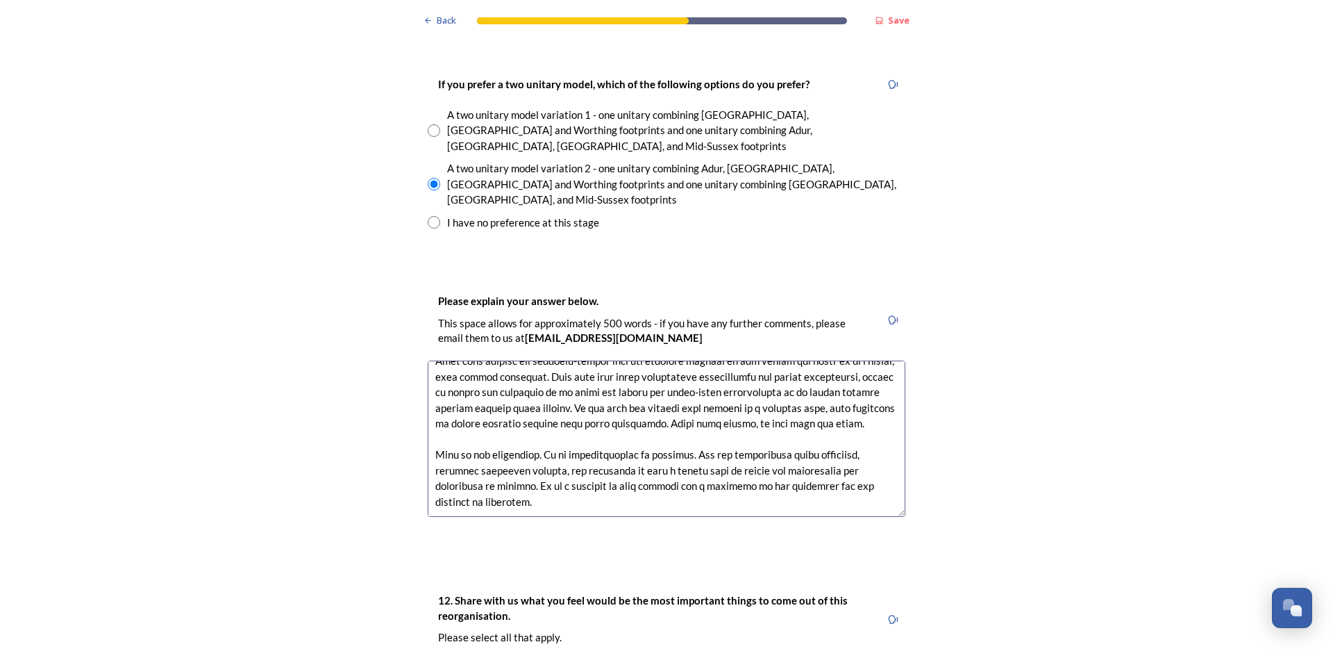
scroll to position [231, 0]
click at [574, 360] on textarea at bounding box center [667, 438] width 478 height 156
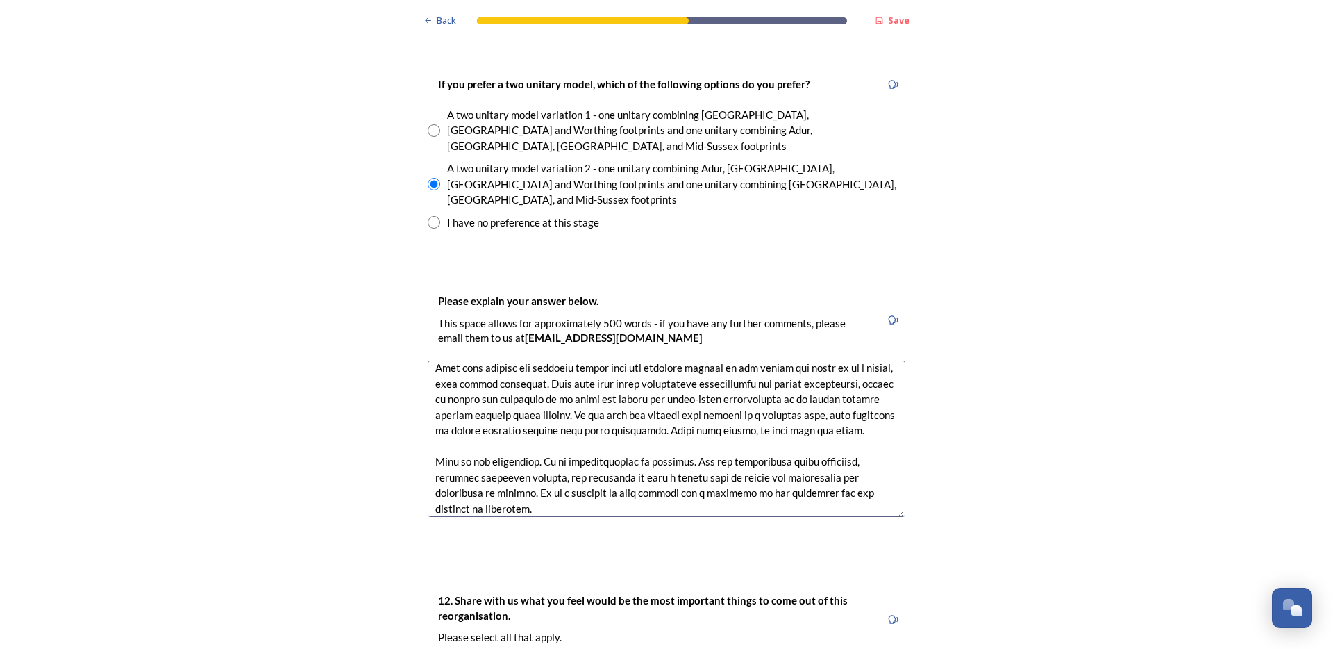
click at [708, 360] on textarea at bounding box center [667, 438] width 478 height 156
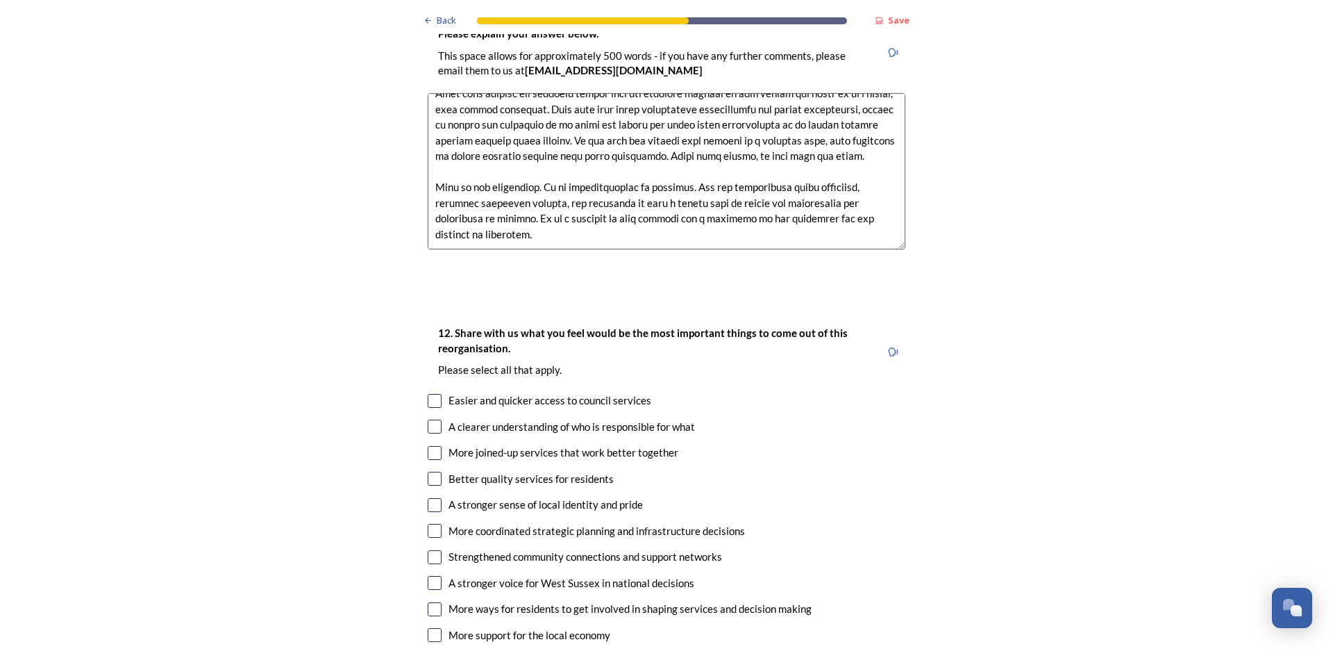
scroll to position [2558, 0]
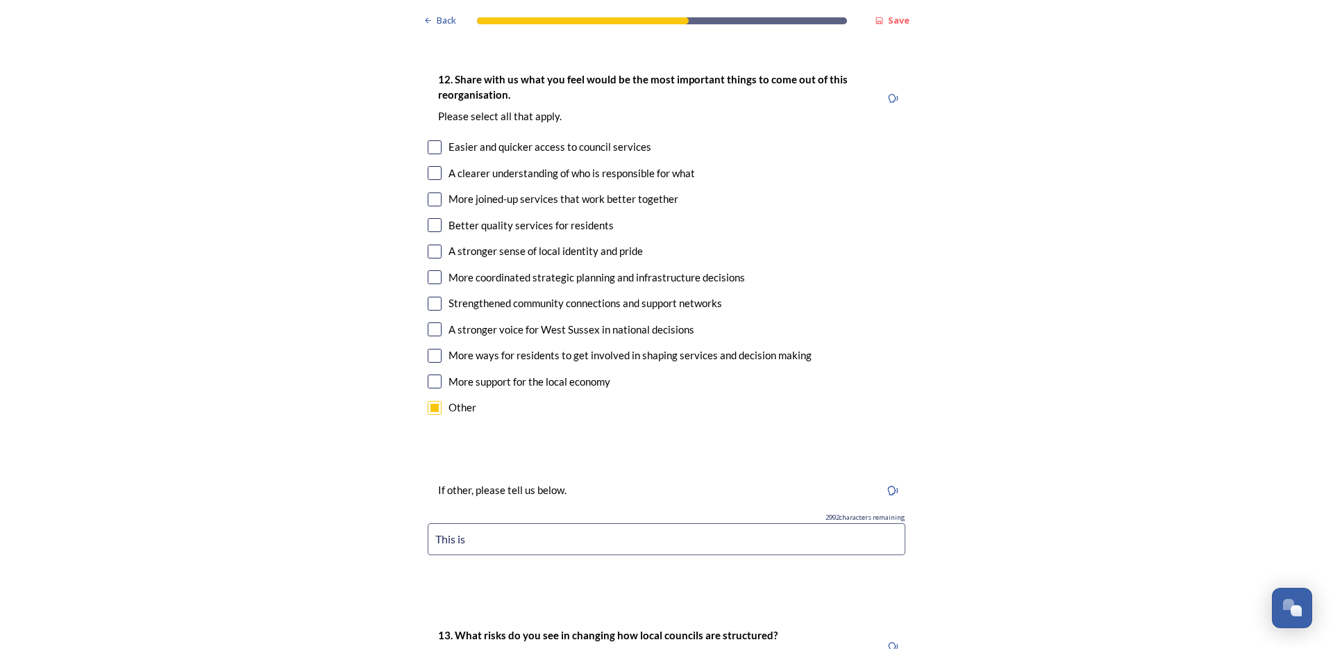
type textarea "L ip dol sitamet consec ad elits doeiusmod. Temp inc utl etdolo mag al enim ad …"
click at [526, 483] on p "If other, please tell us below." at bounding box center [502, 490] width 128 height 15
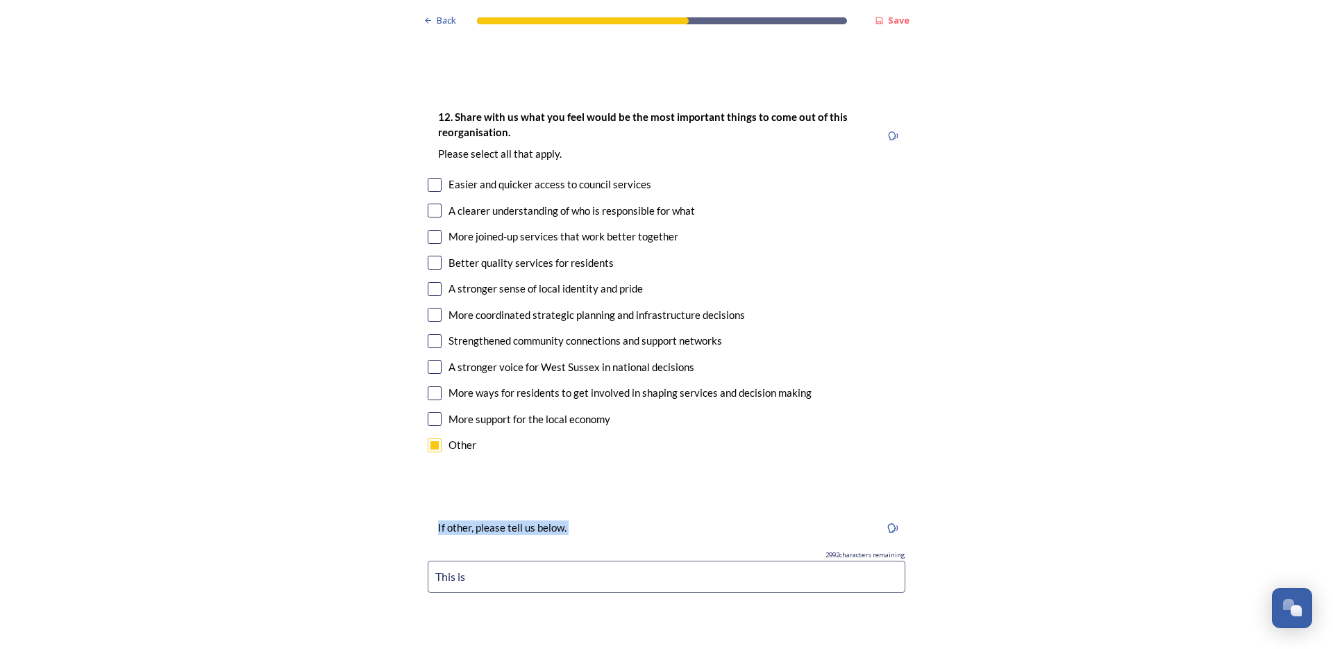
scroll to position [2450, 0]
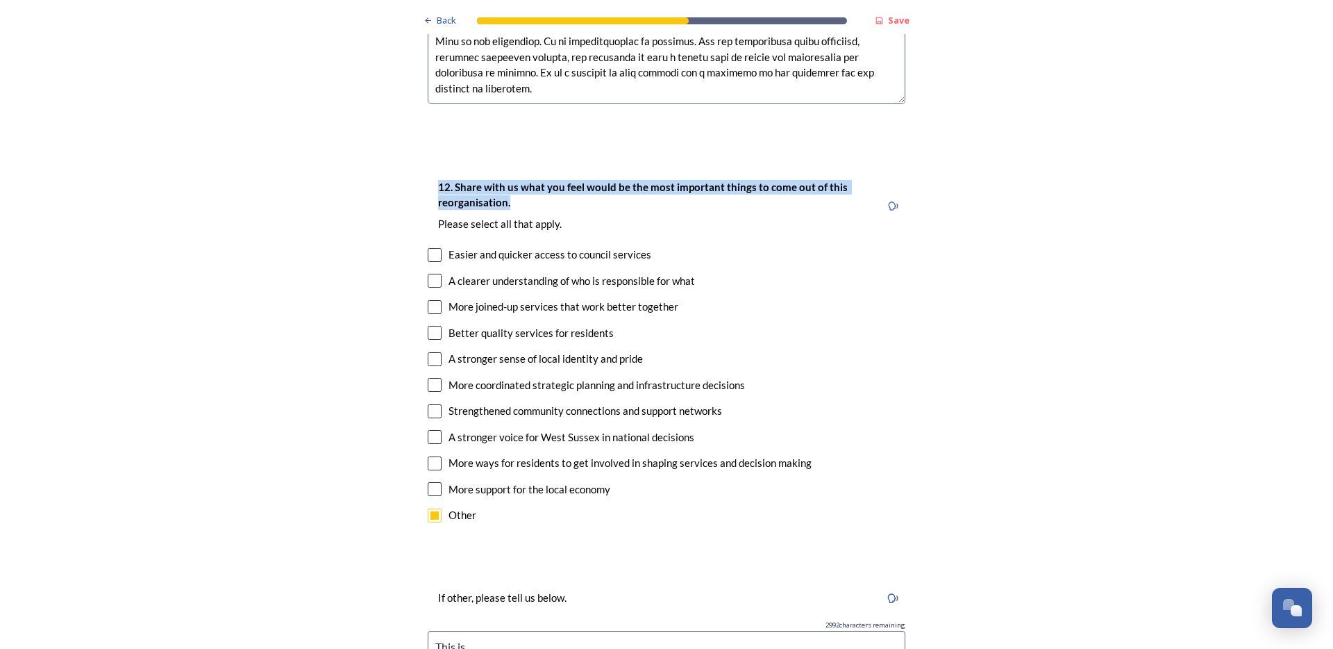
drag, startPoint x: 513, startPoint y: 140, endPoint x: 402, endPoint y: 112, distance: 114.5
click at [402, 112] on div "Back Save Prioritising future services As explained on our Shaping [GEOGRAPHIC_…" at bounding box center [666, 49] width 1333 height 4998
copy strong "12. Share with us what you feel would be the most important things to come out …"
click at [506, 459] on div "12. Share with us what you feel would be the most important things to come out …" at bounding box center [667, 352] width 500 height 375
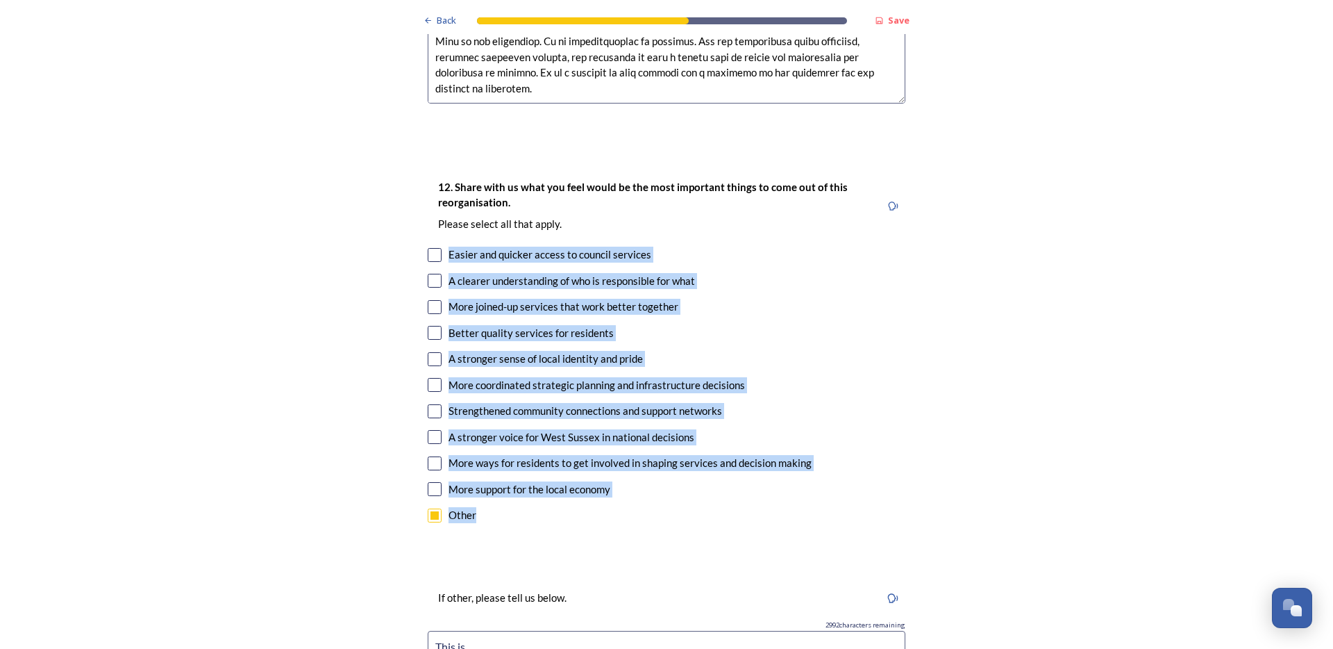
drag, startPoint x: 506, startPoint y: 451, endPoint x: 376, endPoint y: 178, distance: 301.3
click at [376, 178] on div "Back Save Prioritising future services As explained on our Shaping [GEOGRAPHIC_…" at bounding box center [666, 49] width 1333 height 4998
copy div "Easier and quicker access to council services A clearer understanding of who is…"
click at [782, 631] on input "This is" at bounding box center [667, 647] width 478 height 32
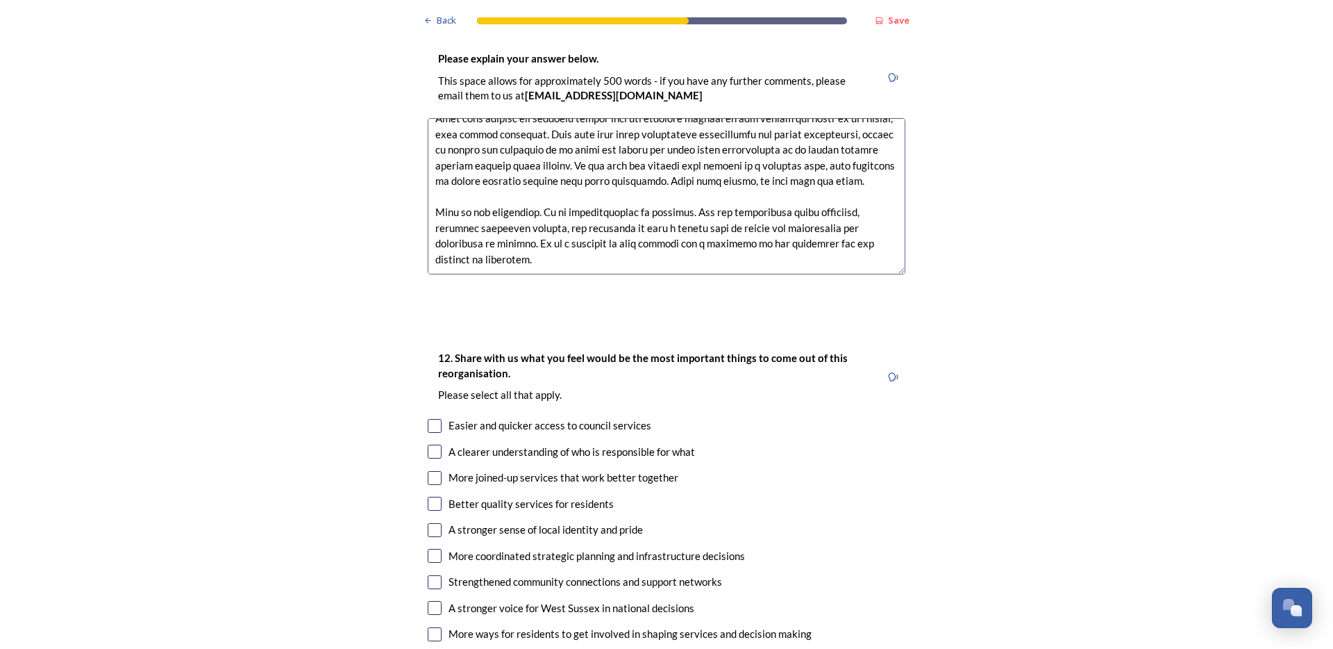
scroll to position [2015, 0]
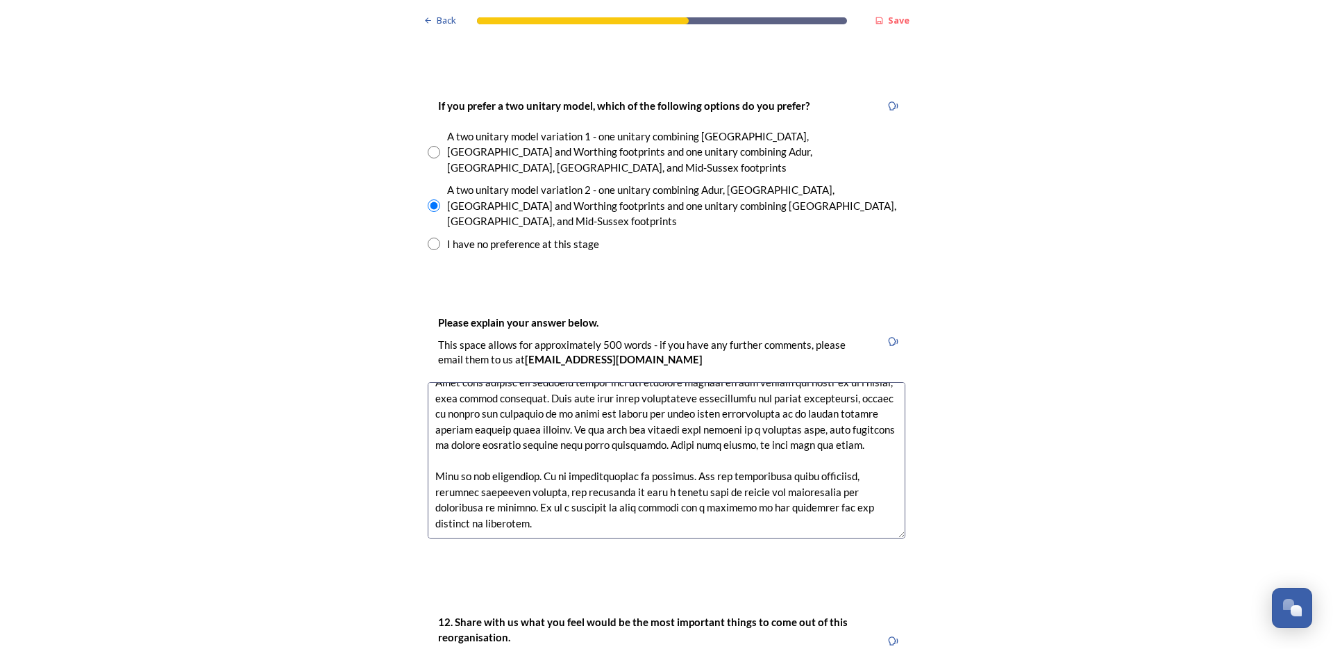
click at [469, 382] on textarea at bounding box center [667, 460] width 478 height 156
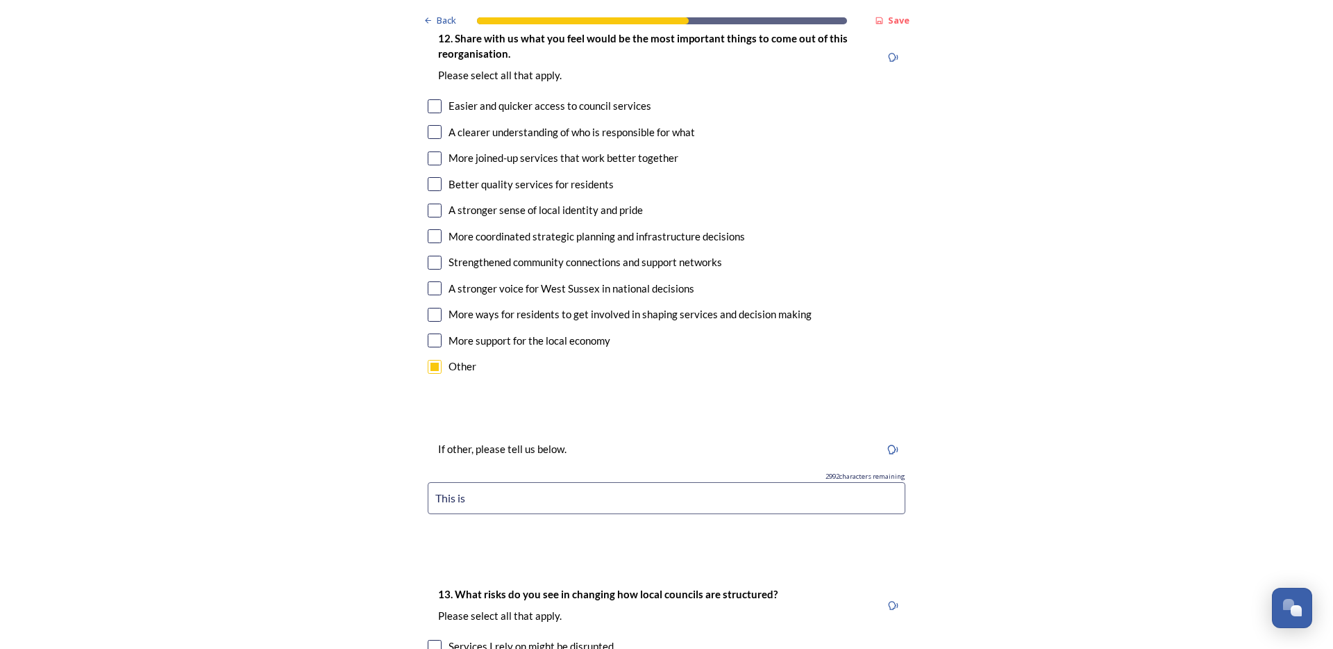
scroll to position [2409, 0]
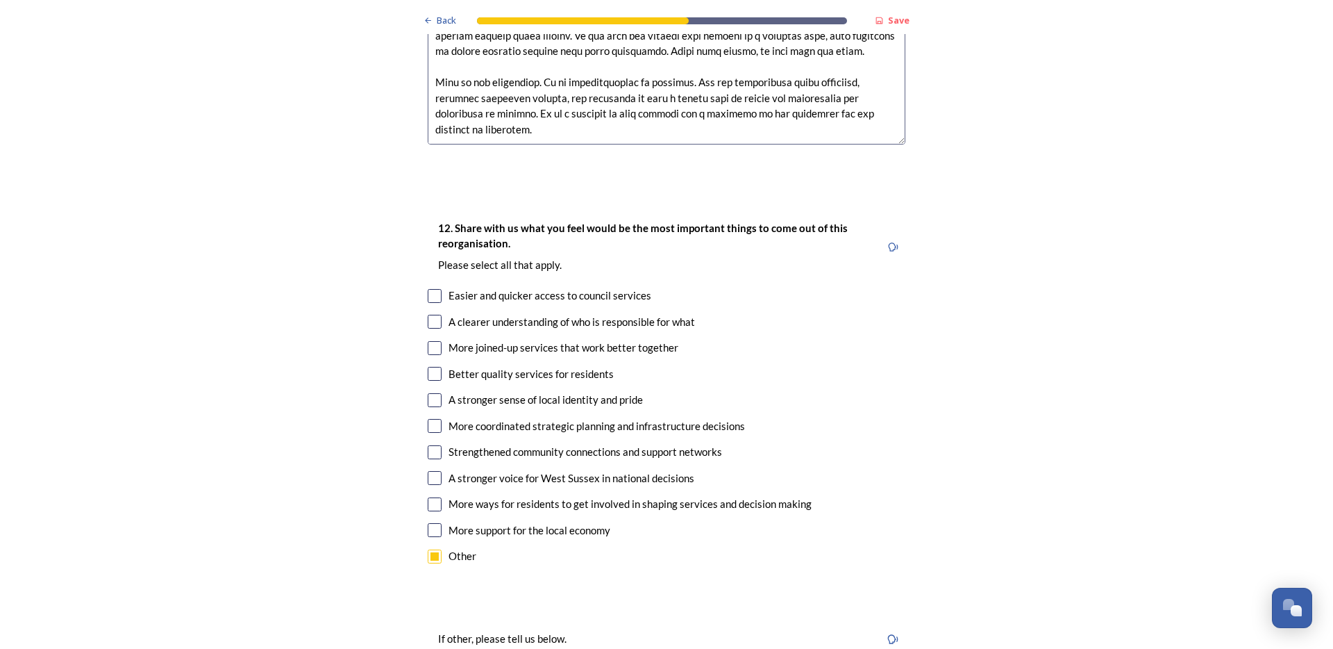
click at [531, 418] on div "More coordinated strategic planning and infrastructure decisions" at bounding box center [597, 426] width 297 height 16
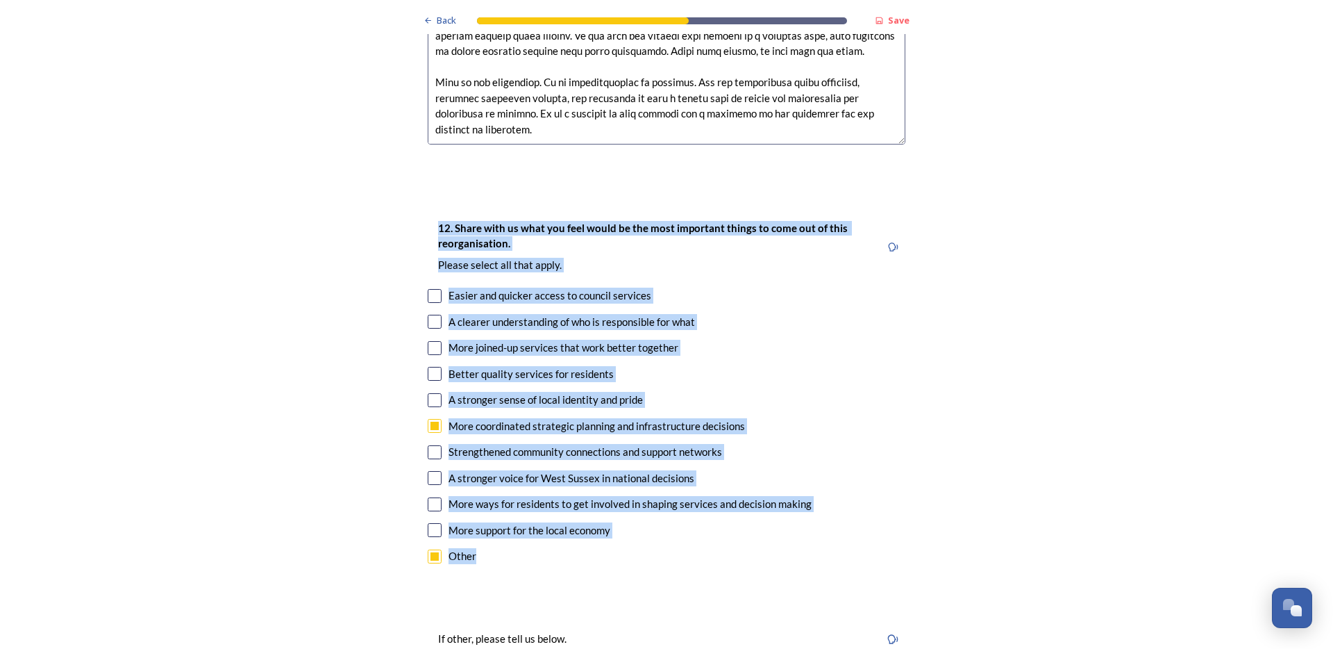
drag, startPoint x: 419, startPoint y: 153, endPoint x: 635, endPoint y: 523, distance: 427.9
click at [635, 523] on div "Back Save Prioritising future services As explained on our Shaping [GEOGRAPHIC_…" at bounding box center [667, 90] width 500 height 4998
copy div "12. Share with us what you feel would be the most important things to come out …"
click at [428, 419] on input "checkbox" at bounding box center [435, 426] width 14 height 14
checkbox input "false"
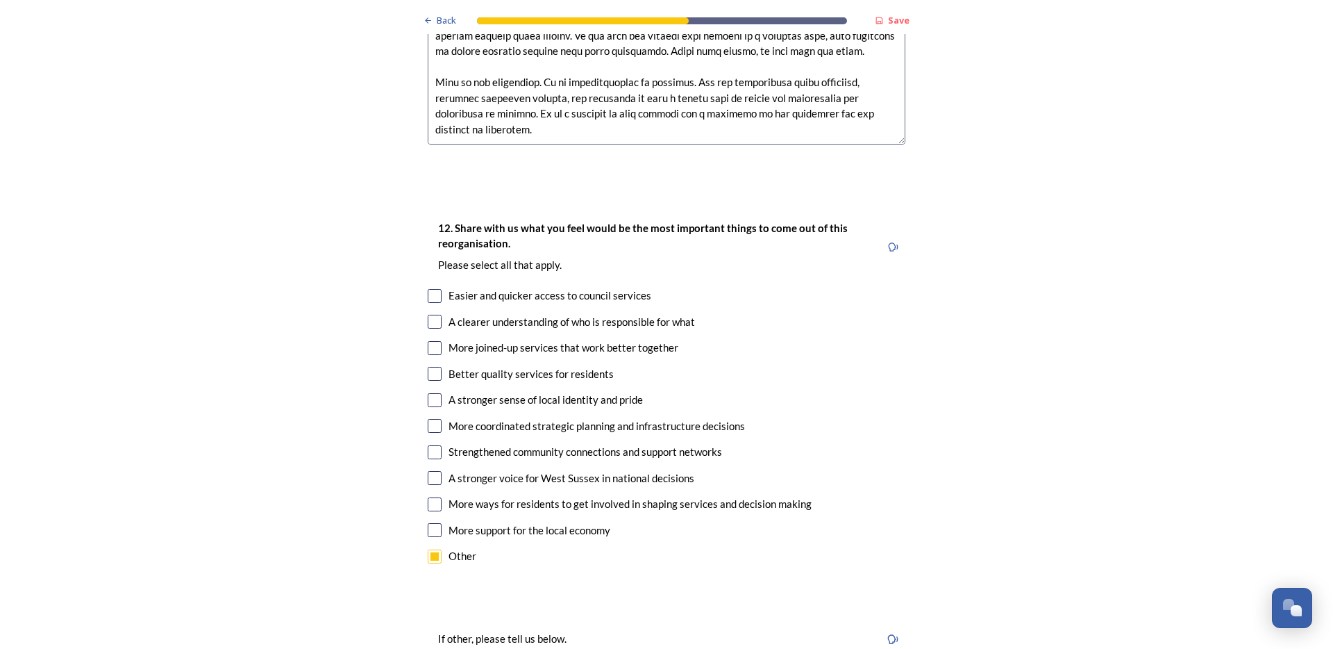
drag, startPoint x: 558, startPoint y: 591, endPoint x: 556, endPoint y: 600, distance: 9.1
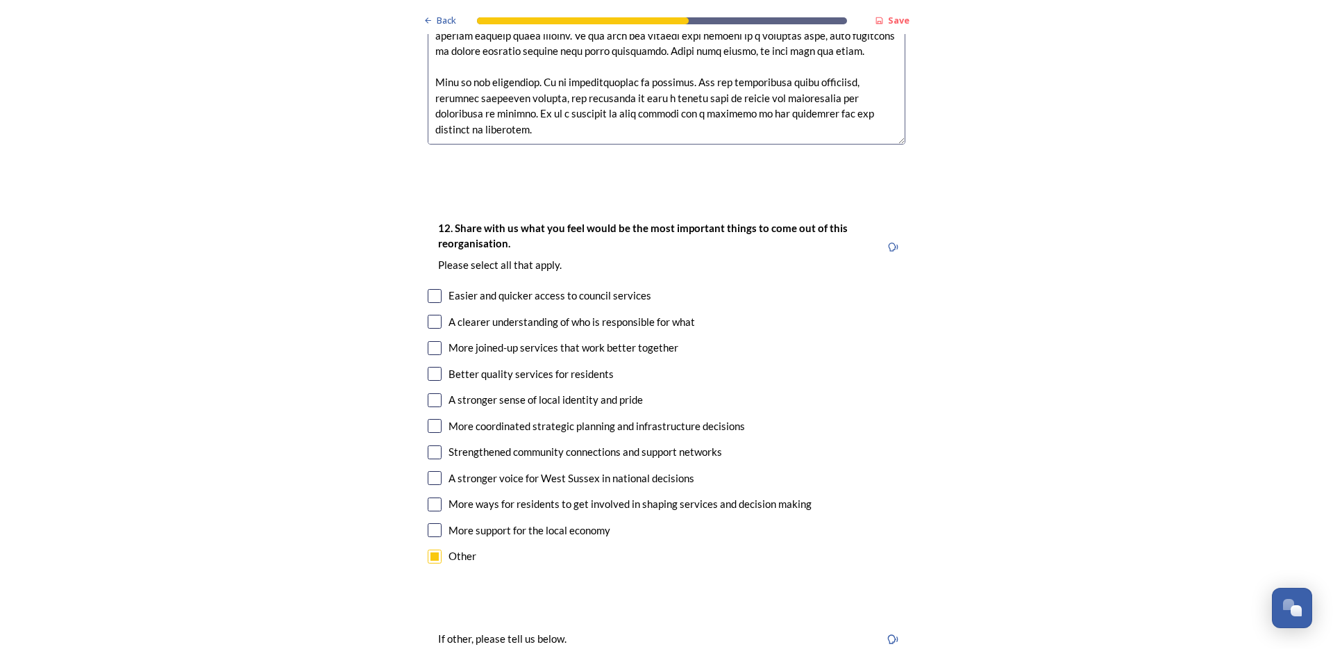
paste input "I do not want this reorganisation to happen at all. None of the proposed outcom…"
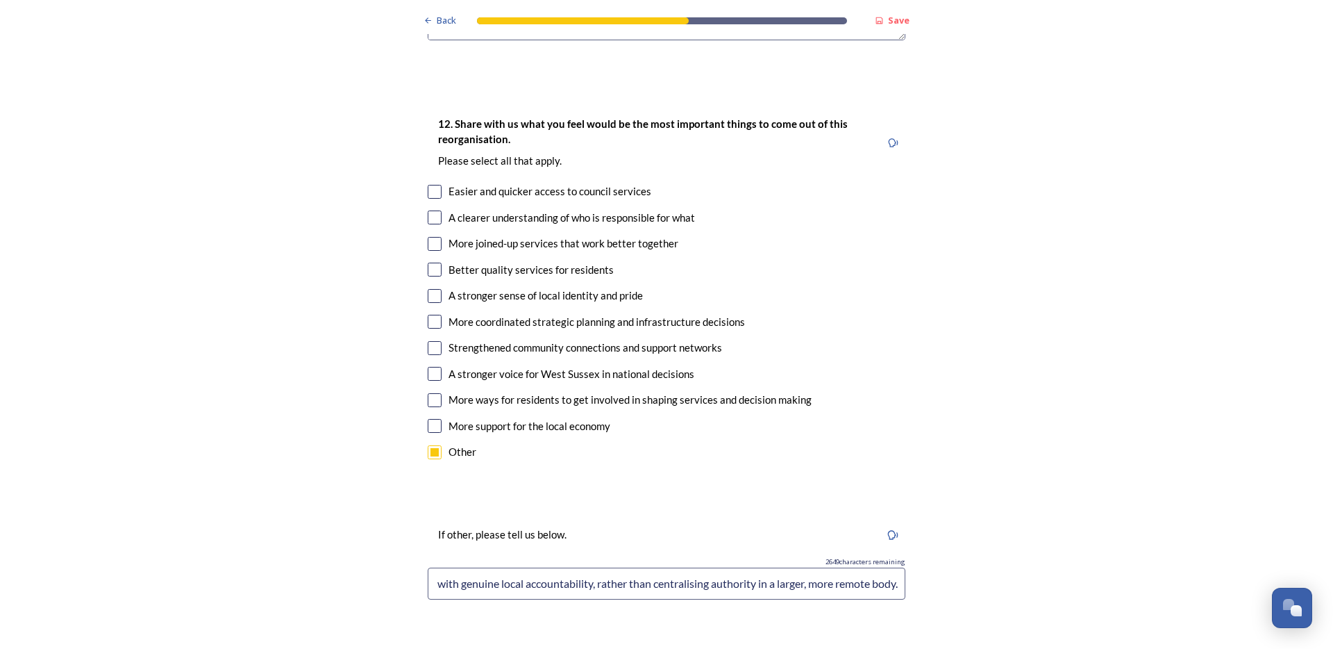
scroll to position [2952, 0]
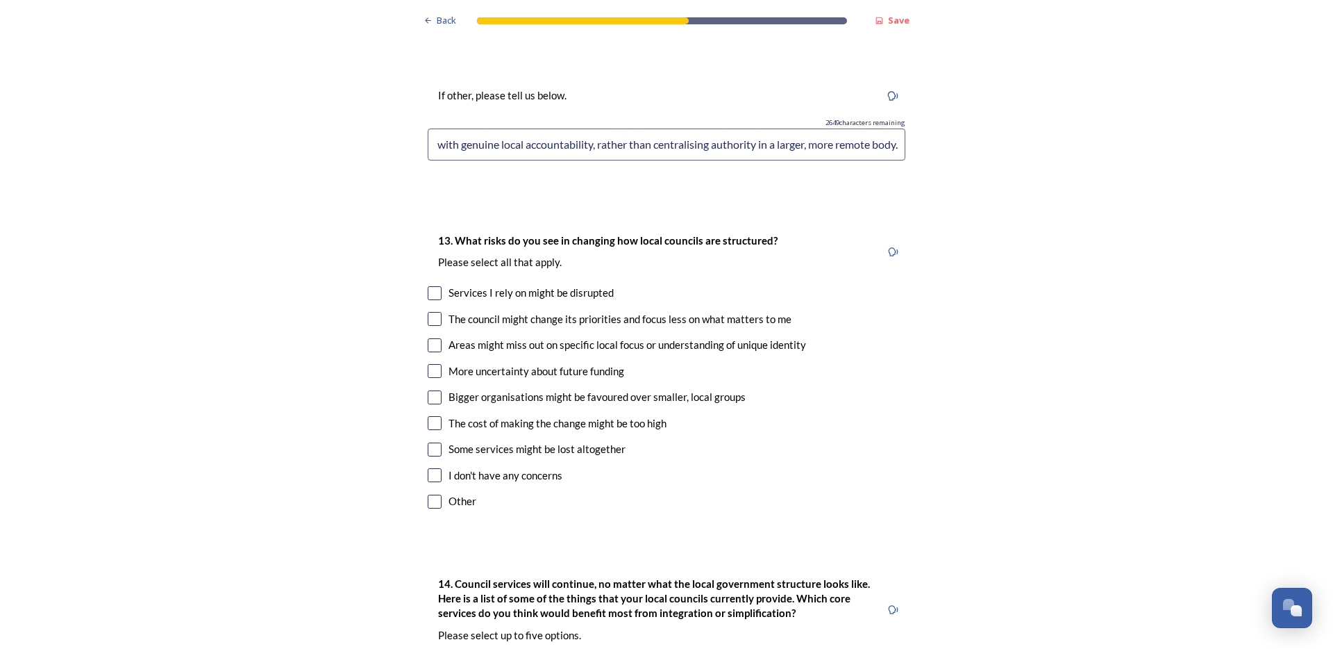
type input "I do not want this reorganisation to happen at all. None of the proposed outcom…"
click at [702, 311] on div "The council might change its priorities and focus less on what matters to me" at bounding box center [620, 319] width 343 height 16
checkbox input "true"
click at [458, 281] on div "13. What risks do you see in changing how local councils are structured? ﻿Pleas…" at bounding box center [667, 372] width 500 height 308
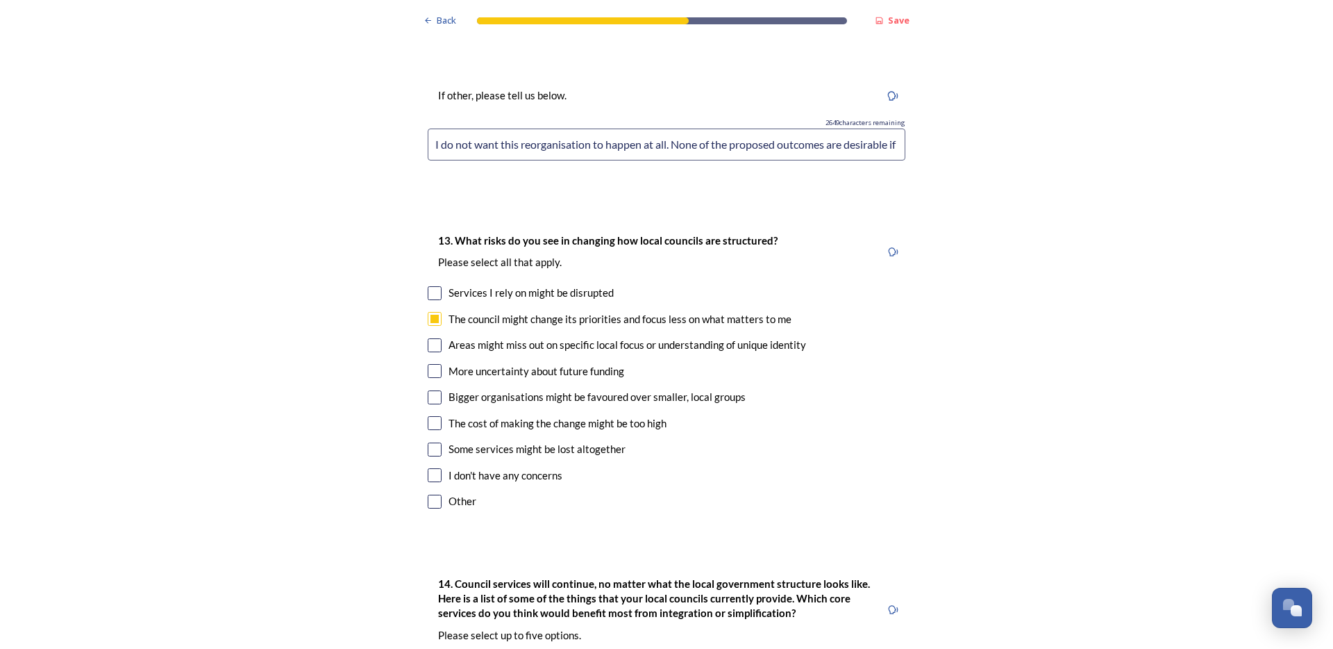
click at [417, 257] on div "13. What risks do you see in changing how local councils are structured? ﻿Pleas…" at bounding box center [667, 372] width 500 height 308
click at [421, 263] on div "13. What risks do you see in changing how local councils are structured? ﻿Pleas…" at bounding box center [667, 372] width 500 height 308
click at [430, 338] on input "checkbox" at bounding box center [435, 345] width 14 height 14
checkbox input "true"
click at [432, 390] on input "checkbox" at bounding box center [435, 397] width 14 height 14
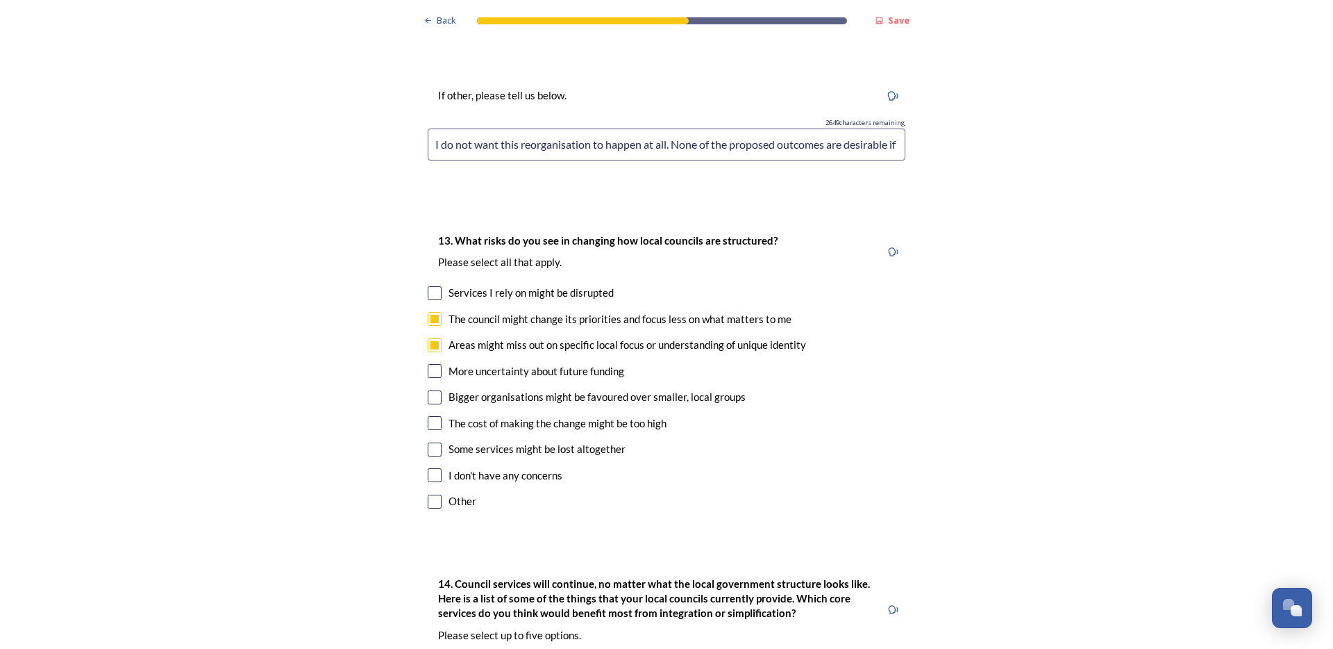
checkbox input "true"
click at [428, 442] on input "checkbox" at bounding box center [435, 449] width 14 height 14
checkbox input "true"
click at [431, 494] on input "checkbox" at bounding box center [435, 501] width 14 height 14
checkbox input "true"
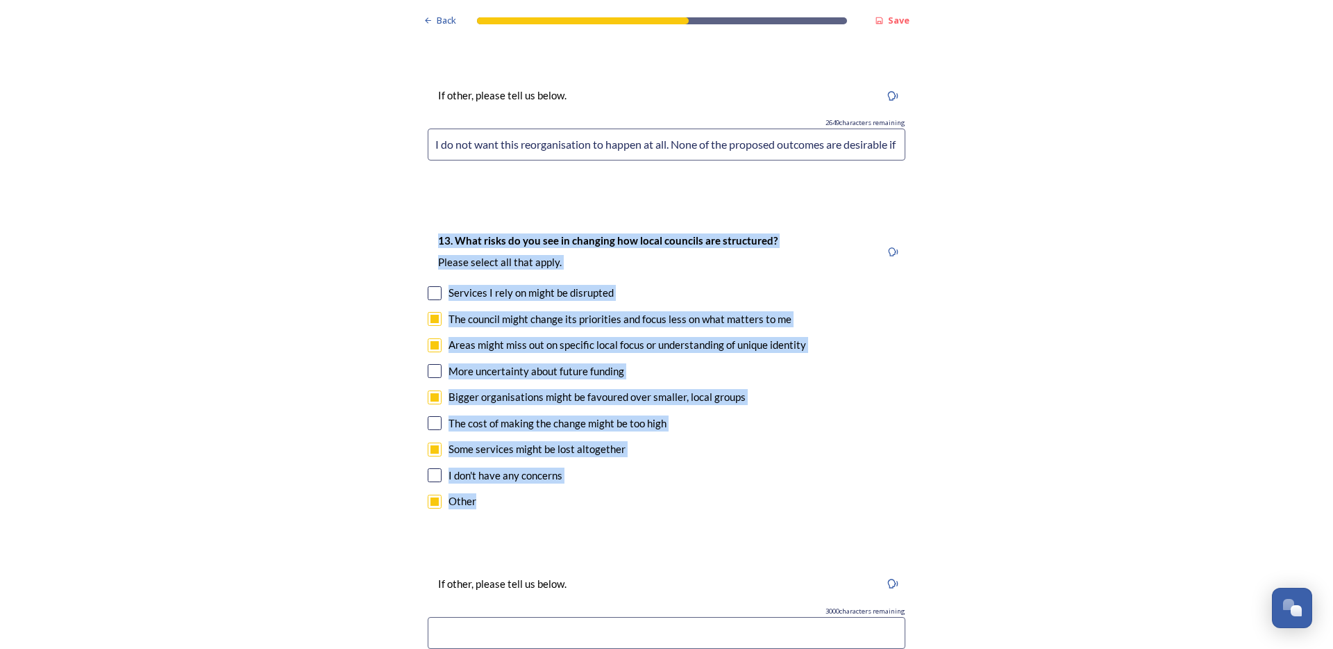
drag, startPoint x: 418, startPoint y: 167, endPoint x: 575, endPoint y: 428, distance: 305.2
click at [575, 428] on div "13. What risks do you see in changing how local councils are structured? ﻿Pleas…" at bounding box center [667, 372] width 500 height 308
copy div "13. What risks do you see in changing how local councils are structured? ﻿Pleas…"
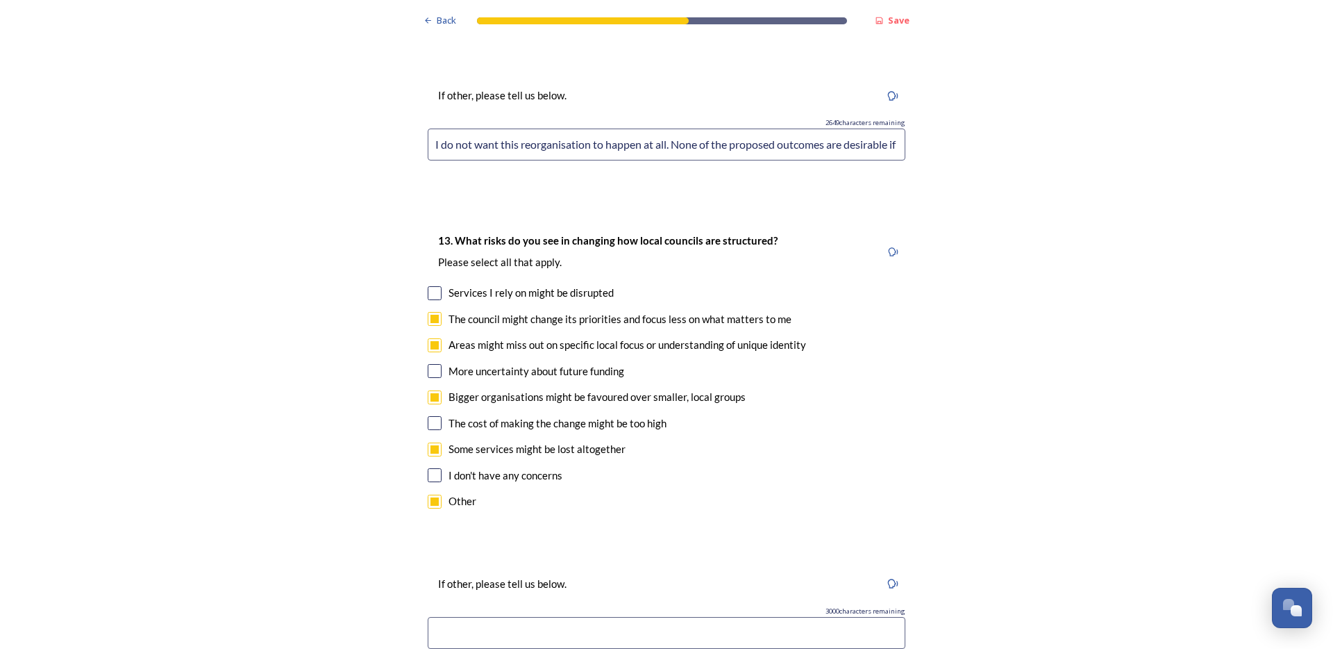
click at [535, 617] on input at bounding box center [667, 633] width 478 height 32
paste input "This change would centralise power, reduce democratic accountability, and make …"
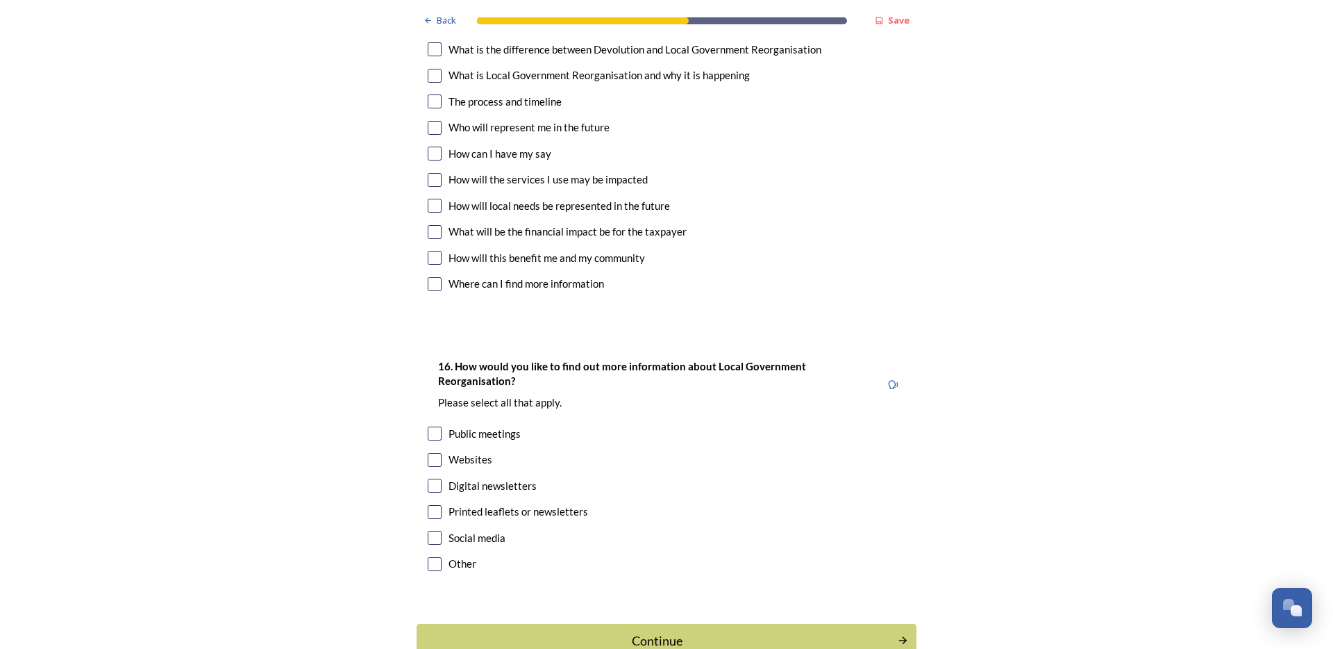
scroll to position [4408, 0]
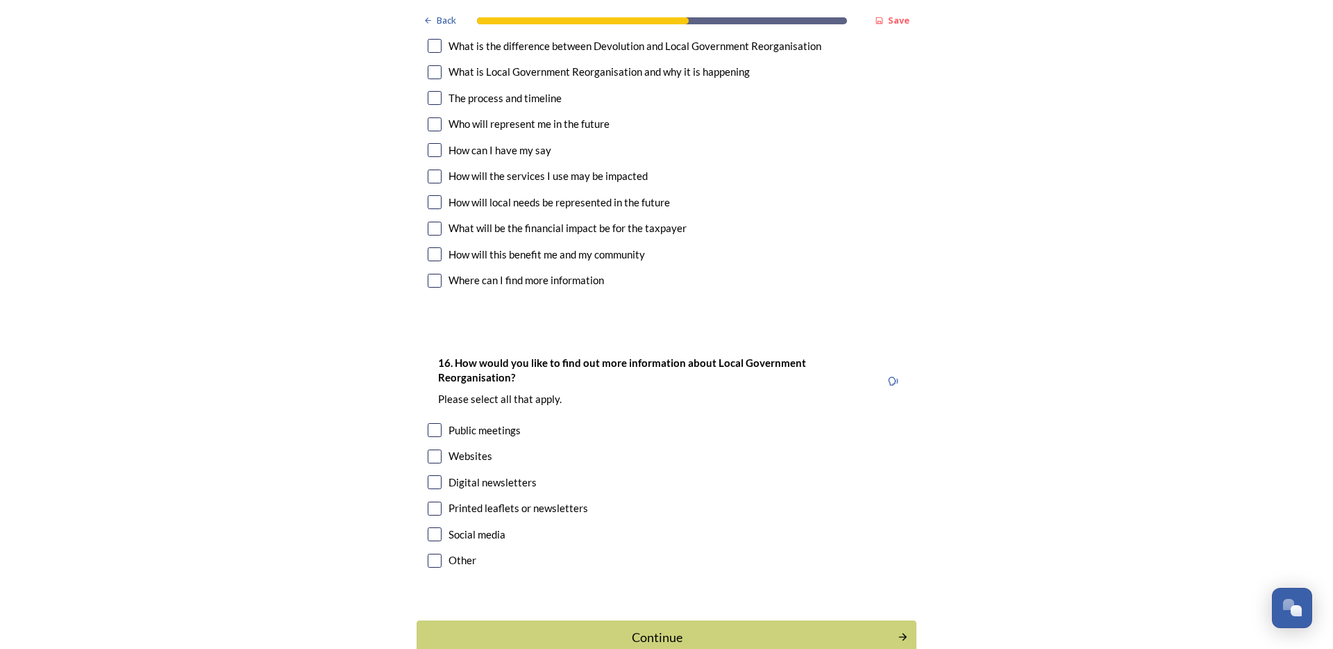
type input "This change would centralise power, reduce democratic accountability, and make …"
click at [492, 372] on div "16. How would you like to find out more information about Local Government Reor…" at bounding box center [667, 462] width 500 height 245
click at [450, 374] on div "16. How would you like to find out more information about Local Government Reor…" at bounding box center [667, 462] width 500 height 245
click at [451, 422] on div "Public meetings" at bounding box center [485, 430] width 72 height 16
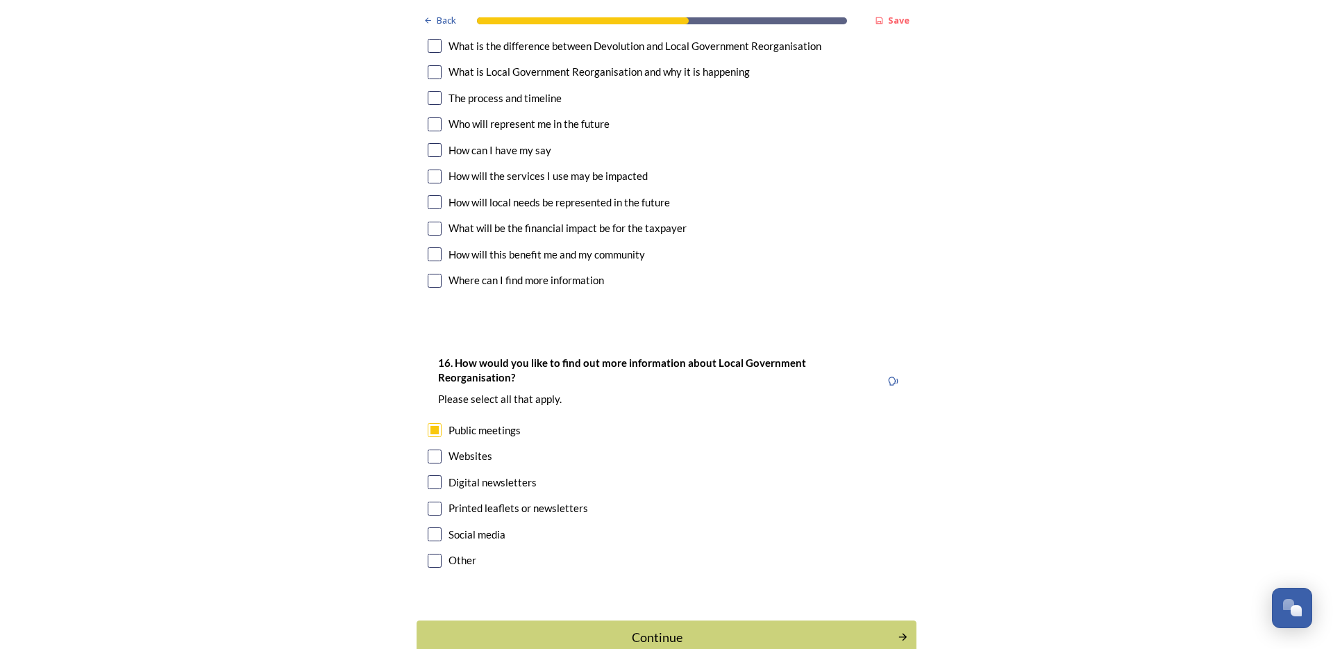
checkbox input "true"
click at [419, 385] on div "16. How would you like to find out more information about Local Government Reor…" at bounding box center [667, 462] width 500 height 245
click at [428, 399] on div "16. How would you like to find out more information about Local Government Reor…" at bounding box center [667, 462] width 500 height 245
drag, startPoint x: 431, startPoint y: 447, endPoint x: 433, endPoint y: 463, distance: 16.8
click at [431, 447] on div "16. How would you like to find out more information about Local Government Reor…" at bounding box center [667, 462] width 500 height 245
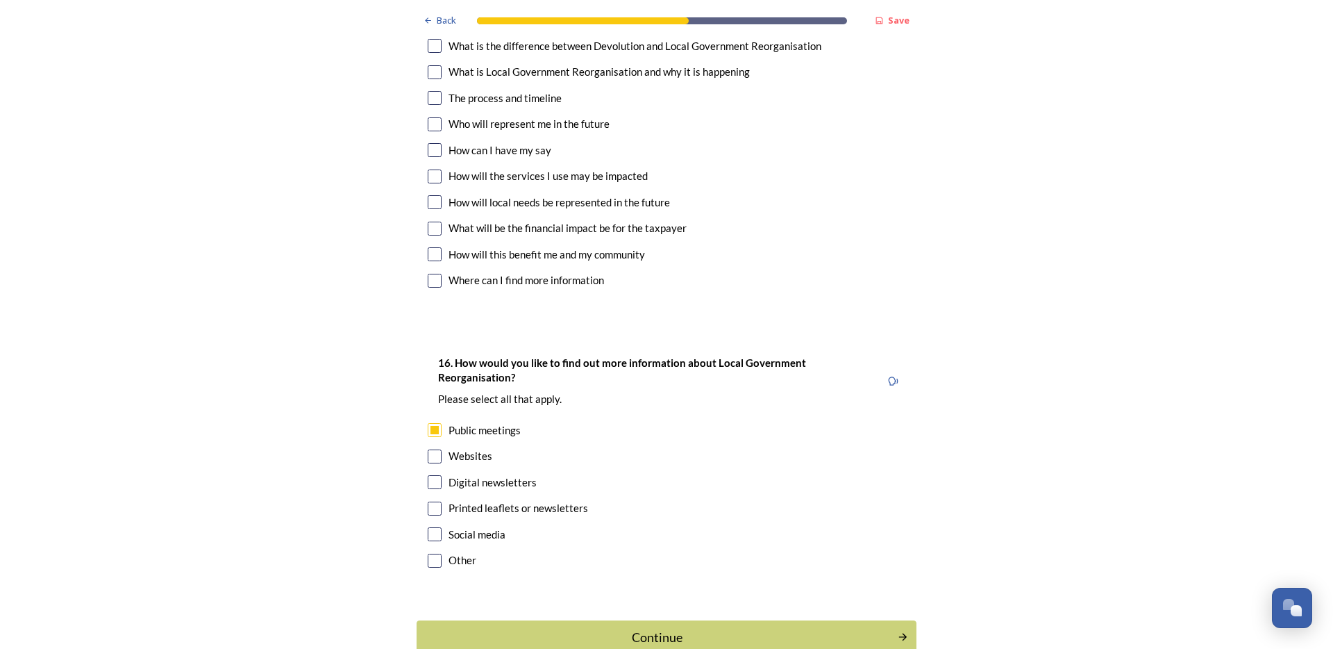
click at [433, 553] on input "checkbox" at bounding box center [435, 560] width 14 height 14
checkbox input "true"
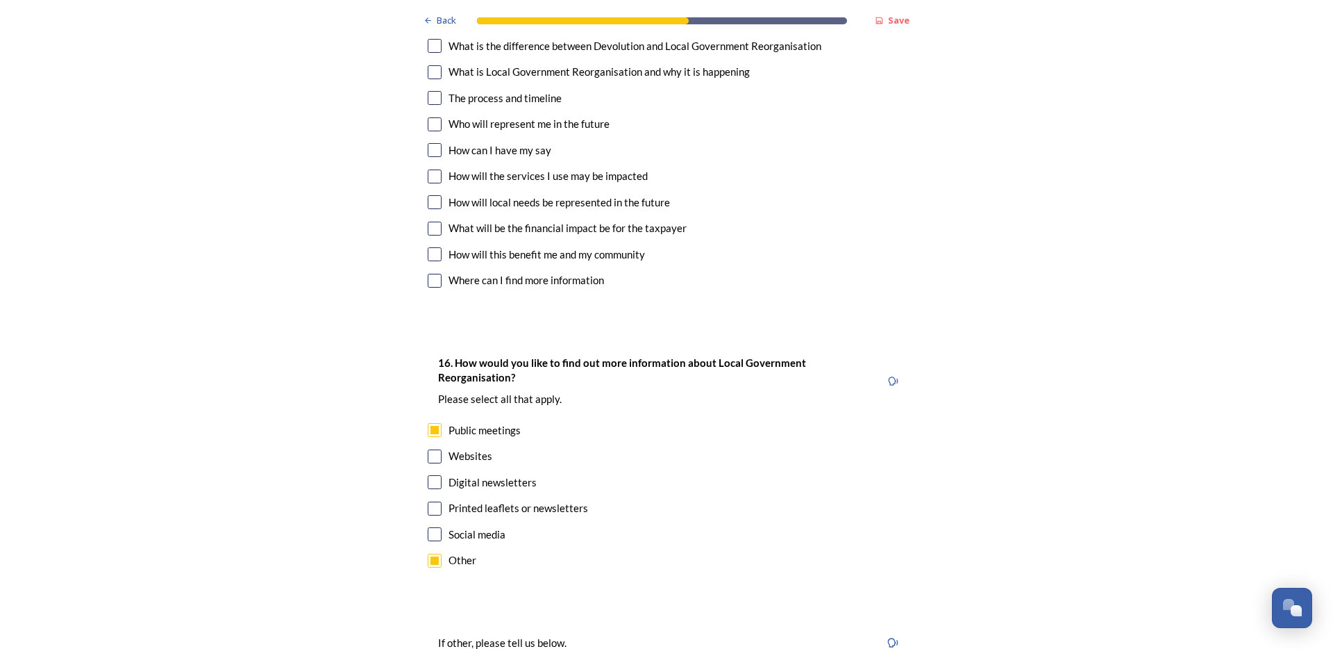
drag, startPoint x: 431, startPoint y: 464, endPoint x: 435, endPoint y: 449, distance: 15.2
click at [433, 527] on input "checkbox" at bounding box center [435, 534] width 14 height 14
checkbox input "true"
click at [438, 426] on div "16. How would you like to find out more information about Local Government Reor…" at bounding box center [667, 462] width 500 height 245
click at [435, 426] on div "16. How would you like to find out more information about Local Government Reor…" at bounding box center [667, 462] width 500 height 245
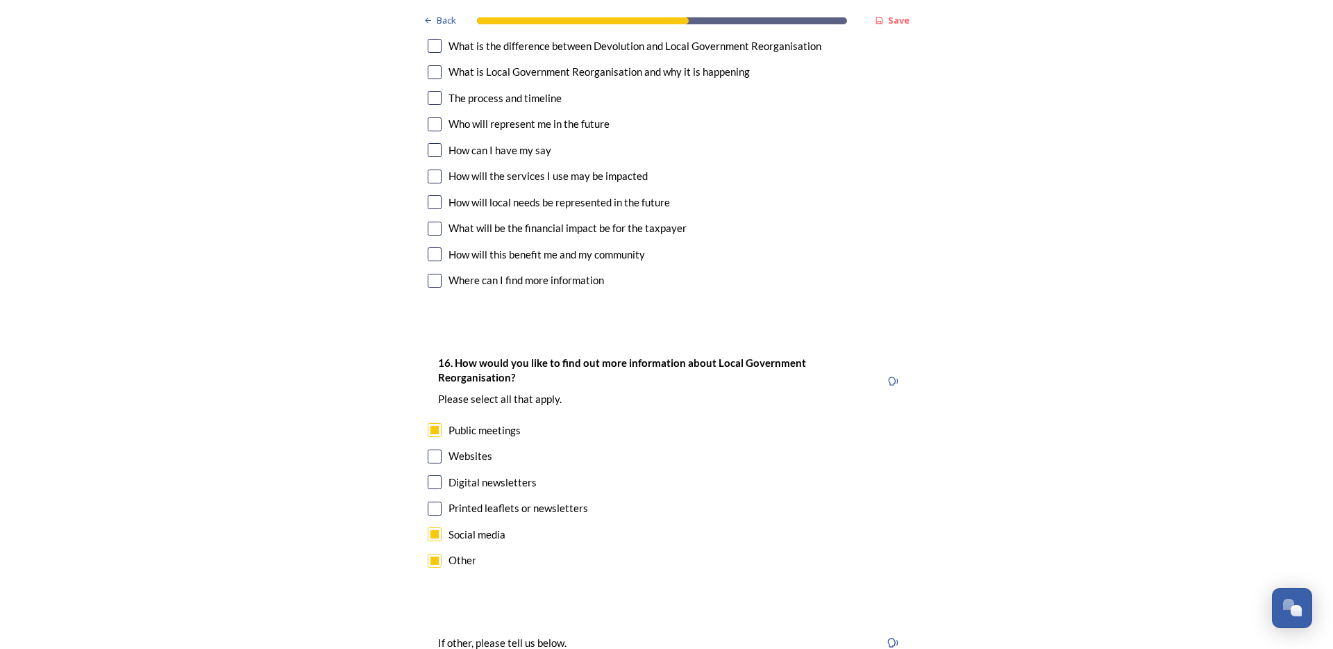
drag, startPoint x: 428, startPoint y: 423, endPoint x: 432, endPoint y: 432, distance: 9.7
click at [428, 424] on div "16. How would you like to find out more information about Local Government Reor…" at bounding box center [667, 462] width 500 height 245
click at [432, 501] on input "checkbox" at bounding box center [435, 508] width 14 height 14
checkbox input "true"
click at [434, 475] on input "checkbox" at bounding box center [435, 482] width 14 height 14
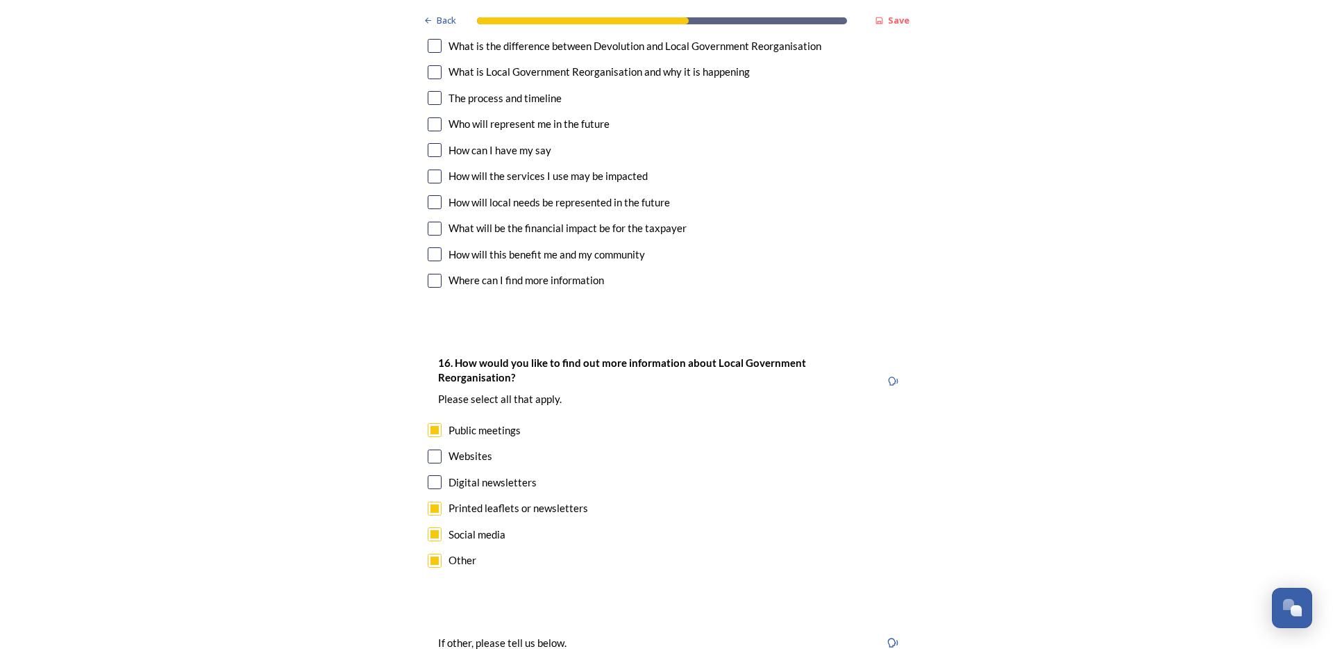
checkbox input "true"
click at [430, 448] on div "Websites" at bounding box center [667, 456] width 478 height 16
click at [430, 449] on input "checkbox" at bounding box center [435, 456] width 14 height 14
checkbox input "false"
click at [428, 553] on input "checkbox" at bounding box center [435, 560] width 14 height 14
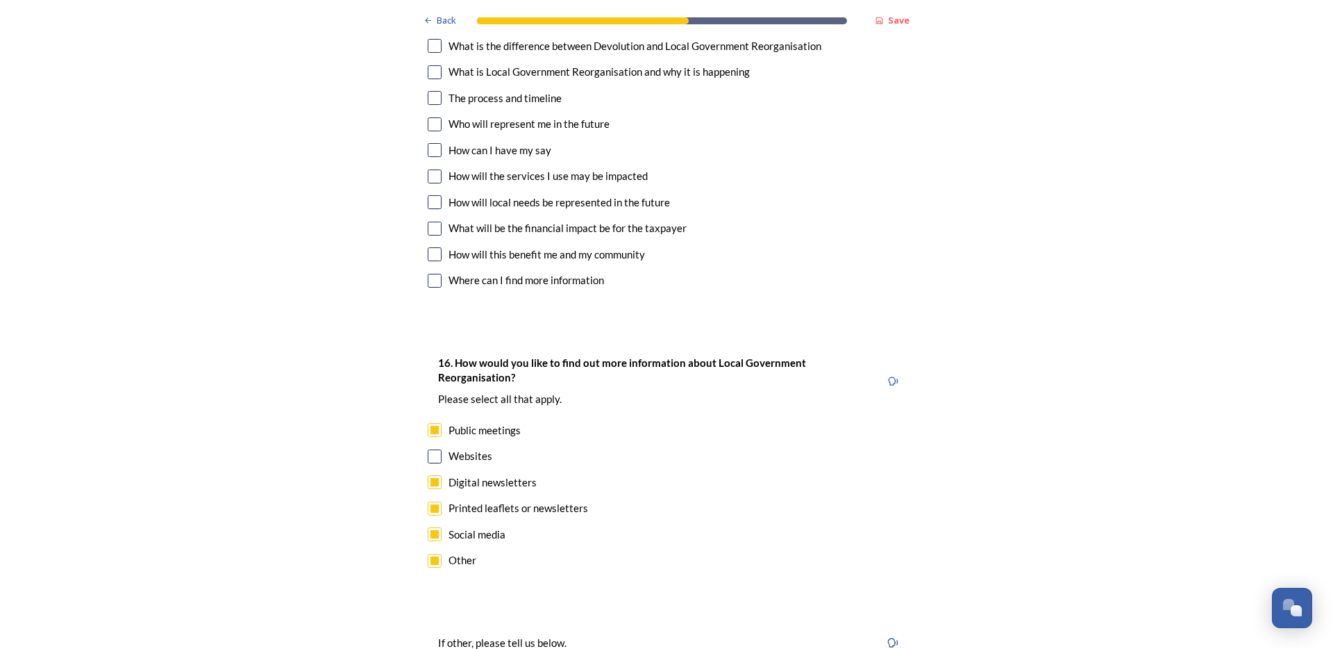
checkbox input "false"
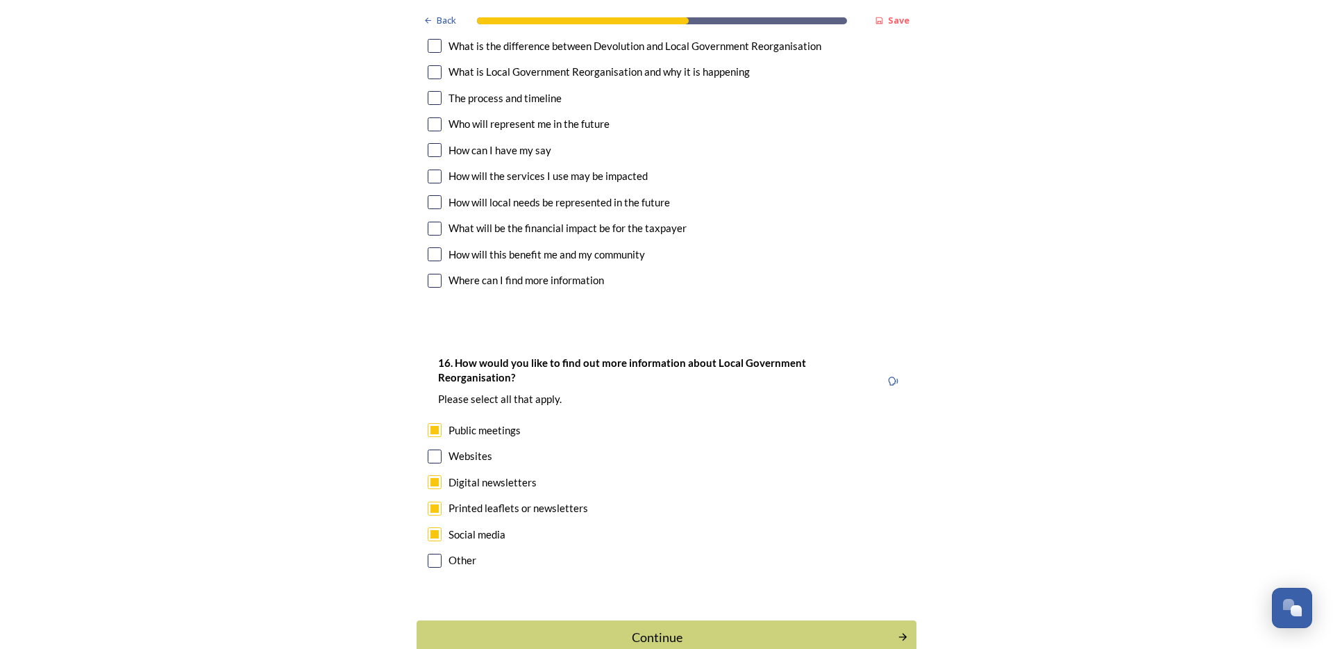
click at [434, 449] on input "checkbox" at bounding box center [435, 456] width 14 height 14
checkbox input "true"
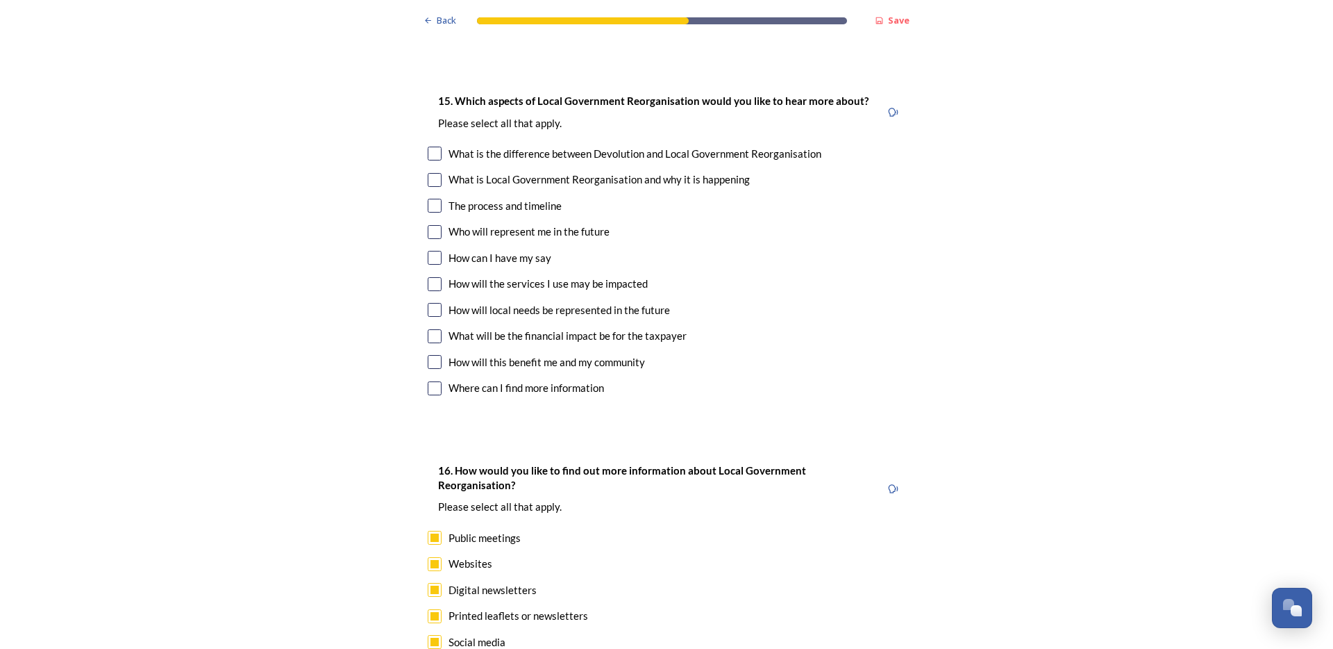
scroll to position [4182, 0]
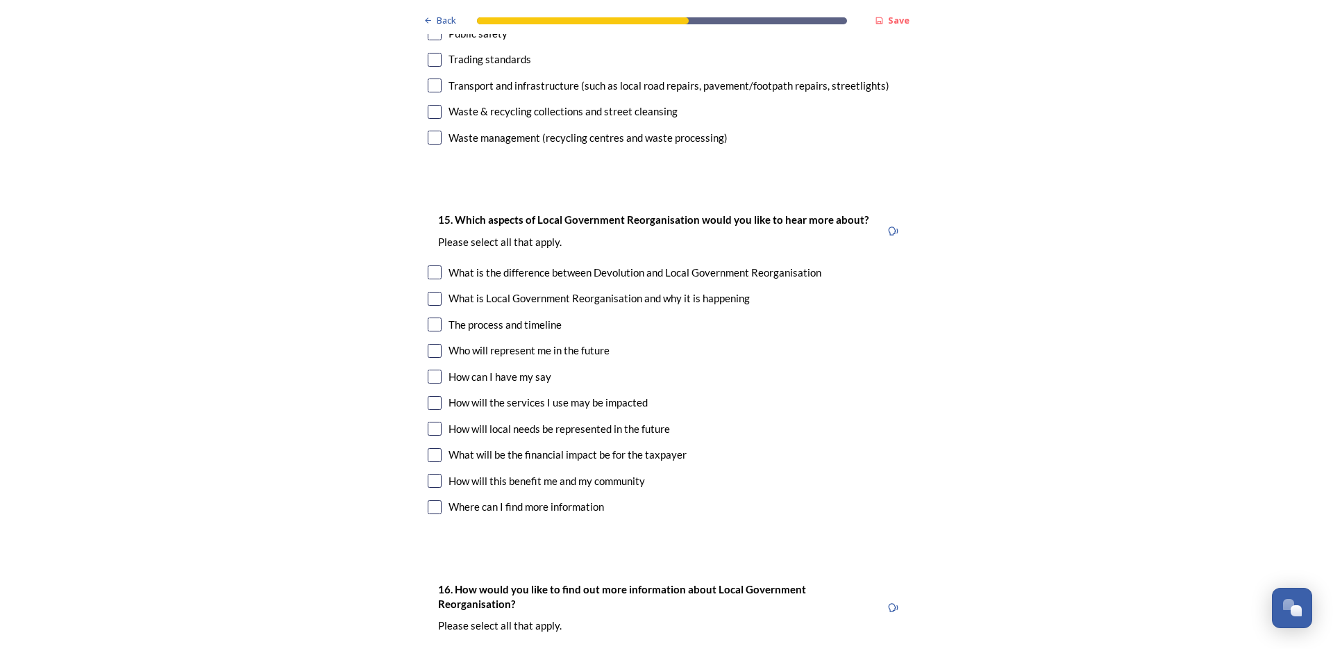
click at [442, 499] on div "Where can I find more information" at bounding box center [667, 507] width 478 height 16
checkbox input "true"
click at [438, 473] on div "How will this benefit me and my community" at bounding box center [667, 481] width 478 height 16
click at [432, 473] on div "How will this benefit me and my community" at bounding box center [667, 481] width 478 height 16
checkbox input "false"
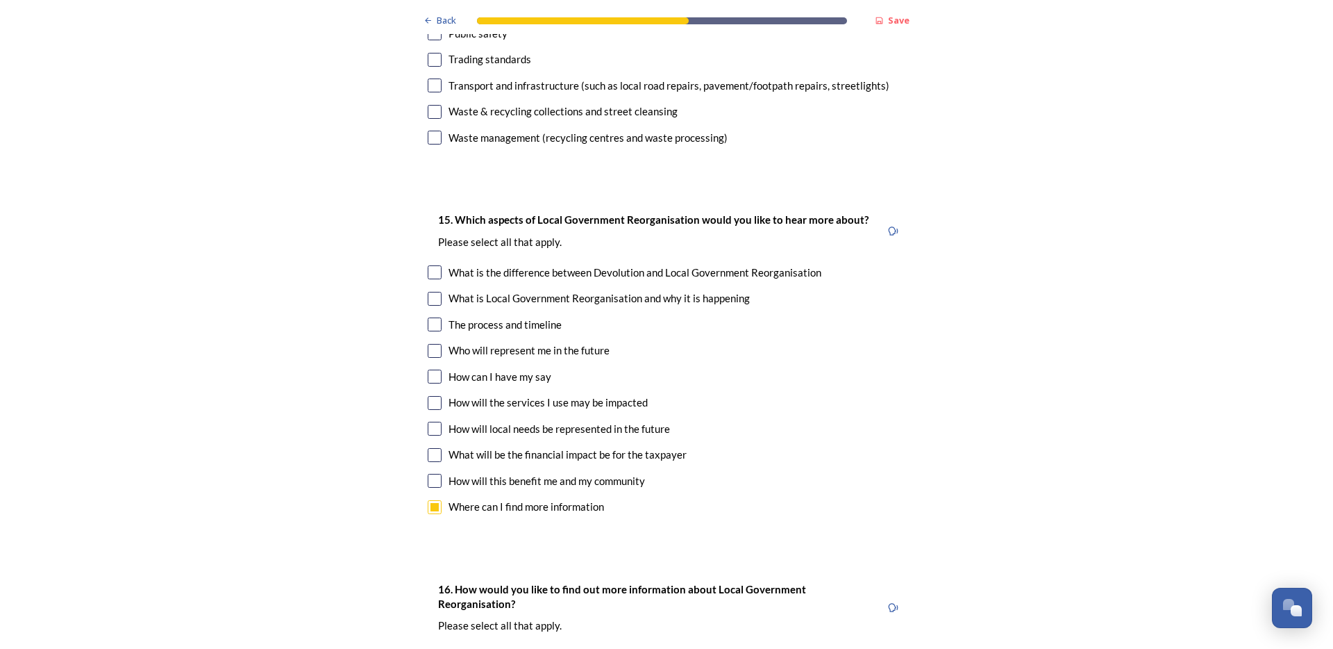
click at [431, 391] on div "15. Which aspects of Local Government Reorganisation would you like to hear mor…" at bounding box center [667, 364] width 500 height 335
click at [431, 448] on input "checkbox" at bounding box center [435, 455] width 14 height 14
checkbox input "true"
click at [428, 474] on input "checkbox" at bounding box center [435, 481] width 14 height 14
checkbox input "true"
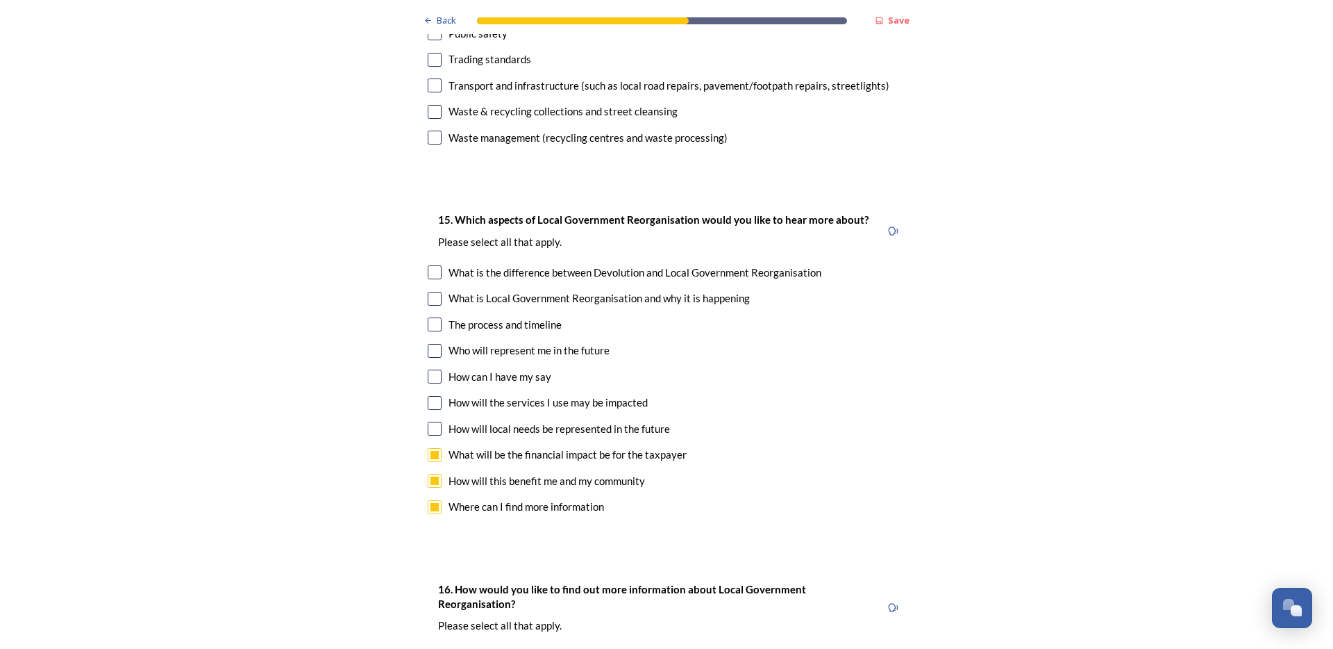
click at [433, 422] on input "checkbox" at bounding box center [435, 429] width 14 height 14
checkbox input "true"
click at [428, 396] on input "checkbox" at bounding box center [435, 403] width 14 height 14
checkbox input "true"
click at [435, 369] on input "checkbox" at bounding box center [435, 376] width 14 height 14
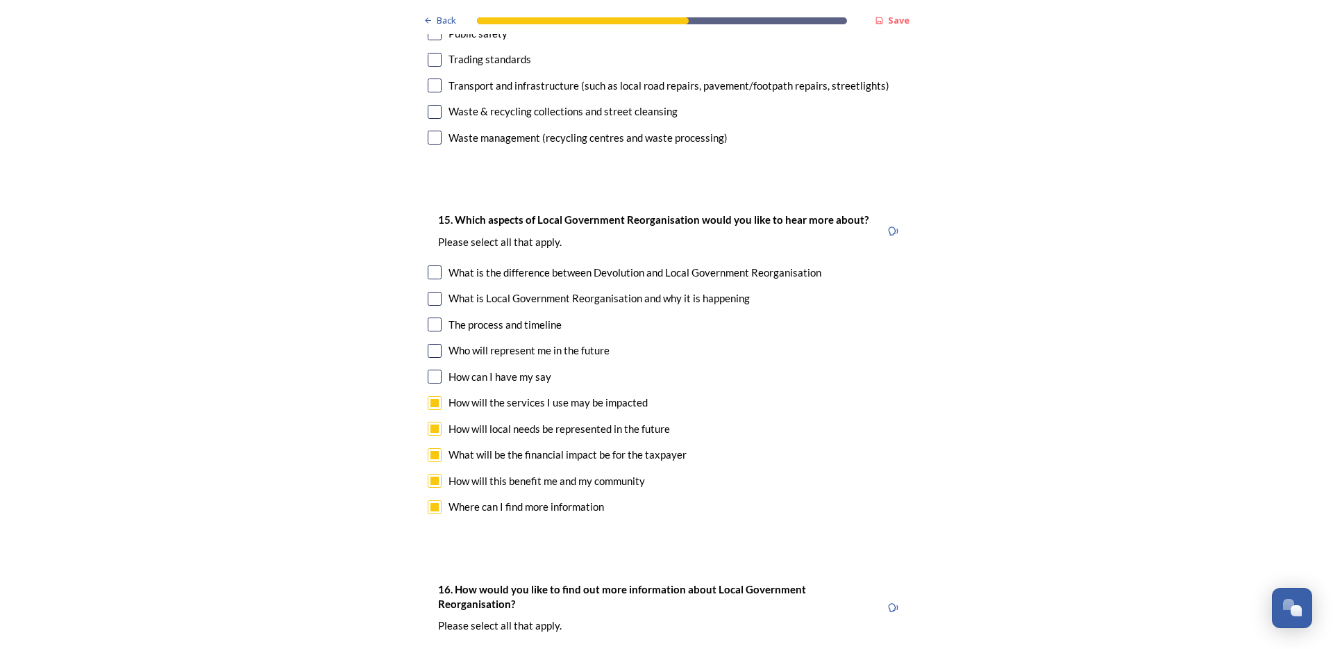
checkbox input "true"
click at [438, 294] on div "15. Which aspects of Local Government Reorganisation would you like to hear mor…" at bounding box center [667, 364] width 500 height 335
click at [438, 288] on div "15. Which aspects of Local Government Reorganisation would you like to hear mor…" at bounding box center [667, 364] width 500 height 335
click at [435, 287] on div "15. Which aspects of Local Government Reorganisation would you like to hear mor…" at bounding box center [667, 364] width 500 height 335
click at [433, 344] on input "checkbox" at bounding box center [435, 351] width 14 height 14
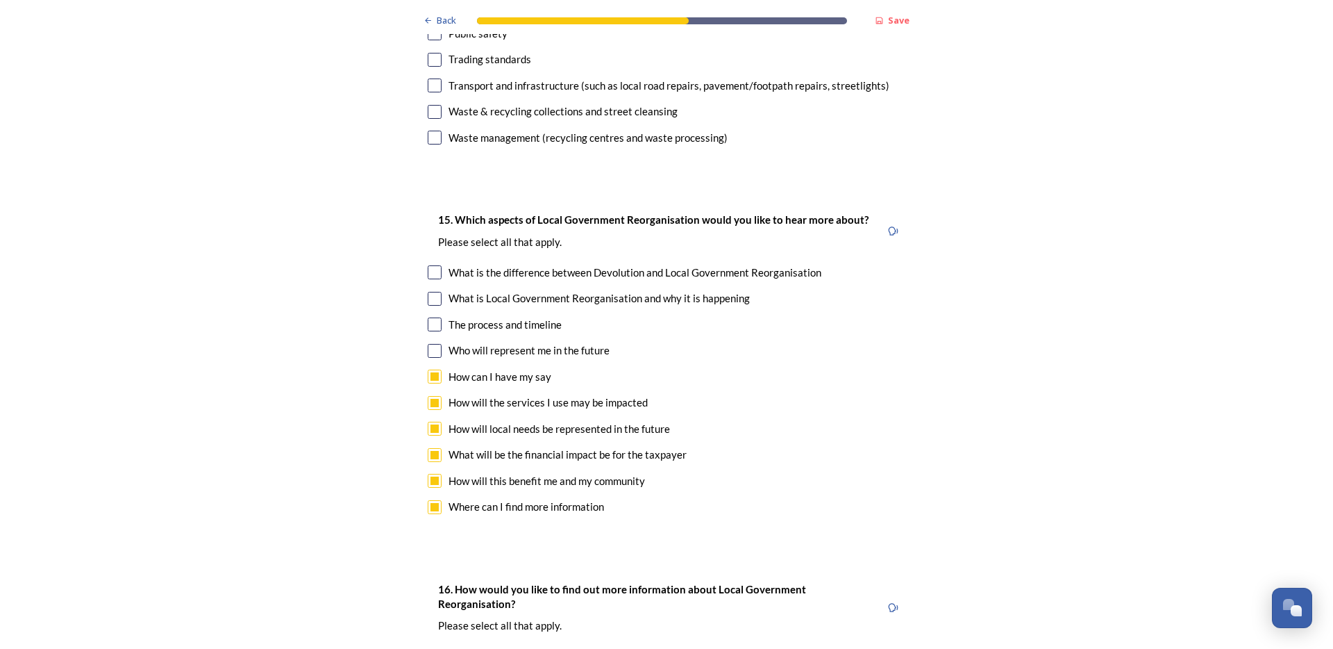
checkbox input "true"
click at [433, 261] on div "15. Which aspects of Local Government Reorganisation would you like to hear mor…" at bounding box center [667, 364] width 500 height 335
click at [433, 317] on input "checkbox" at bounding box center [435, 324] width 14 height 14
checkbox input "true"
click at [433, 292] on input "checkbox" at bounding box center [435, 299] width 14 height 14
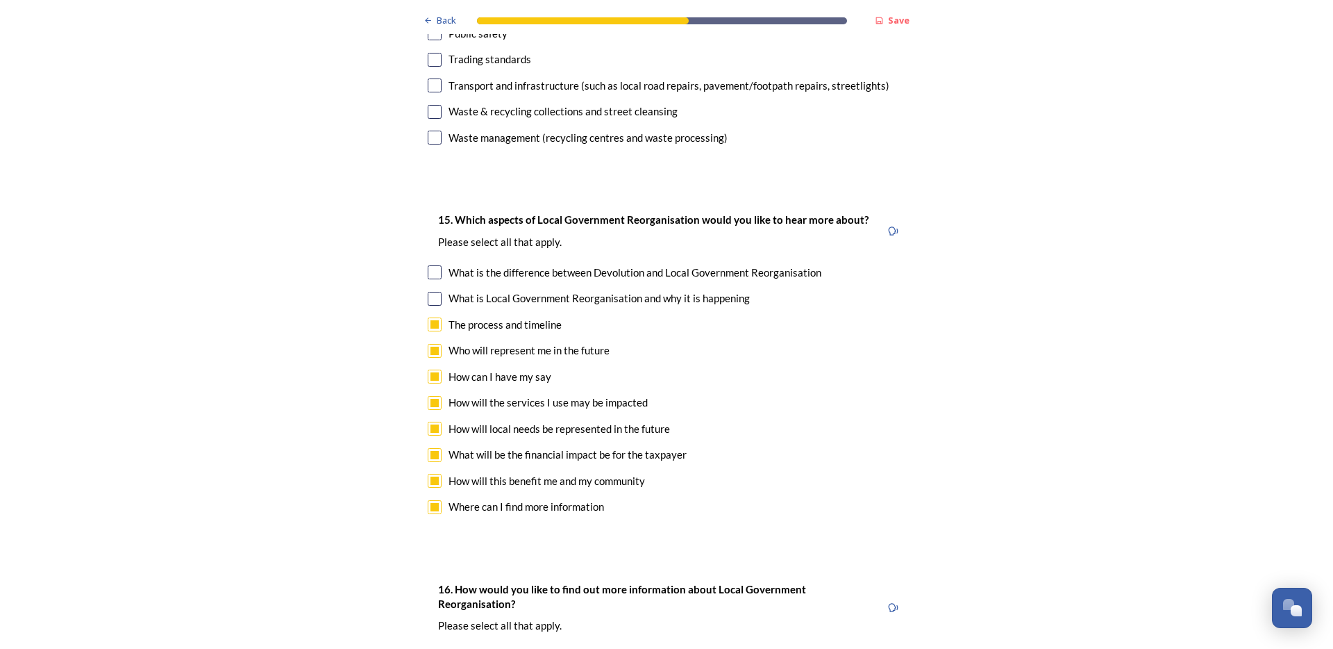
checkbox input "true"
click at [438, 265] on div "What is the difference between Devolution and Local Government Reorganisation" at bounding box center [667, 273] width 478 height 16
click at [436, 265] on input "checkbox" at bounding box center [435, 272] width 14 height 14
click at [435, 265] on input "checkbox" at bounding box center [435, 272] width 14 height 14
checkbox input "true"
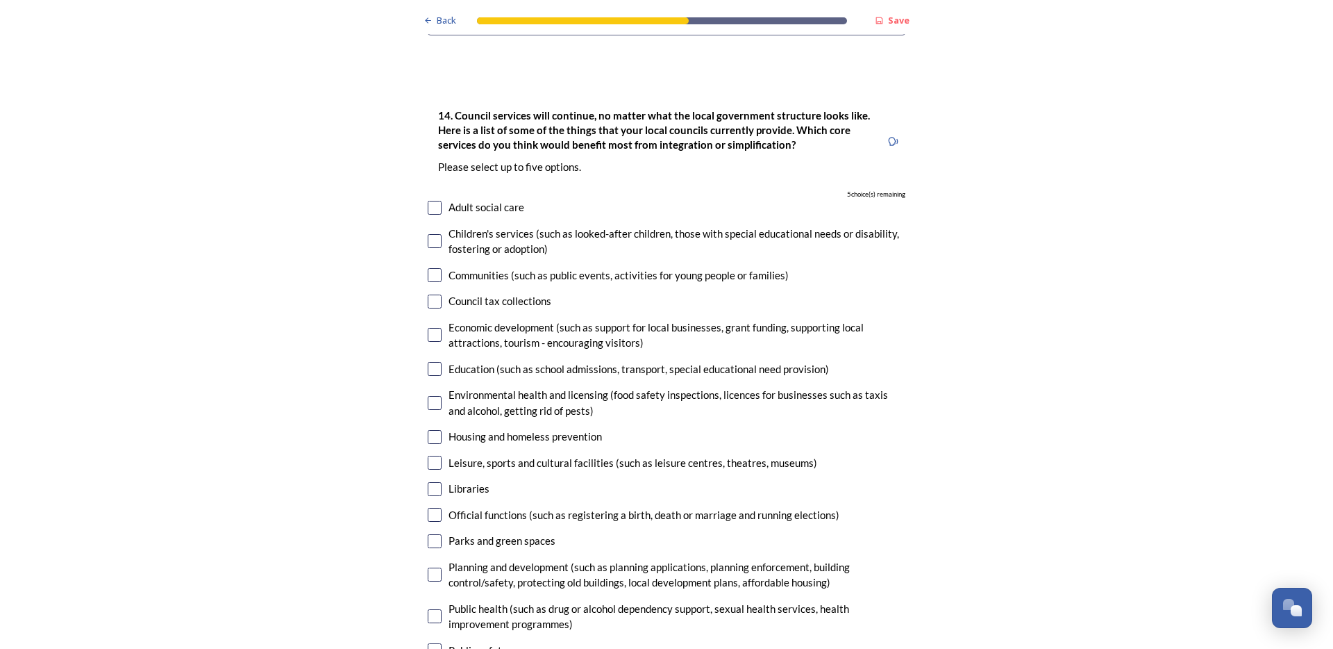
scroll to position [3558, 0]
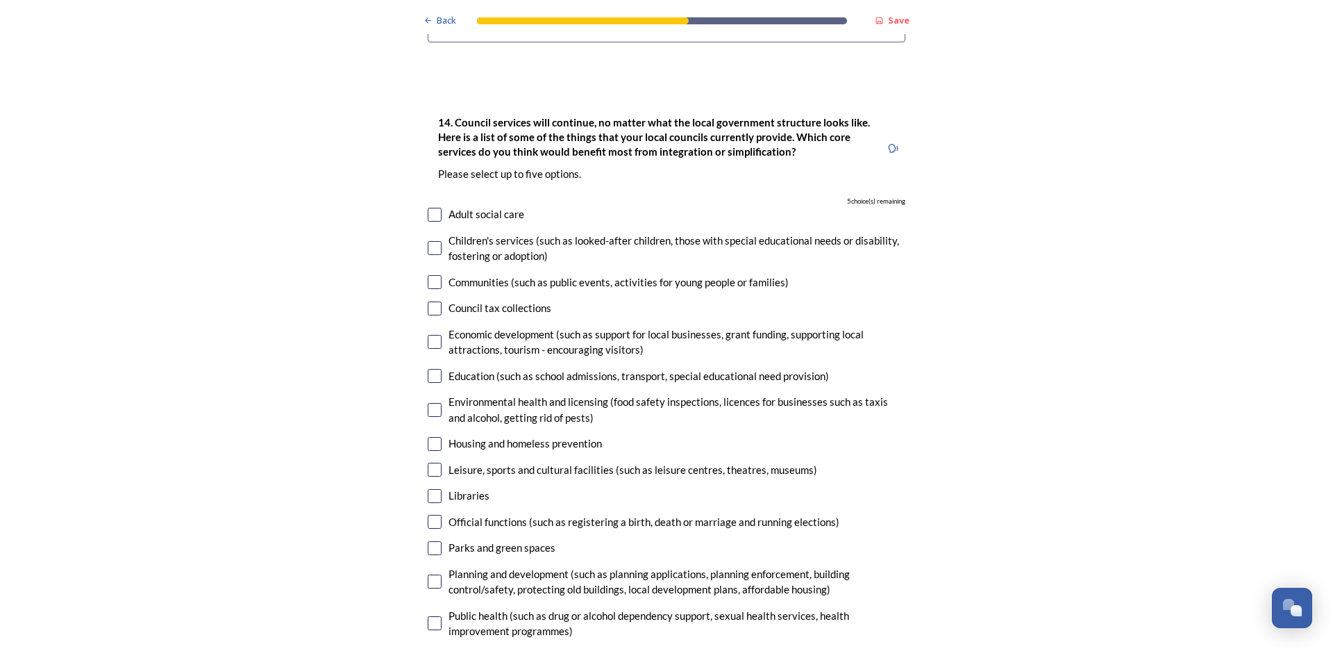
click at [433, 208] on input "checkbox" at bounding box center [435, 215] width 14 height 14
checkbox input "true"
click at [433, 241] on input "checkbox" at bounding box center [435, 248] width 14 height 14
checkbox input "true"
click at [432, 275] on input "checkbox" at bounding box center [435, 282] width 14 height 14
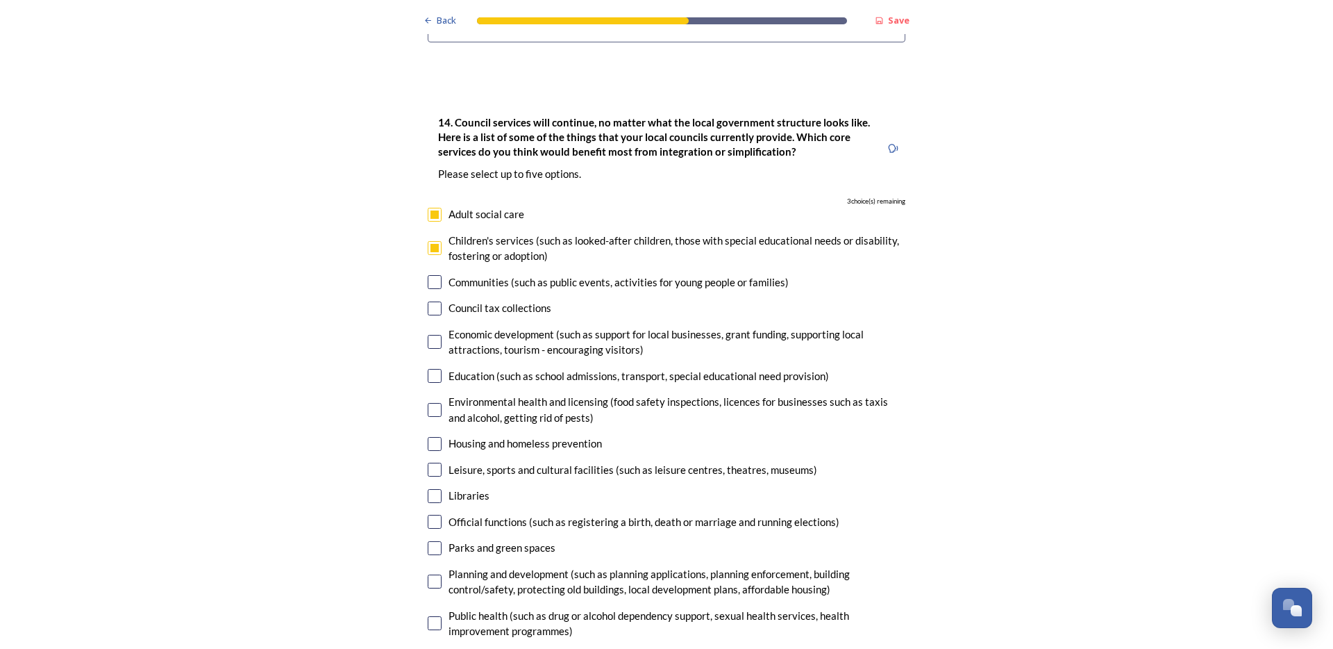
checkbox input "true"
click at [430, 335] on input "checkbox" at bounding box center [435, 342] width 14 height 14
checkbox input "true"
click at [428, 314] on div "14. Council services will continue, no matter what the local government structu…" at bounding box center [667, 443] width 500 height 687
click at [428, 369] on input "checkbox" at bounding box center [435, 376] width 14 height 14
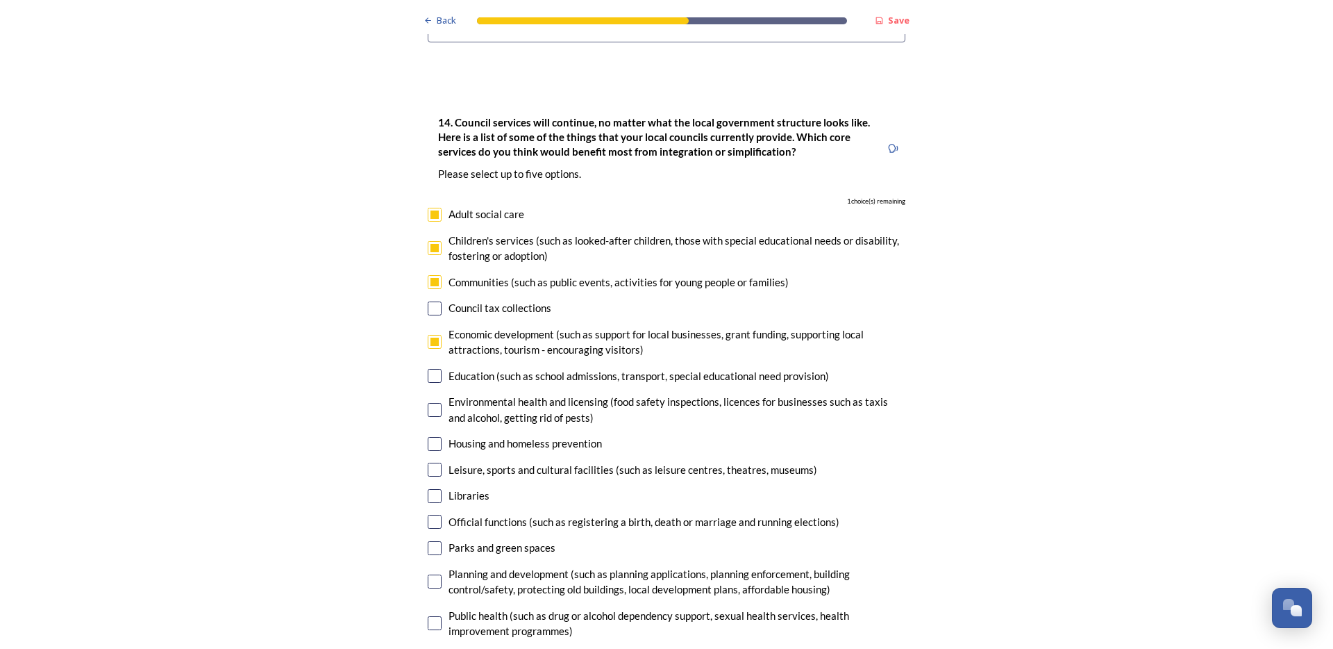
checkbox input "true"
click at [433, 403] on input "checkbox" at bounding box center [435, 410] width 14 height 14
checkbox input "false"
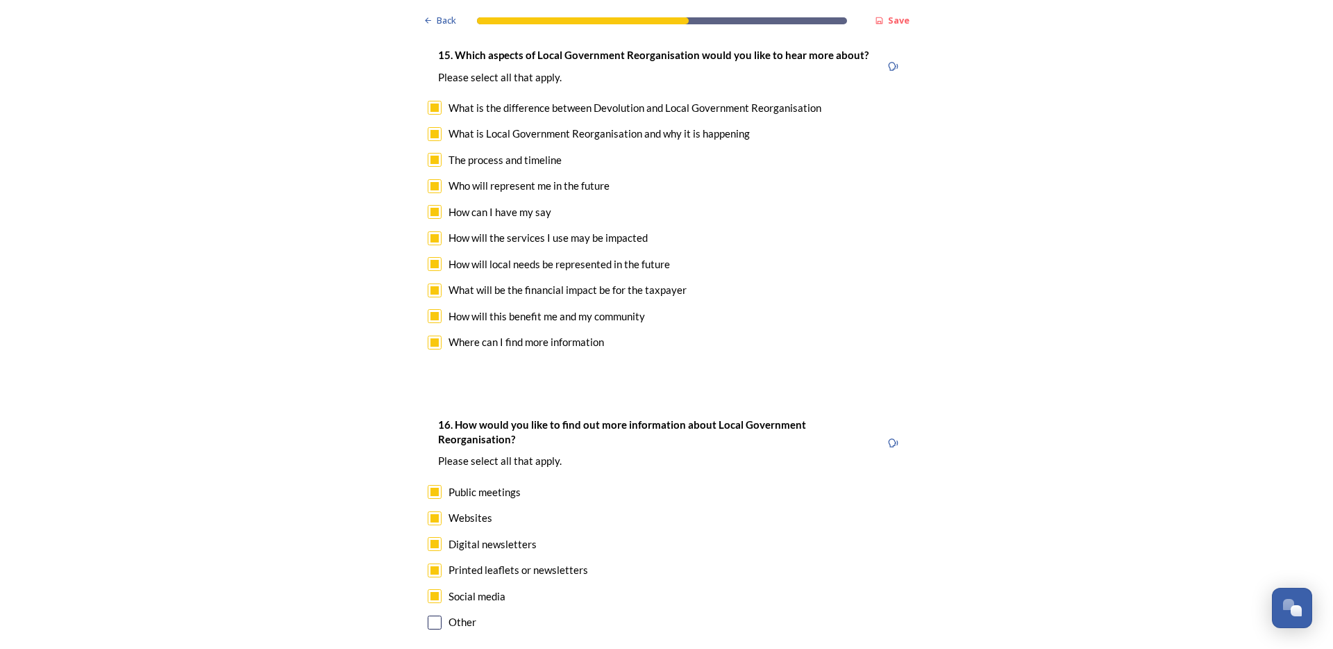
scroll to position [4422, 0]
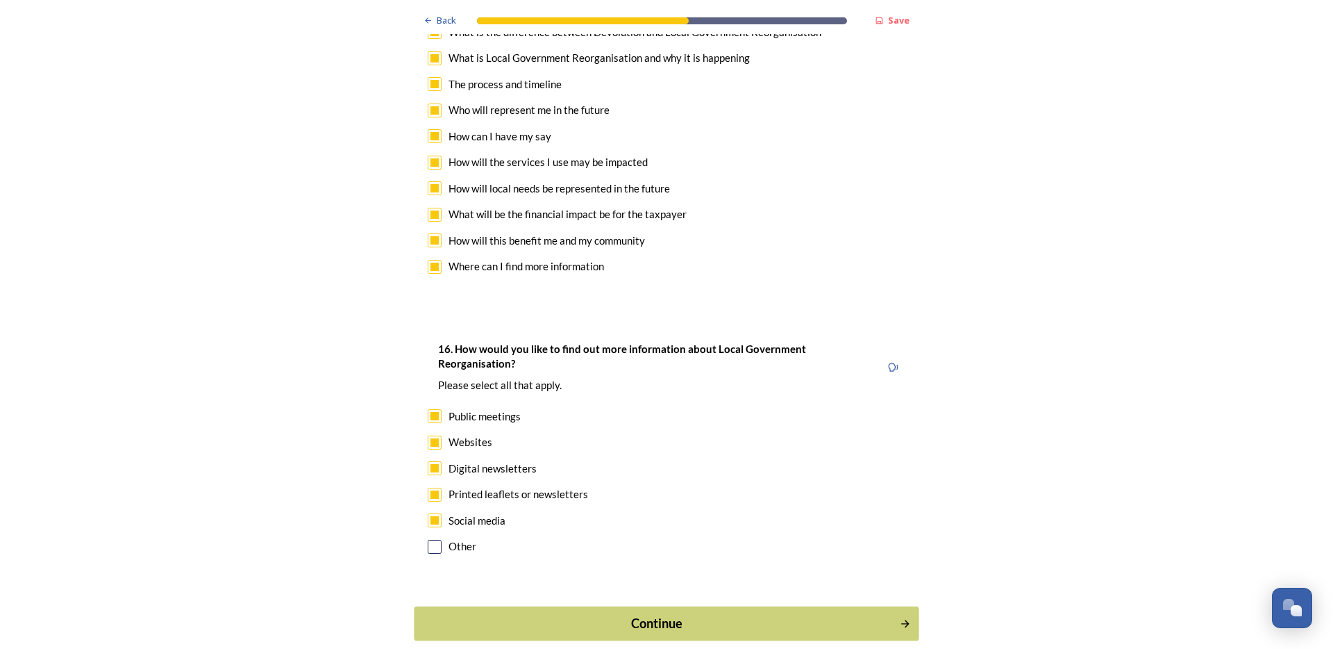
click at [676, 606] on button "Continue" at bounding box center [666, 623] width 505 height 34
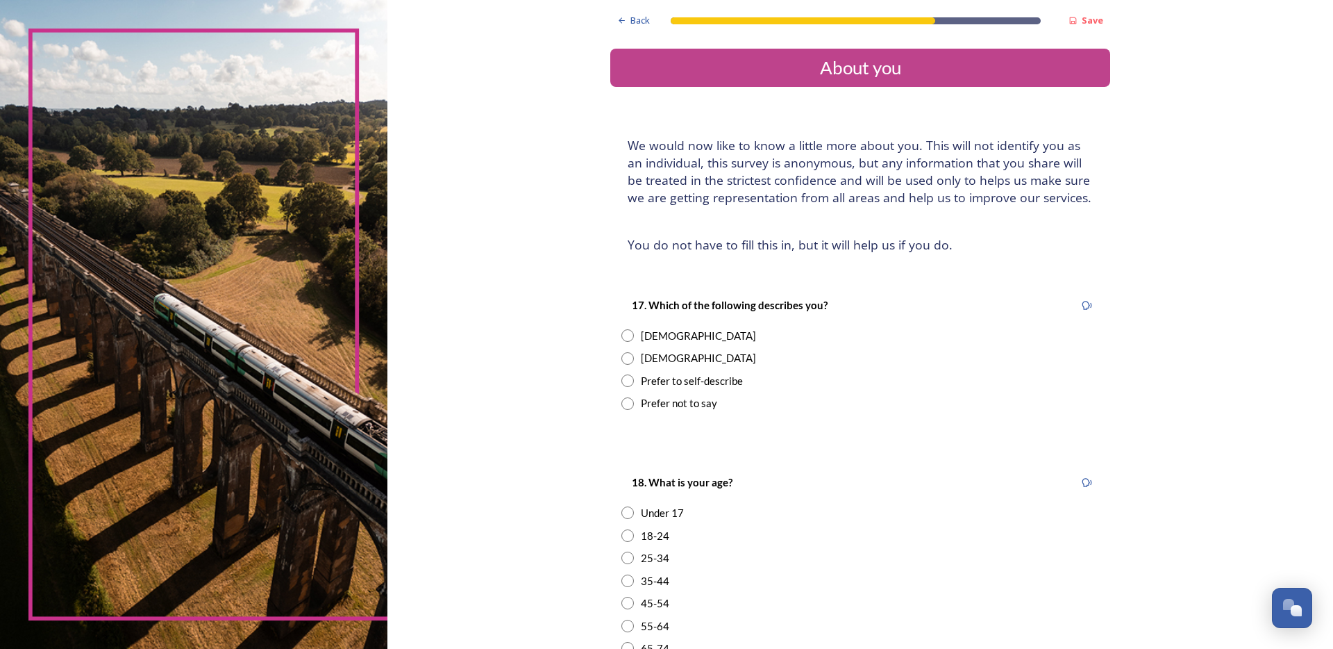
click at [656, 349] on div "17. Which of the following describes you? [DEMOGRAPHIC_DATA] [DEMOGRAPHIC_DATA]…" at bounding box center [860, 354] width 500 height 142
click at [656, 356] on div "[DEMOGRAPHIC_DATA]" at bounding box center [698, 358] width 115 height 16
radio input "true"
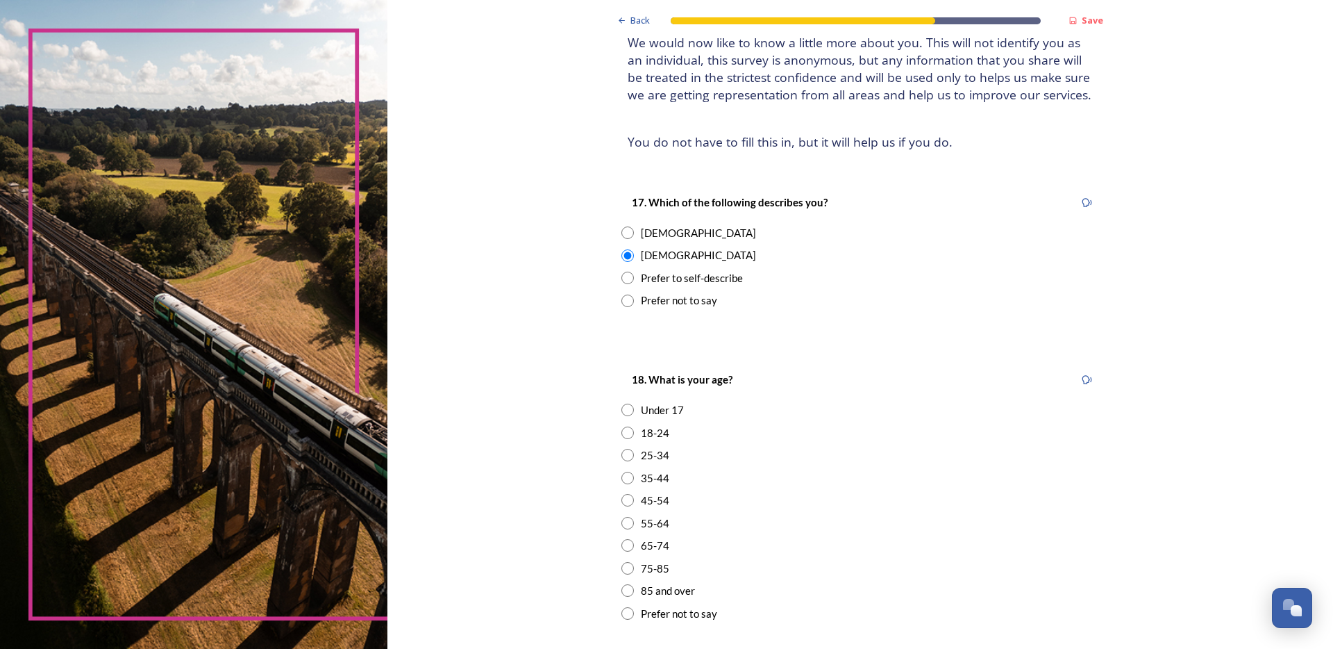
scroll to position [153, 0]
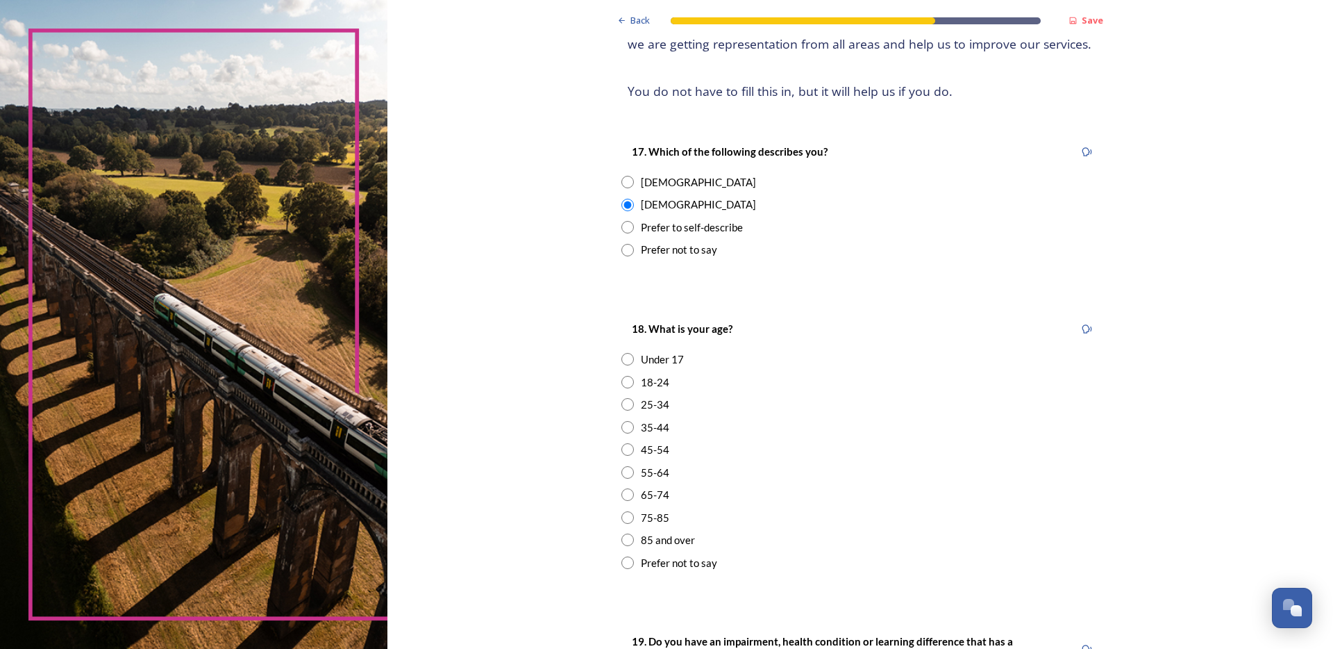
click at [656, 421] on div "35-44" at bounding box center [655, 427] width 28 height 16
radio input "true"
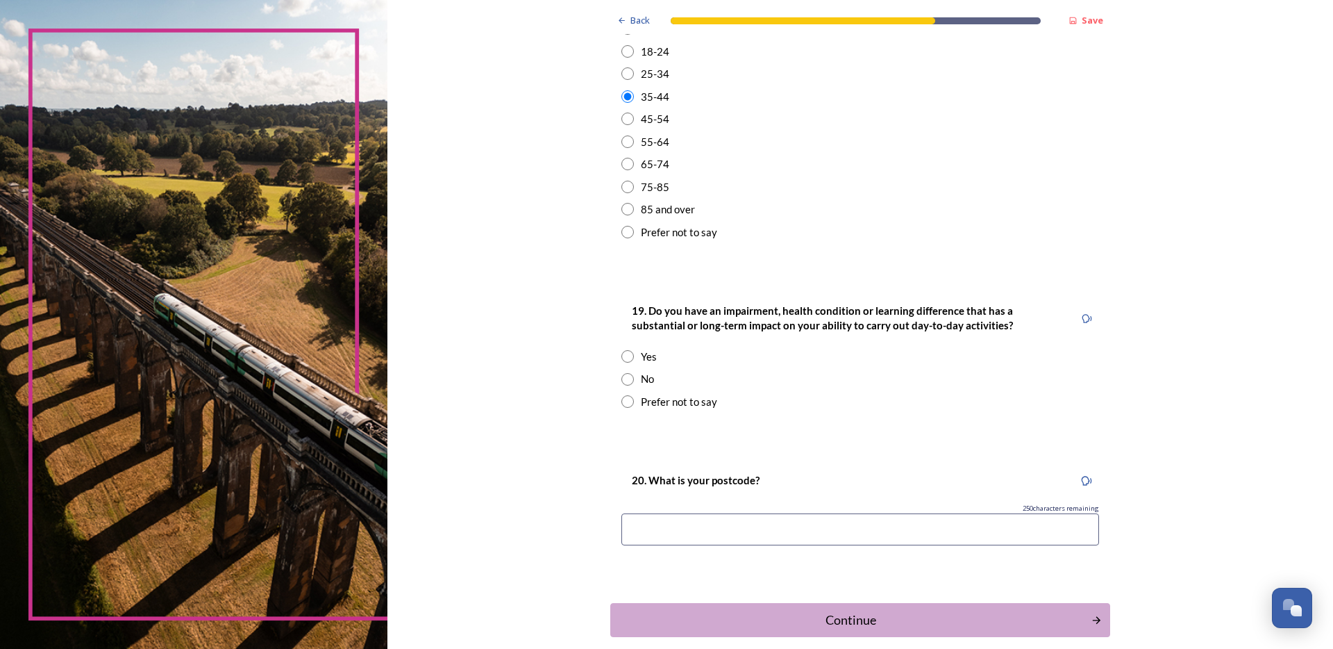
scroll to position [550, 0]
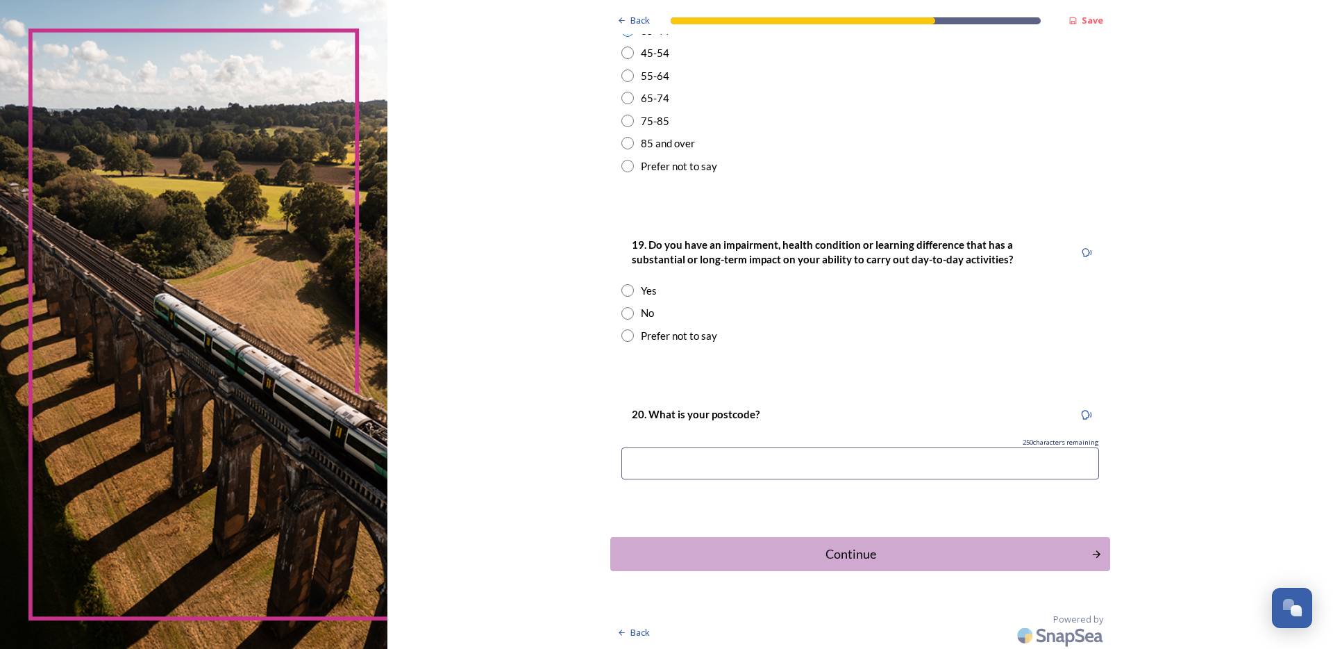
click at [628, 317] on input "radio" at bounding box center [628, 313] width 13 height 13
radio input "true"
click at [891, 457] on input at bounding box center [861, 463] width 478 height 32
type input "RH15"
click at [901, 547] on div "Continue" at bounding box center [851, 553] width 470 height 19
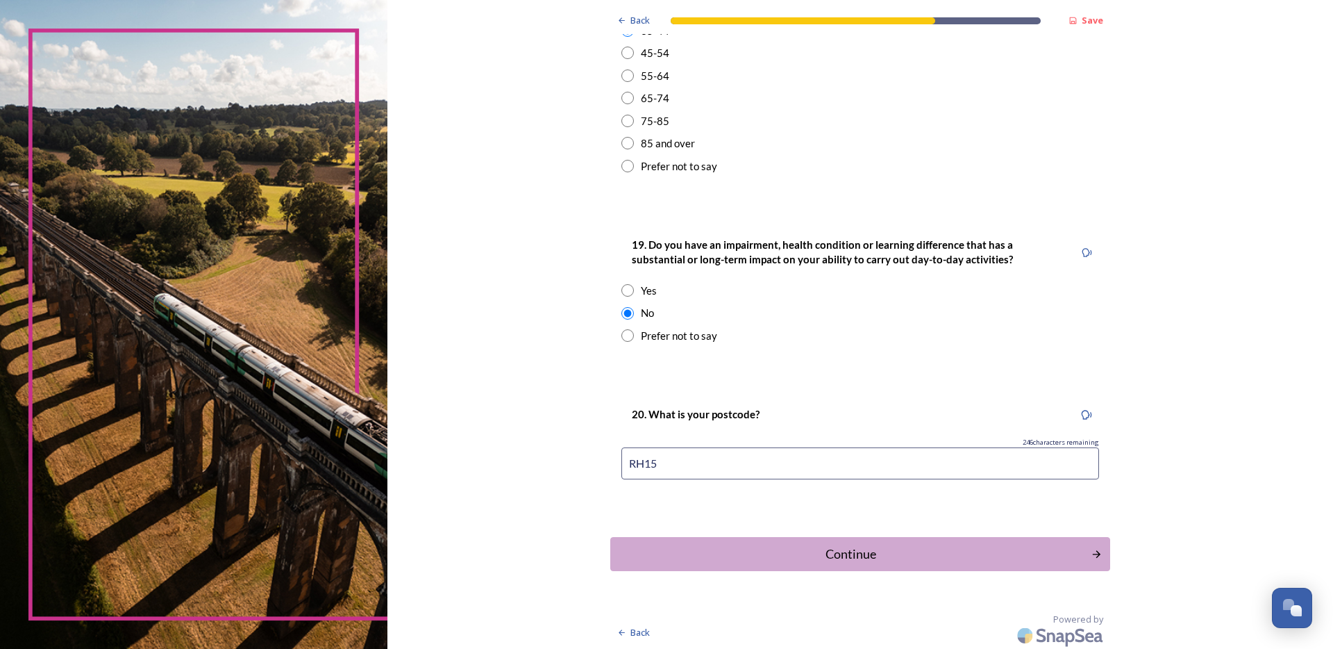
scroll to position [0, 0]
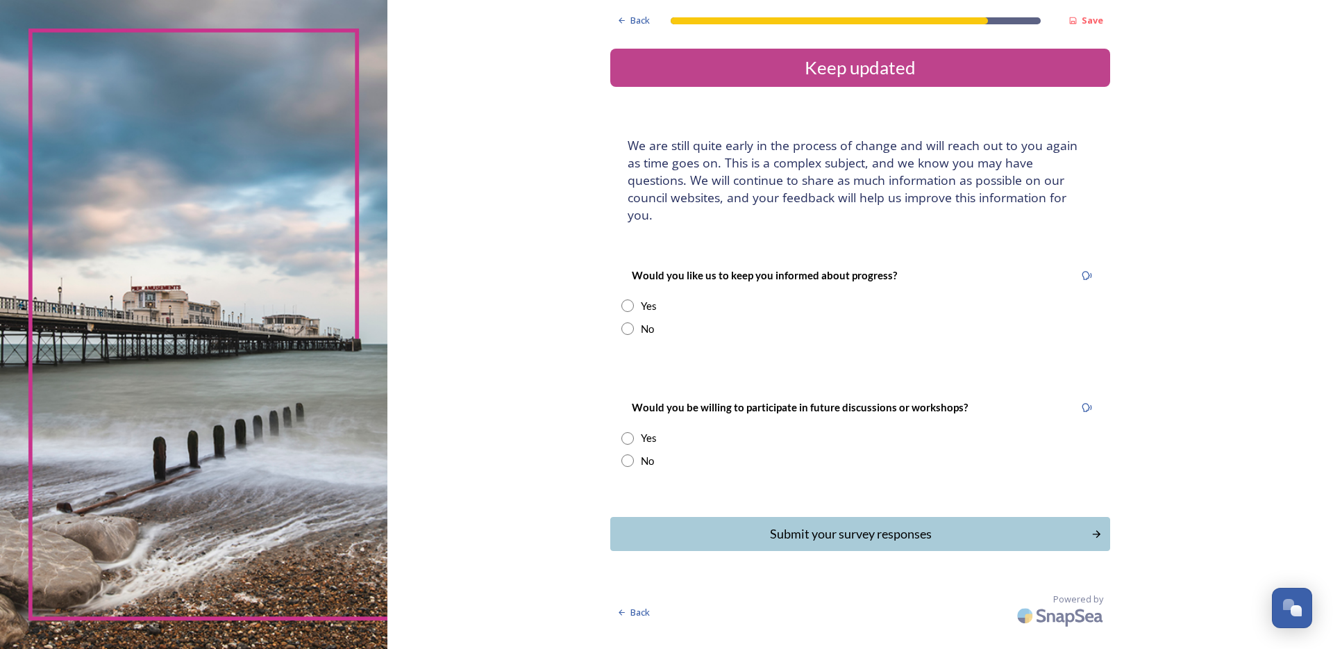
click at [644, 321] on div "No" at bounding box center [647, 329] width 13 height 16
radio input "true"
click at [643, 296] on div "Would you like us to keep you informed about progress? Yes No" at bounding box center [860, 301] width 500 height 97
click at [645, 298] on div "Yes" at bounding box center [649, 306] width 16 height 16
radio input "true"
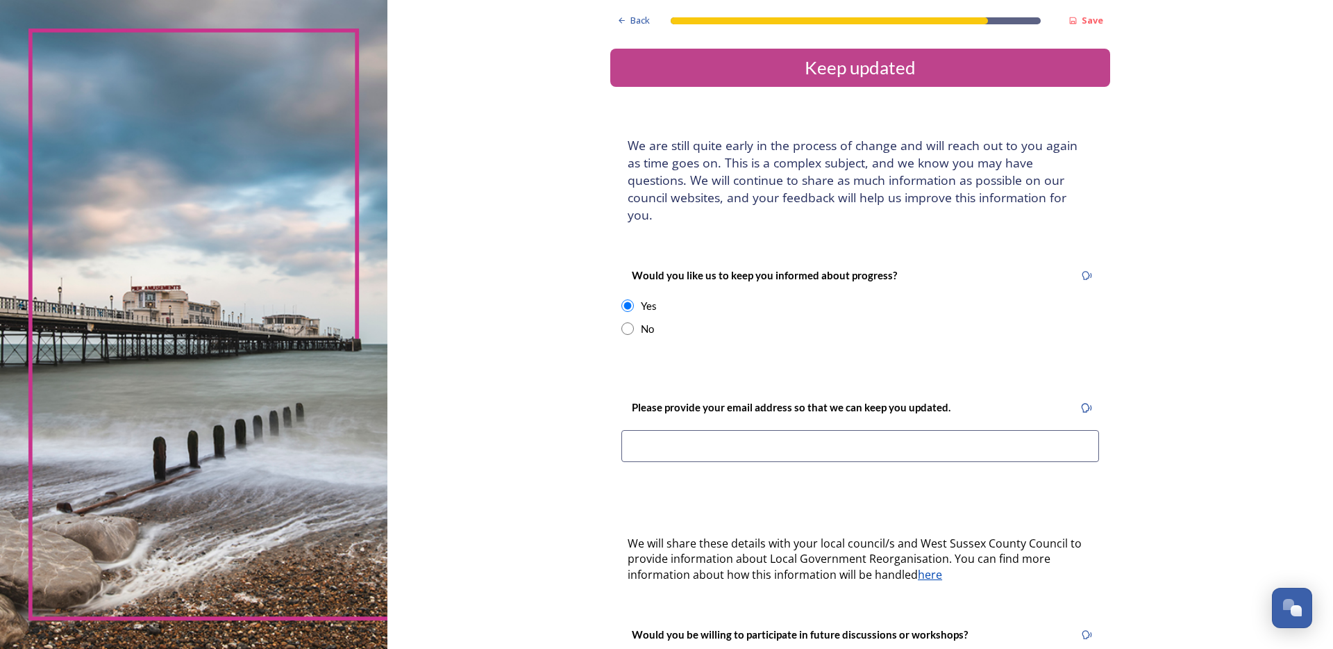
scroll to position [192, 0]
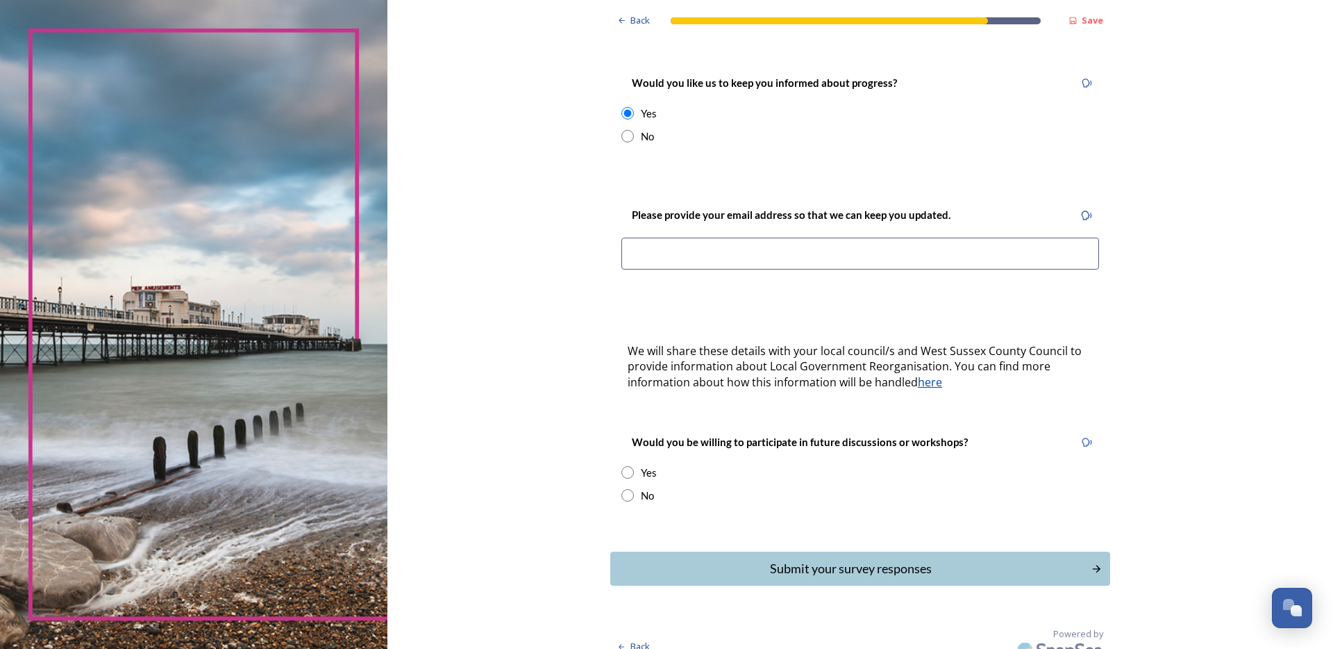
click at [821, 242] on input at bounding box center [861, 254] width 478 height 32
type input "[EMAIL_ADDRESS][DOMAIN_NAME]"
click at [652, 465] on div "Yes" at bounding box center [861, 473] width 478 height 16
radio input "true"
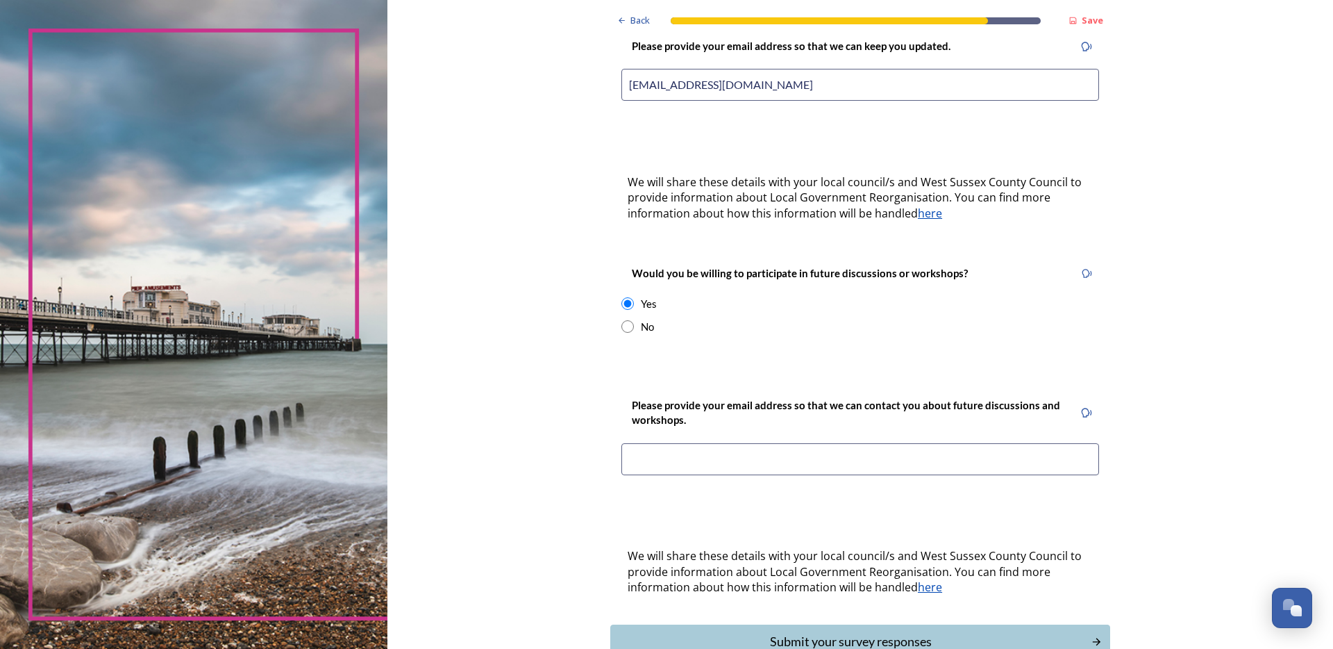
scroll to position [409, 0]
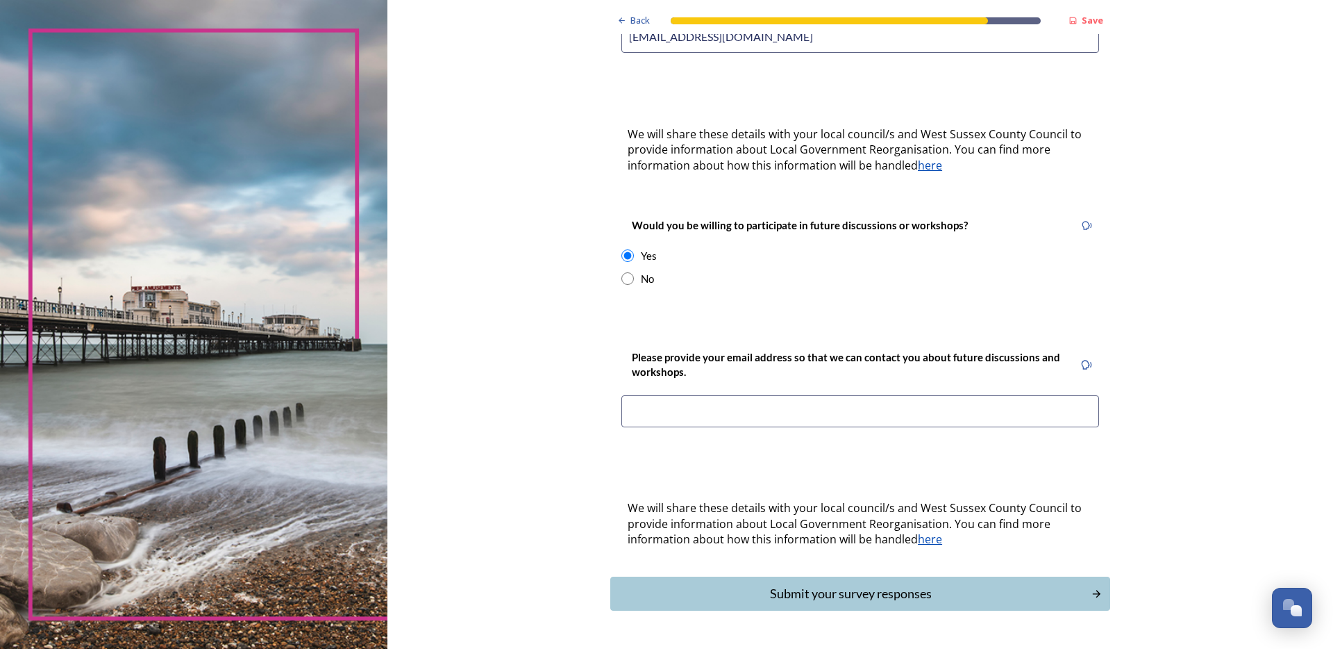
click at [797, 395] on input at bounding box center [861, 411] width 478 height 32
type input "[EMAIL_ADDRESS][DOMAIN_NAME]"
click at [966, 576] on button "Submit your survey responses" at bounding box center [860, 593] width 505 height 34
